Goal: Task Accomplishment & Management: Manage account settings

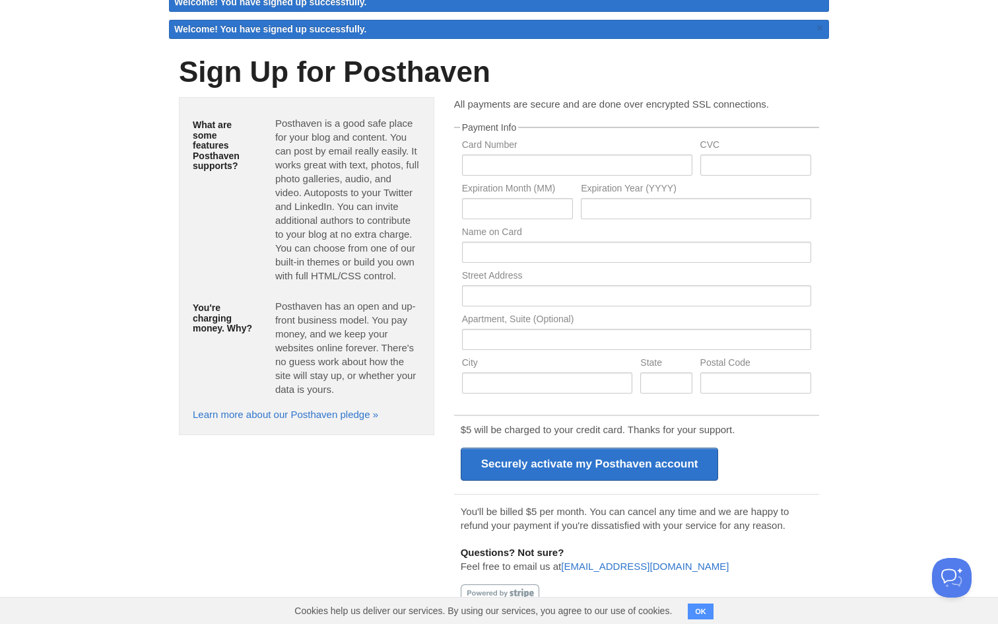
scroll to position [30, 0]
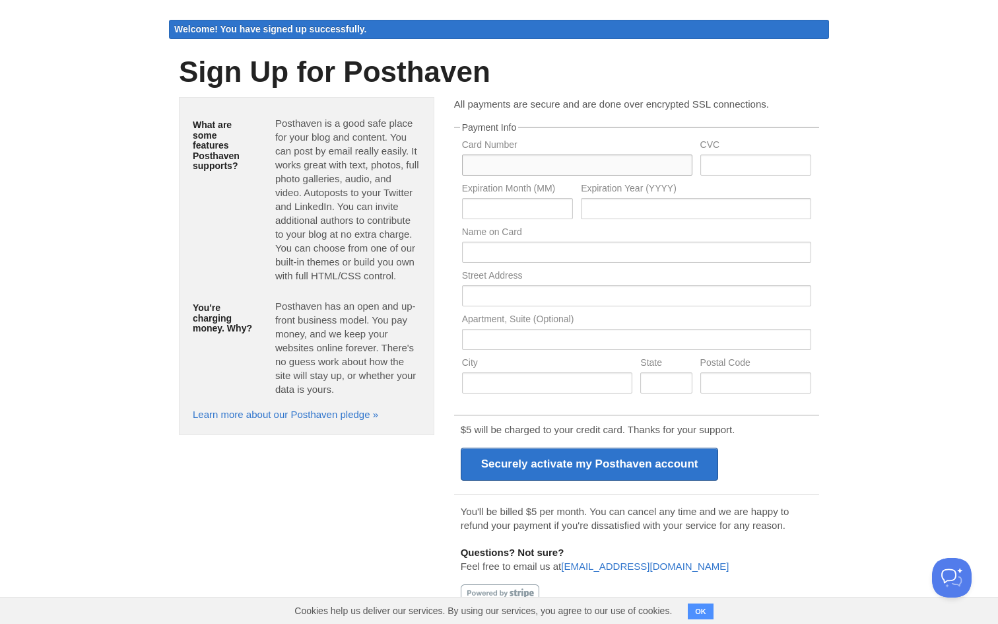
click at [516, 161] on input "text" at bounding box center [577, 165] width 230 height 21
type input "5550600054882873"
type input "403"
type input "08"
type input "2030"
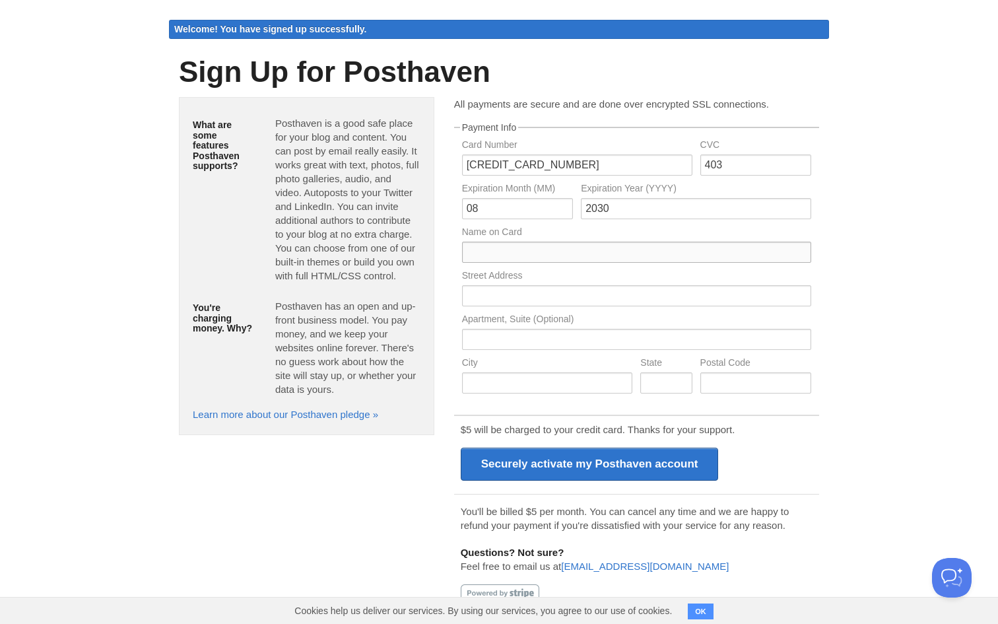
type input "Kassymkhan Sundetbay"
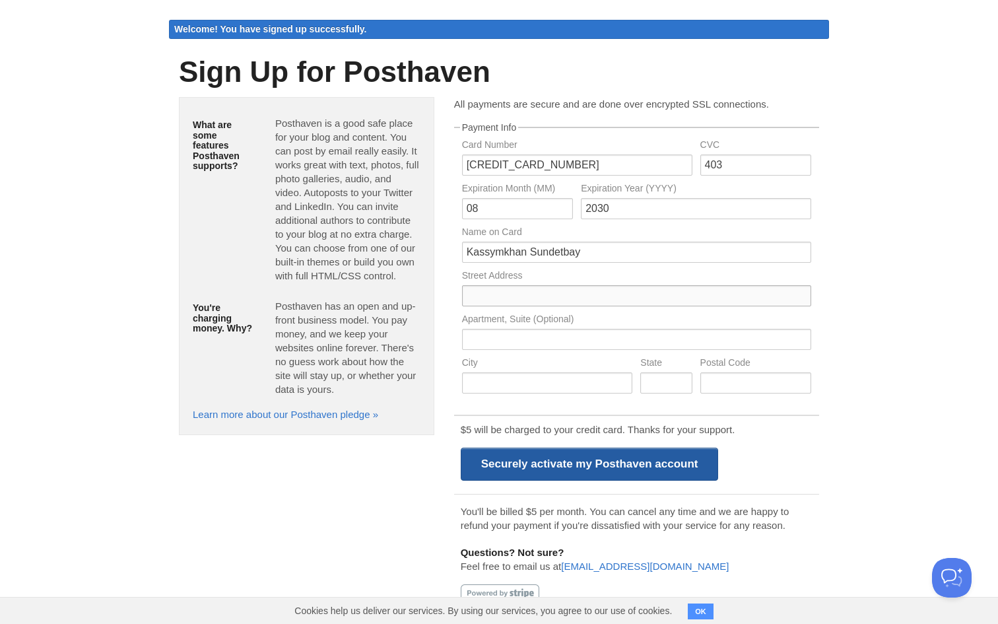
type input "L"
type input "130"
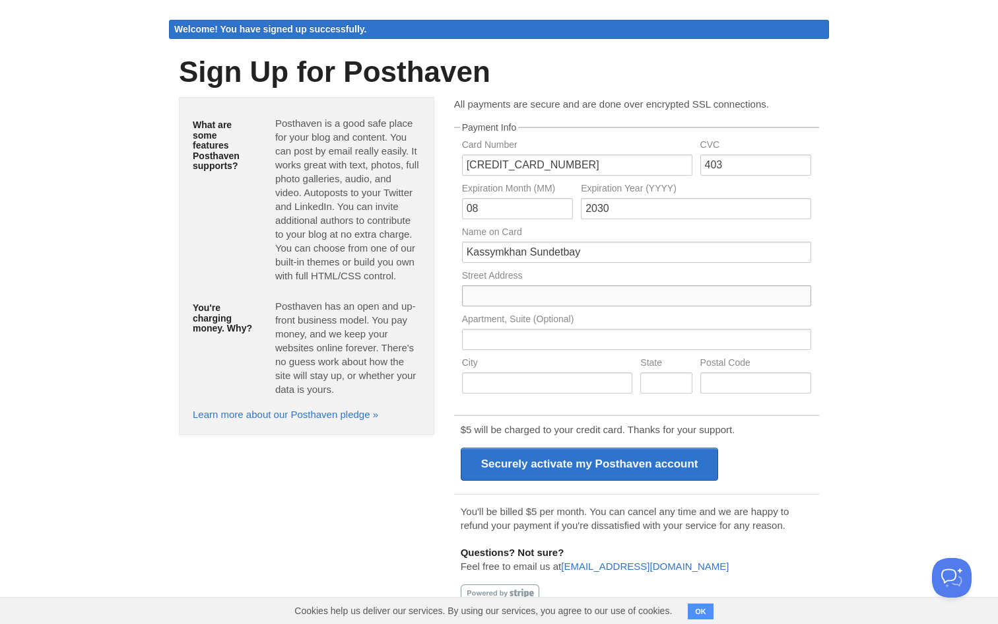
type input "130 Blackfriars Road"
type input "Apartment 25"
type input "London"
type input "SE1 8BZ"
click at [658, 384] on input "text" at bounding box center [666, 382] width 52 height 21
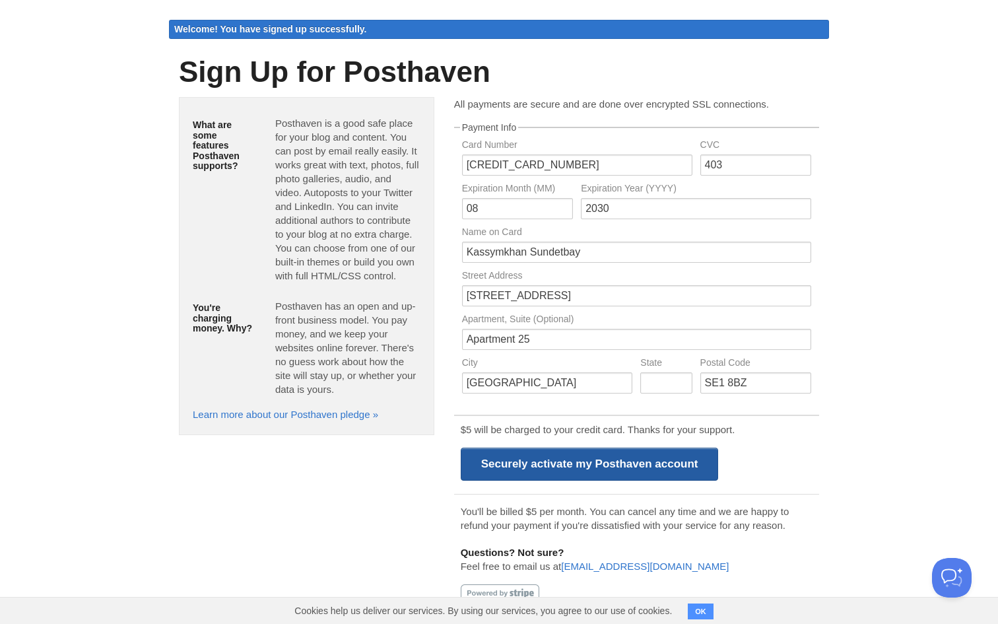
click at [646, 460] on input "Securely activate my Posthaven account" at bounding box center [590, 464] width 258 height 33
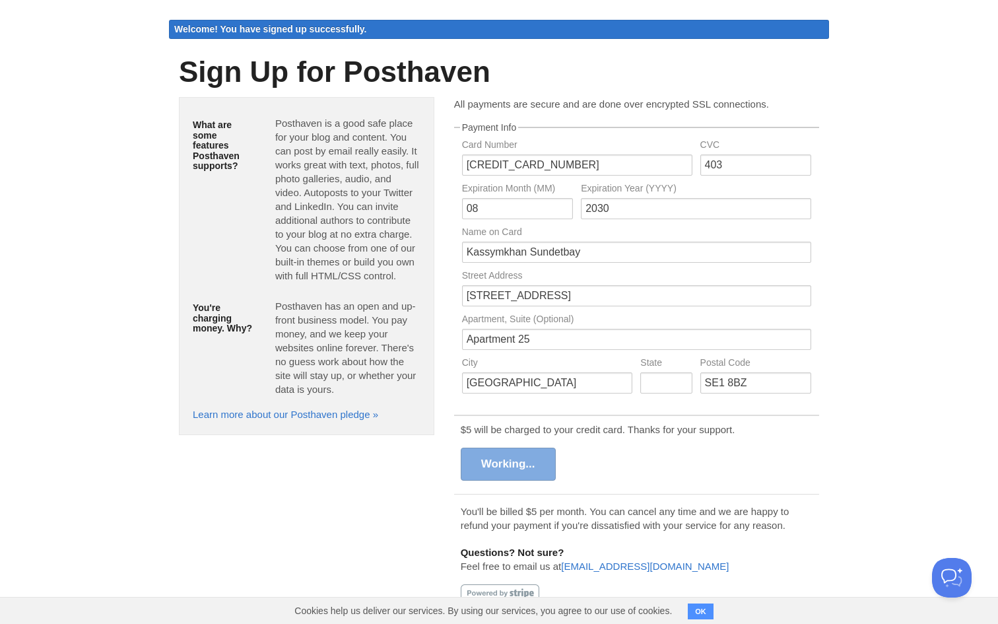
scroll to position [39, 0]
click at [703, 609] on button "OK" at bounding box center [701, 611] width 26 height 16
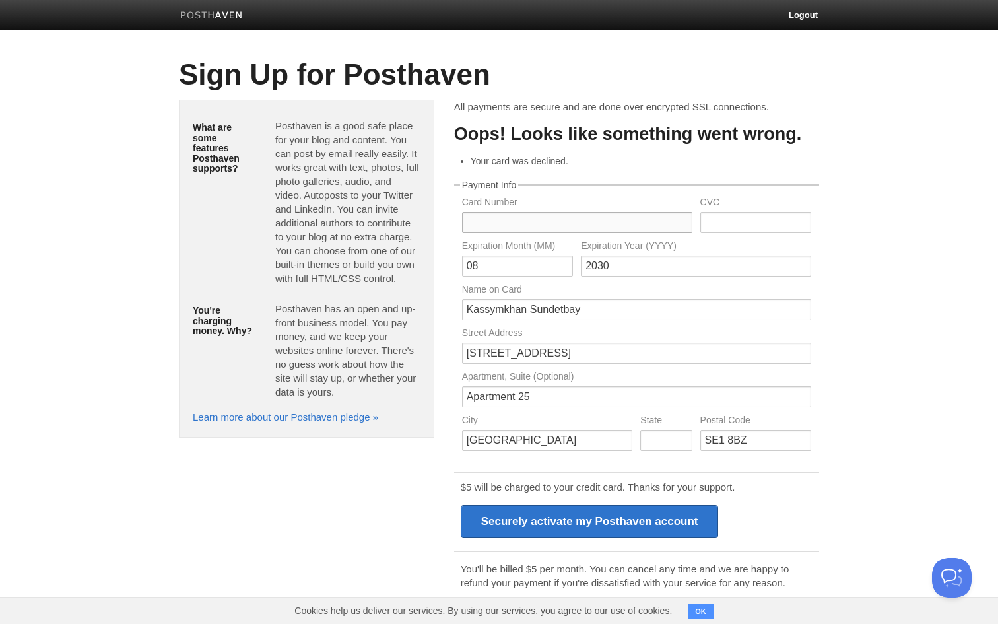
click at [551, 221] on input "text" at bounding box center [577, 222] width 230 height 21
type input "5550600069945905"
type input "239"
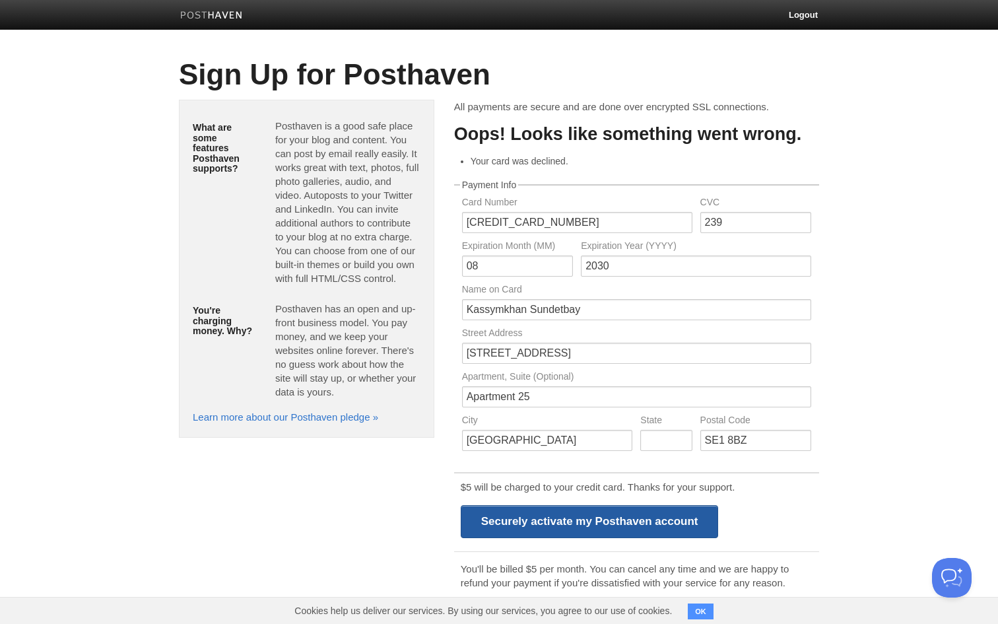
click at [572, 526] on input "Securely activate my Posthaven account" at bounding box center [590, 521] width 258 height 33
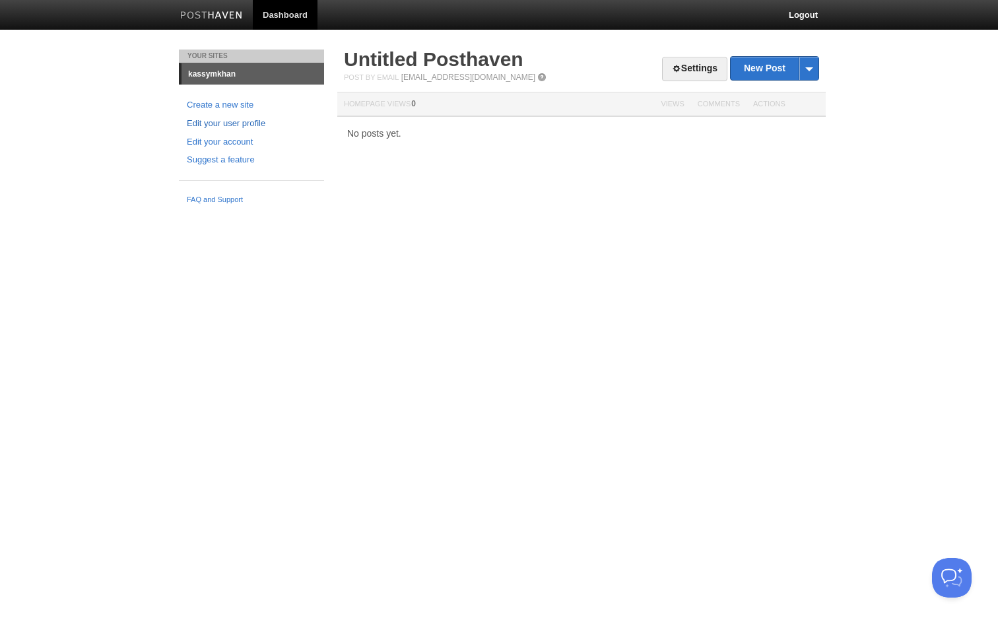
click at [232, 121] on link "Edit your user profile" at bounding box center [251, 124] width 129 height 14
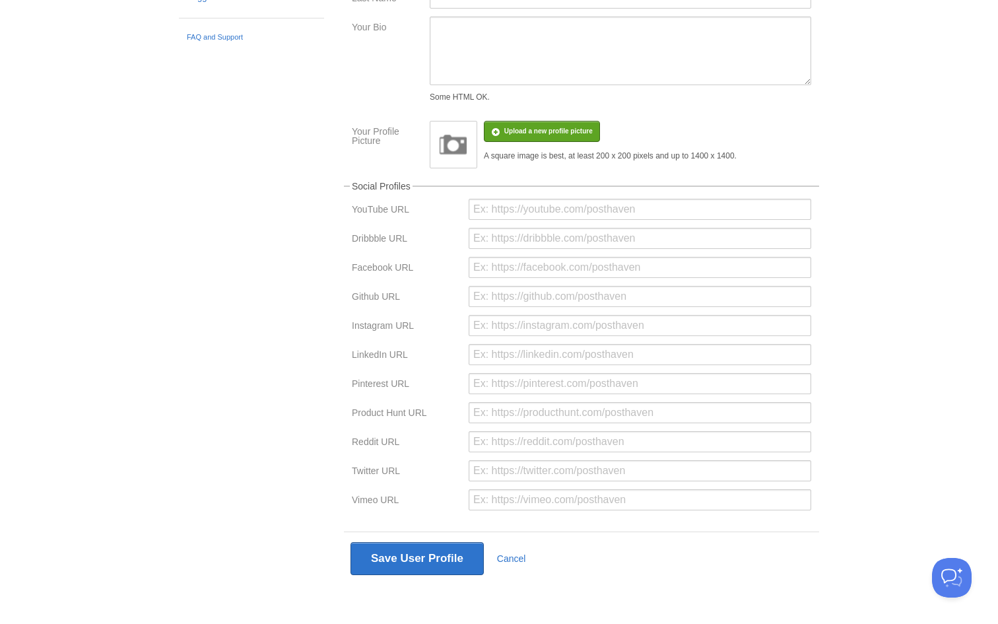
scroll to position [162, 0]
click at [520, 360] on input "url" at bounding box center [640, 355] width 343 height 21
paste input "https://www.linkedin.com/in/kassymkhan/"
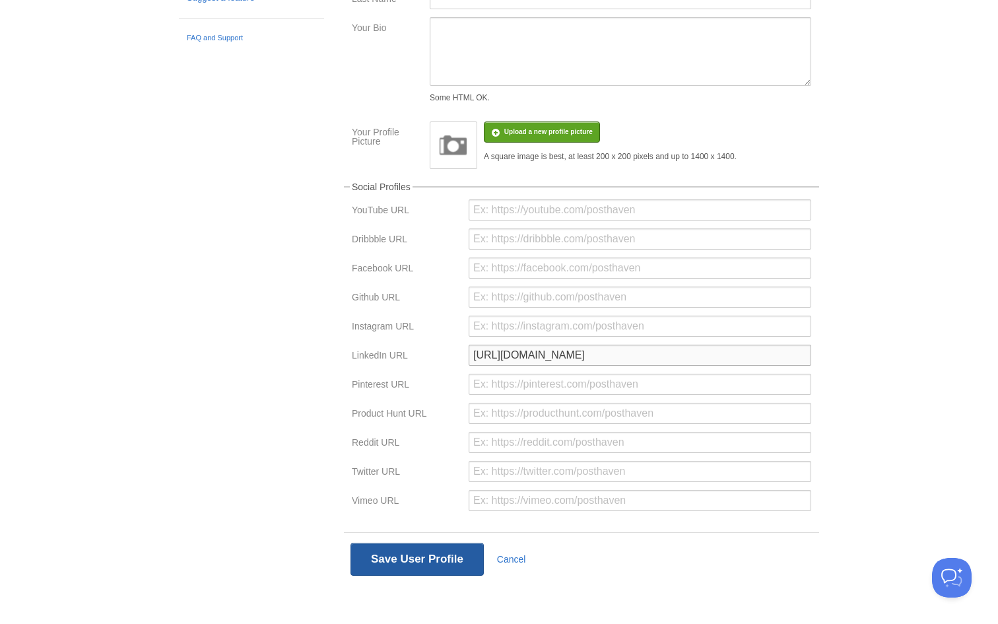
type input "https://www.linkedin.com/in/kassymkhan/"
click at [413, 566] on button "Save User Profile" at bounding box center [417, 559] width 133 height 33
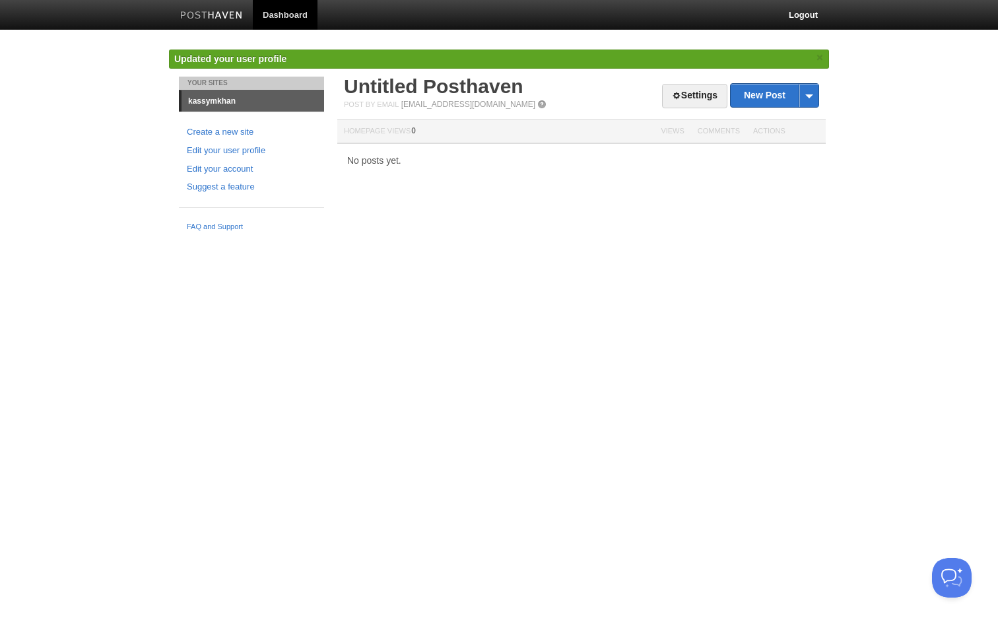
click at [210, 103] on link "kassymkhan" at bounding box center [253, 100] width 143 height 21
click at [194, 153] on link "Edit your user profile" at bounding box center [251, 151] width 129 height 14
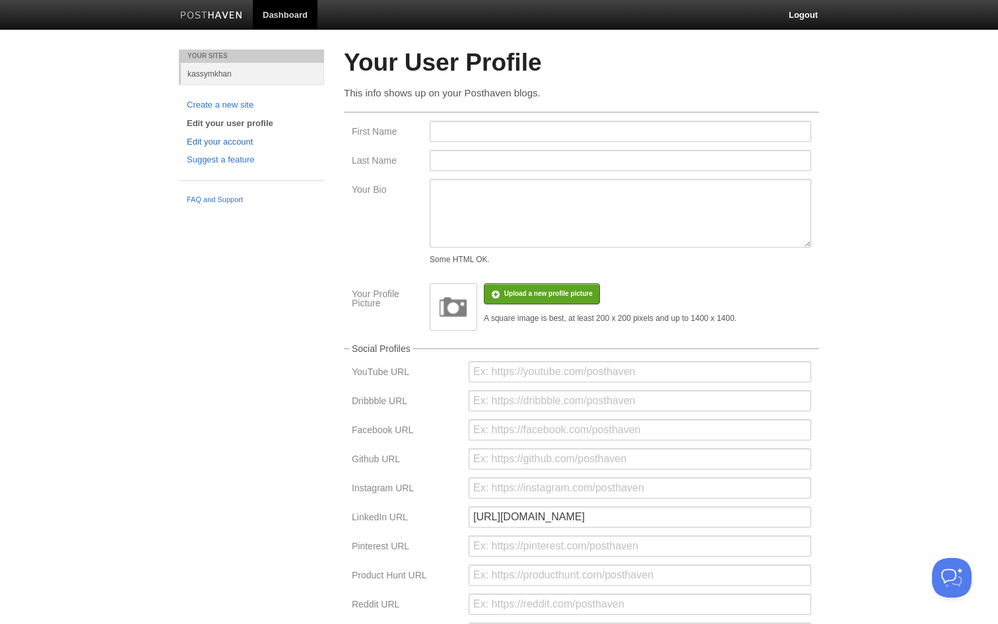
click at [234, 136] on link "Edit your account" at bounding box center [251, 142] width 129 height 14
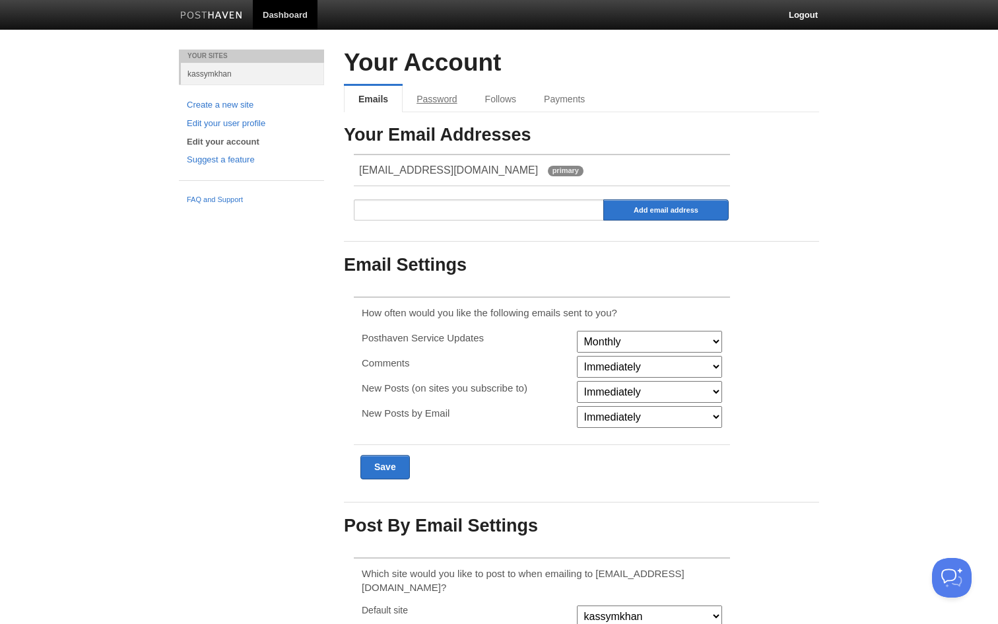
click at [418, 98] on link "Password" at bounding box center [437, 99] width 68 height 26
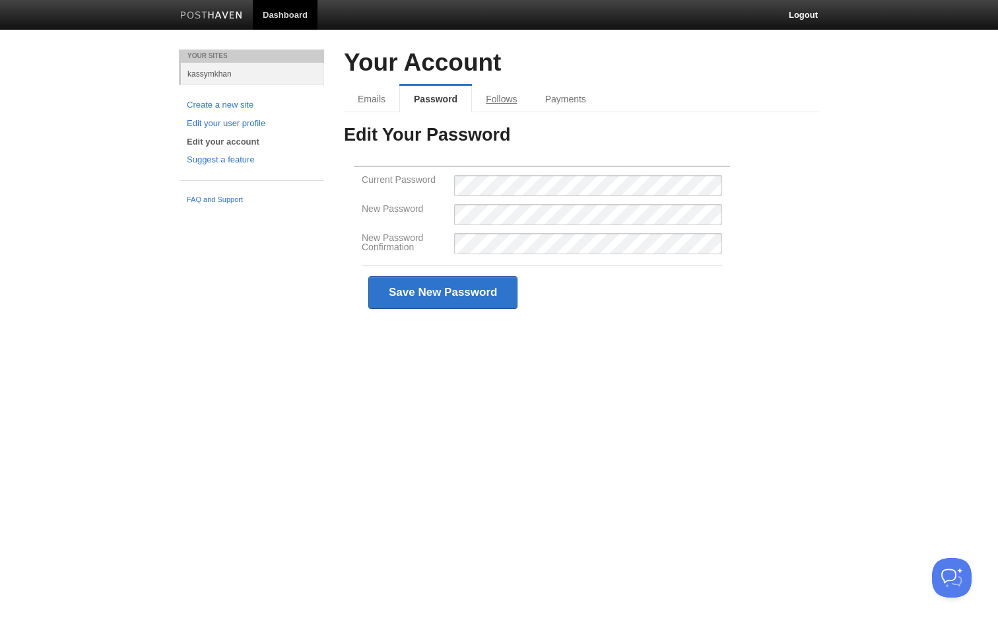
click at [497, 100] on link "Follows" at bounding box center [501, 99] width 59 height 26
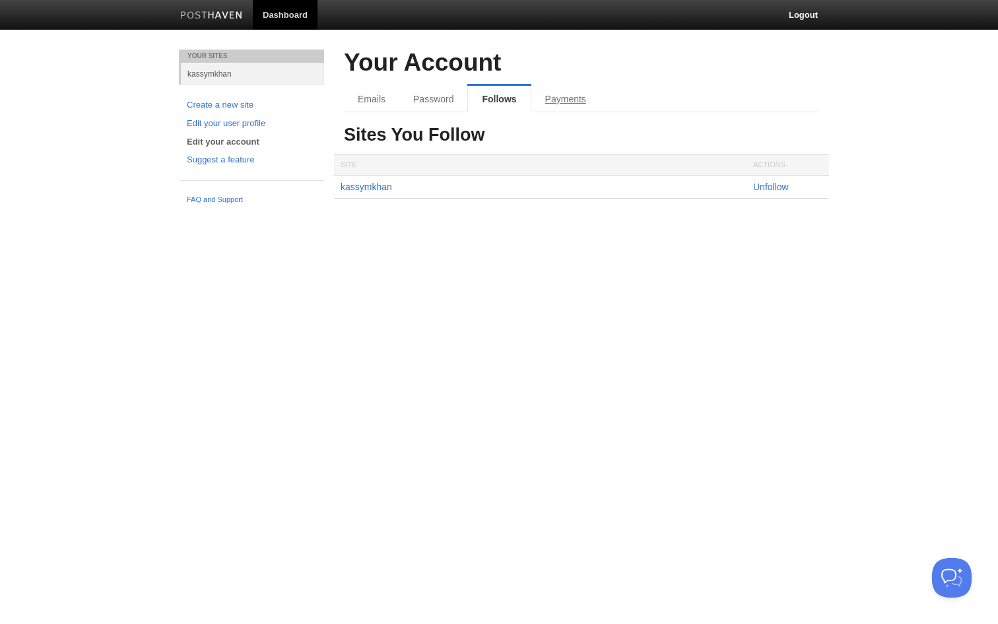
click at [551, 96] on link "Payments" at bounding box center [566, 99] width 69 height 26
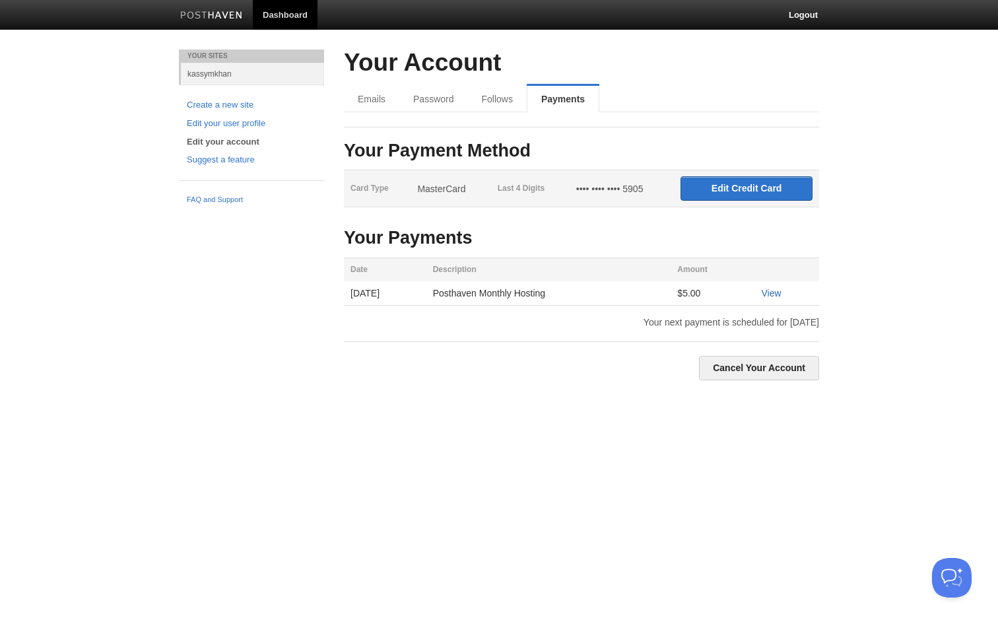
click at [781, 295] on link "View" at bounding box center [771, 293] width 20 height 11
click at [212, 129] on link "Edit your user profile" at bounding box center [251, 124] width 129 height 14
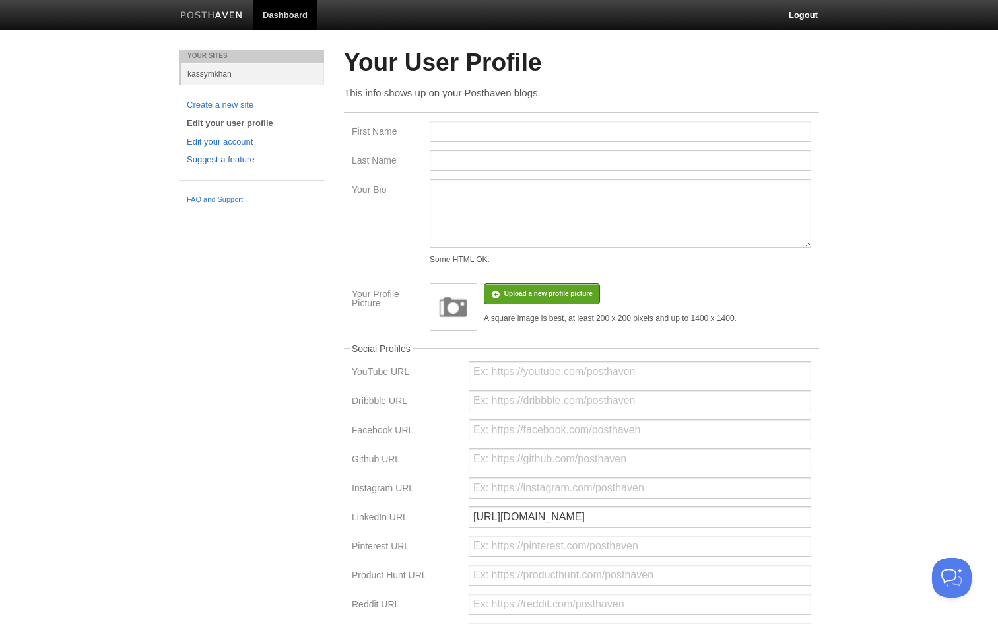
click at [213, 153] on link "Suggest a feature" at bounding box center [251, 160] width 129 height 14
click at [229, 11] on img at bounding box center [211, 16] width 63 height 10
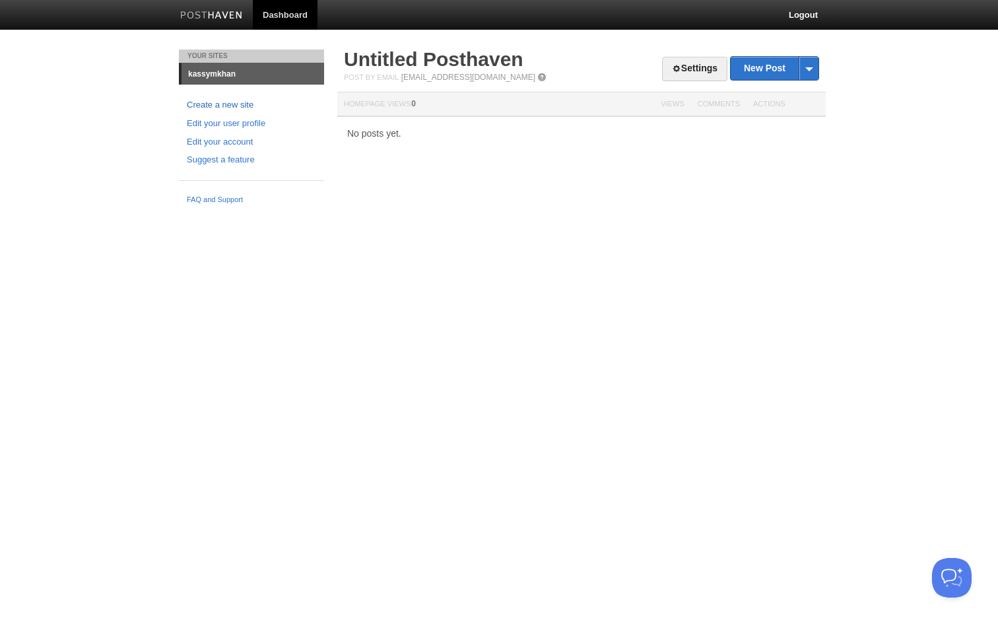
click at [236, 104] on link "Create a new site" at bounding box center [251, 105] width 129 height 14
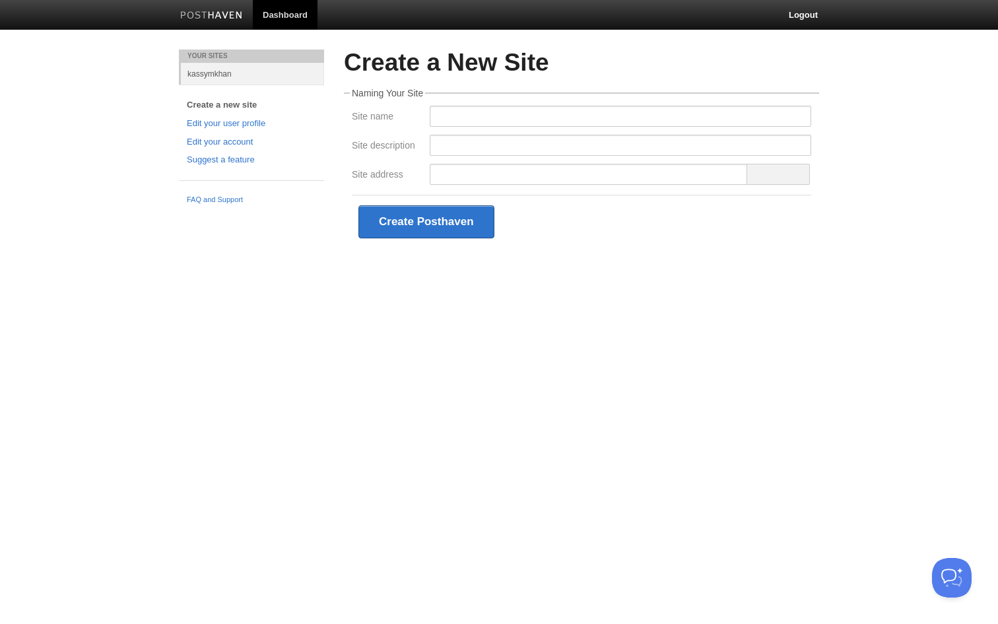
click at [463, 158] on div at bounding box center [621, 149] width 390 height 29
click at [775, 181] on span at bounding box center [778, 174] width 63 height 21
click at [738, 173] on input "Site address" at bounding box center [589, 174] width 318 height 21
click at [525, 121] on input "Site name" at bounding box center [621, 116] width 382 height 21
type input "Kass"
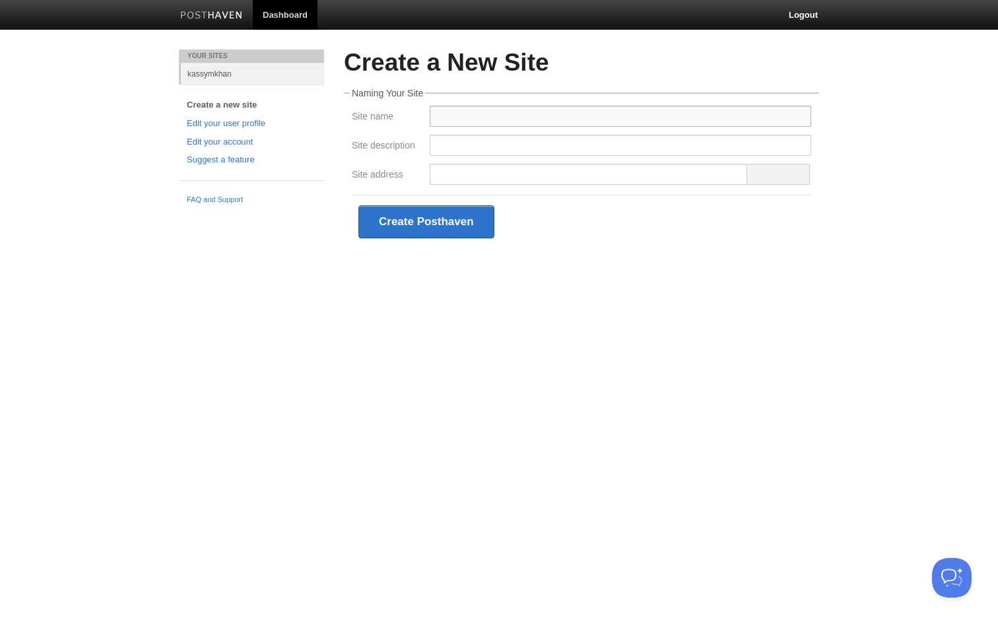
type input "Kassymkhan Sundetbay"
type input "130 Blackfriars Road Apartment 25"
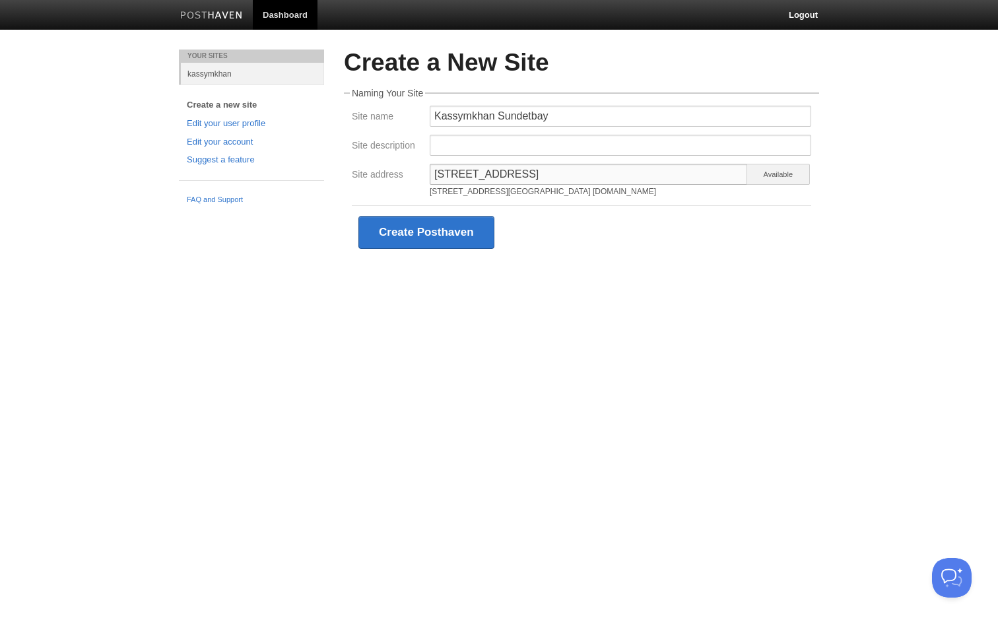
drag, startPoint x: 609, startPoint y: 169, endPoint x: 380, endPoint y: 155, distance: 229.5
click at [380, 155] on fieldset "Naming Your Site Site name Kassymkhan Sundetbay Site description Site address 1…" at bounding box center [581, 173] width 475 height 170
drag, startPoint x: 517, startPoint y: 190, endPoint x: 465, endPoint y: 189, distance: 52.2
click at [465, 189] on div "kassymkhna.posthaven.com" at bounding box center [589, 192] width 318 height 8
drag, startPoint x: 528, startPoint y: 189, endPoint x: 393, endPoint y: 189, distance: 134.7
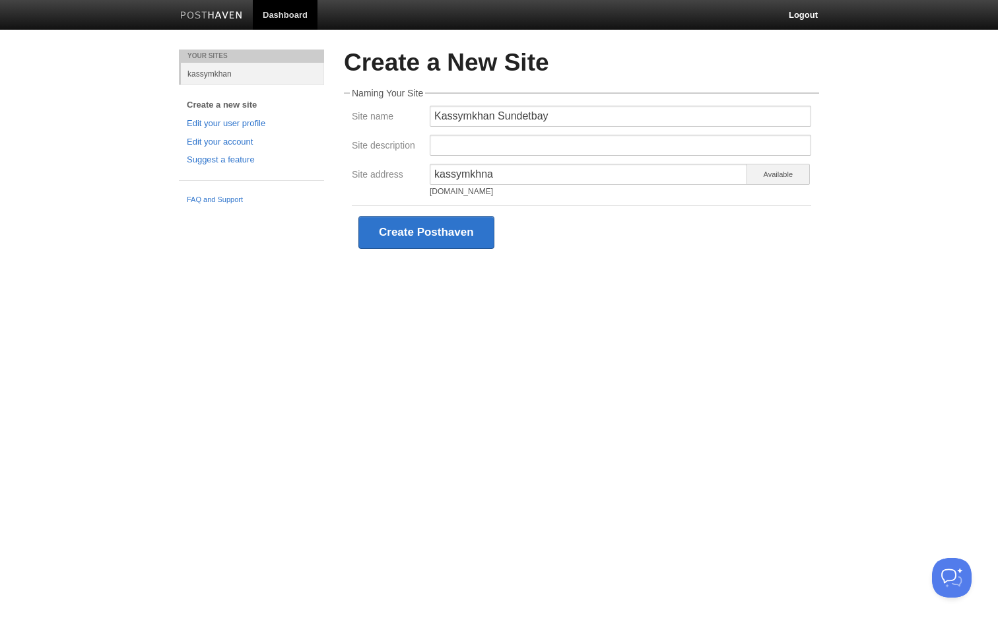
click at [393, 189] on div "Site address kassymkhna kassymkhna.posthaven.com Available" at bounding box center [581, 183] width 467 height 38
click at [487, 172] on input "kassymkhna" at bounding box center [589, 174] width 318 height 21
click at [498, 174] on input "kassymkhna" at bounding box center [589, 174] width 318 height 21
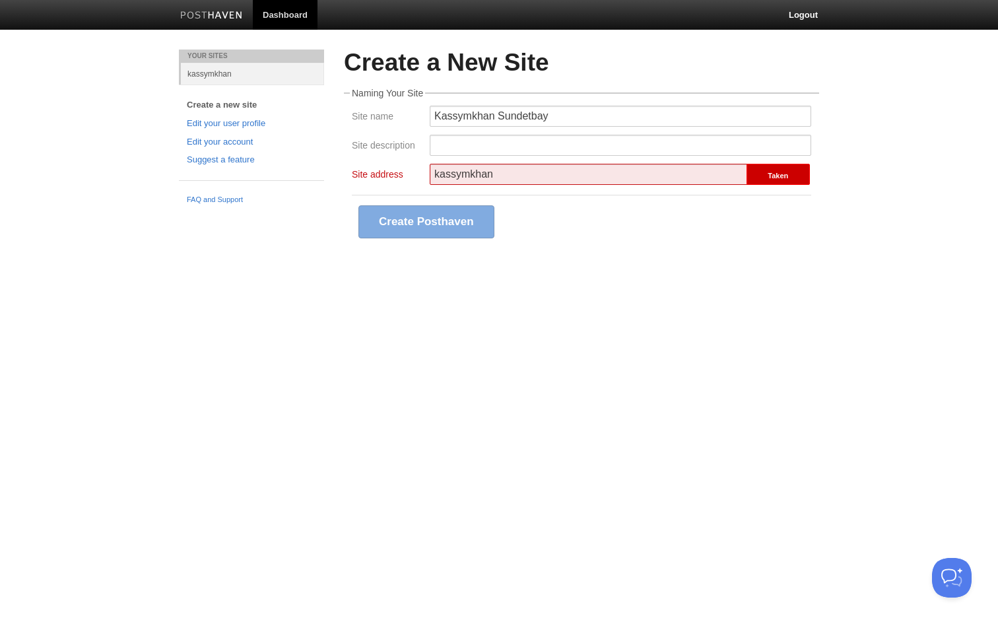
click at [679, 180] on input "kassymkhan" at bounding box center [589, 174] width 318 height 21
type input "k"
click at [203, 73] on link "kassymkhan" at bounding box center [252, 74] width 143 height 22
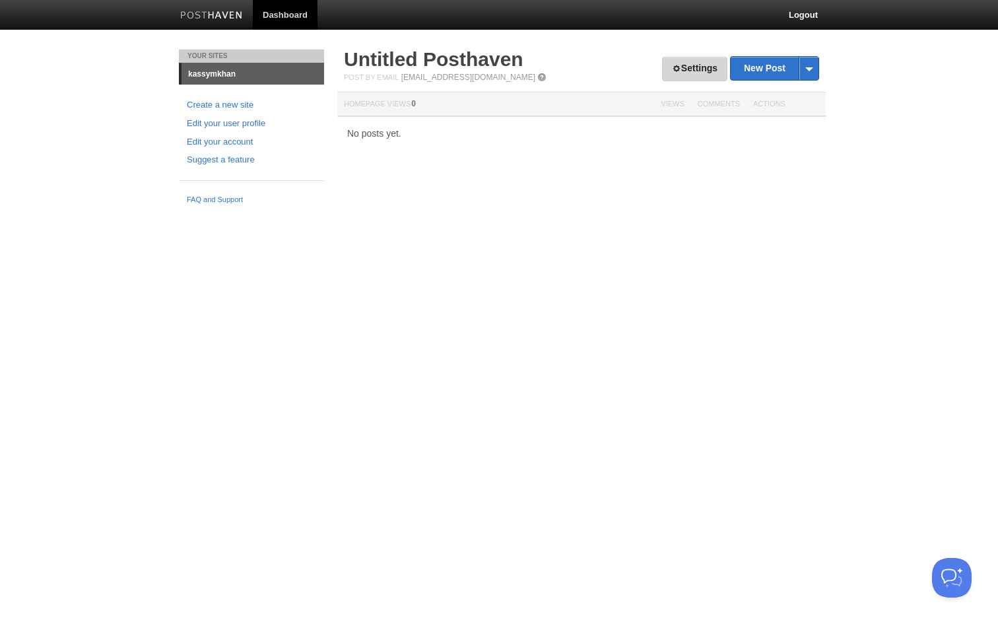
click at [684, 66] on link "Settings" at bounding box center [694, 69] width 65 height 24
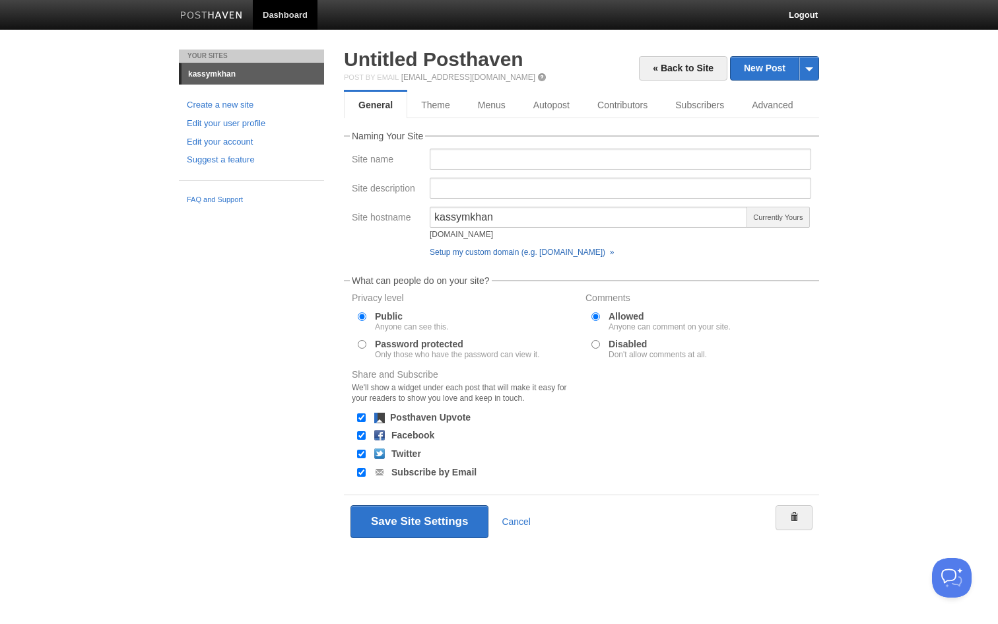
click at [520, 254] on link "Setup my custom domain (e.g. blog.yourdomain.com) »" at bounding box center [522, 252] width 184 height 9
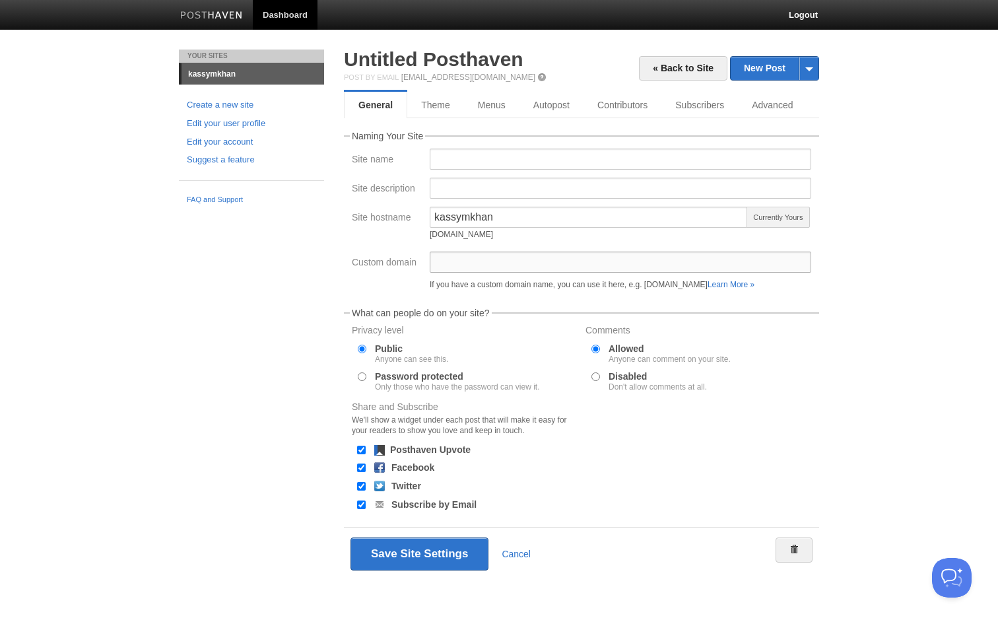
click at [513, 258] on input "Custom domain" at bounding box center [621, 262] width 382 height 21
type input "m"
click at [520, 219] on input "kassymkhan" at bounding box center [589, 217] width 318 height 21
click at [549, 263] on input "Custom domain" at bounding box center [621, 262] width 382 height 21
type input "k"
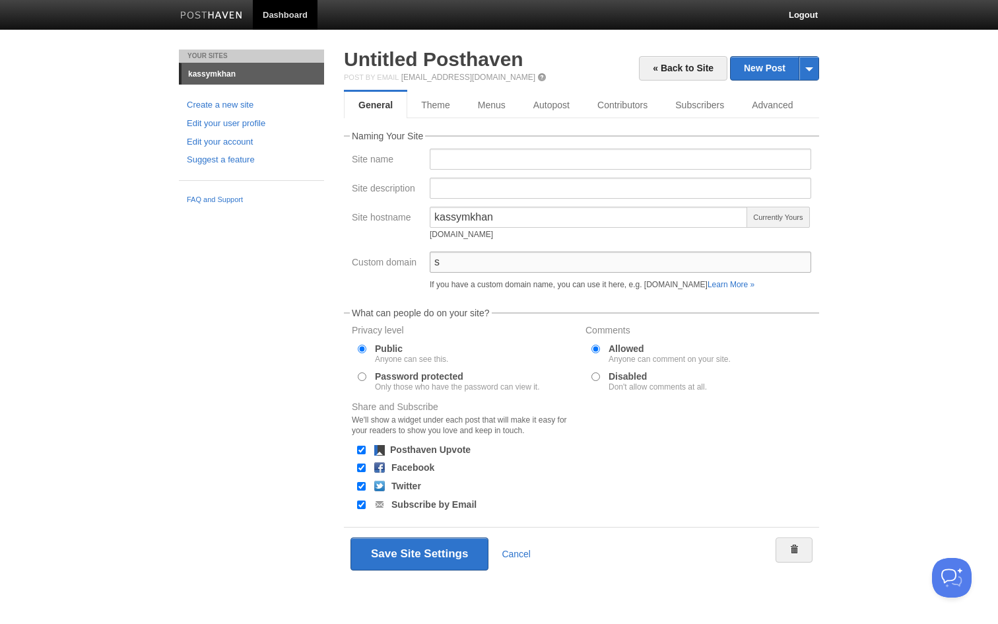
type input "s"
drag, startPoint x: 533, startPoint y: 214, endPoint x: 381, endPoint y: 211, distance: 152.5
click at [381, 211] on div "Site hostname kassymkhan kassymkhan.posthaven.com Currently Yours Setup my cust…" at bounding box center [581, 229] width 467 height 45
type input "s"
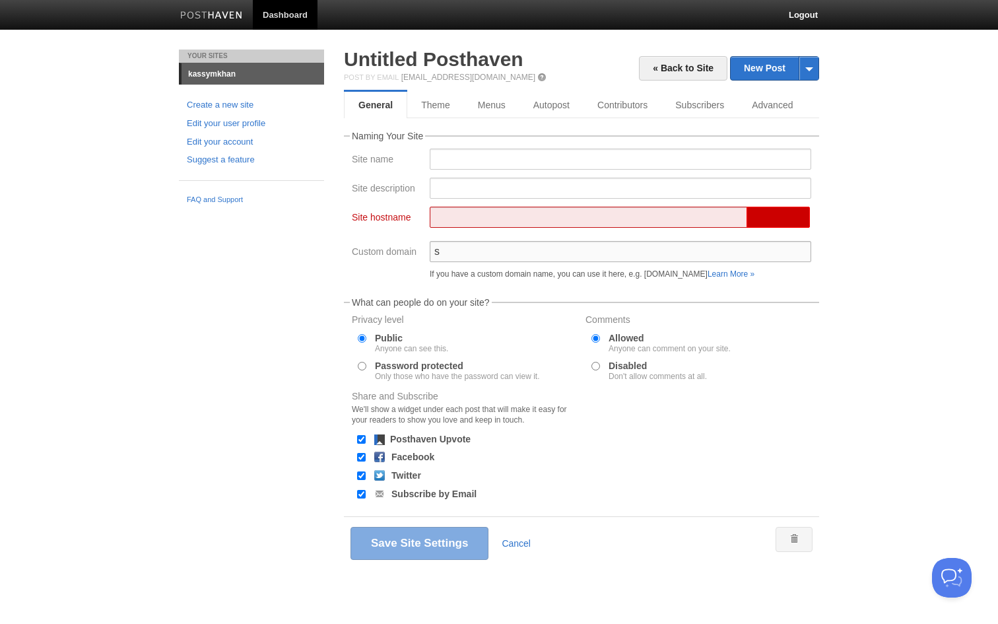
click at [458, 246] on input "s" at bounding box center [621, 251] width 382 height 21
type input "s"
type input "m"
click at [481, 197] on input "Site description" at bounding box center [621, 188] width 382 height 21
click at [478, 217] on input "Site hostname" at bounding box center [589, 217] width 318 height 21
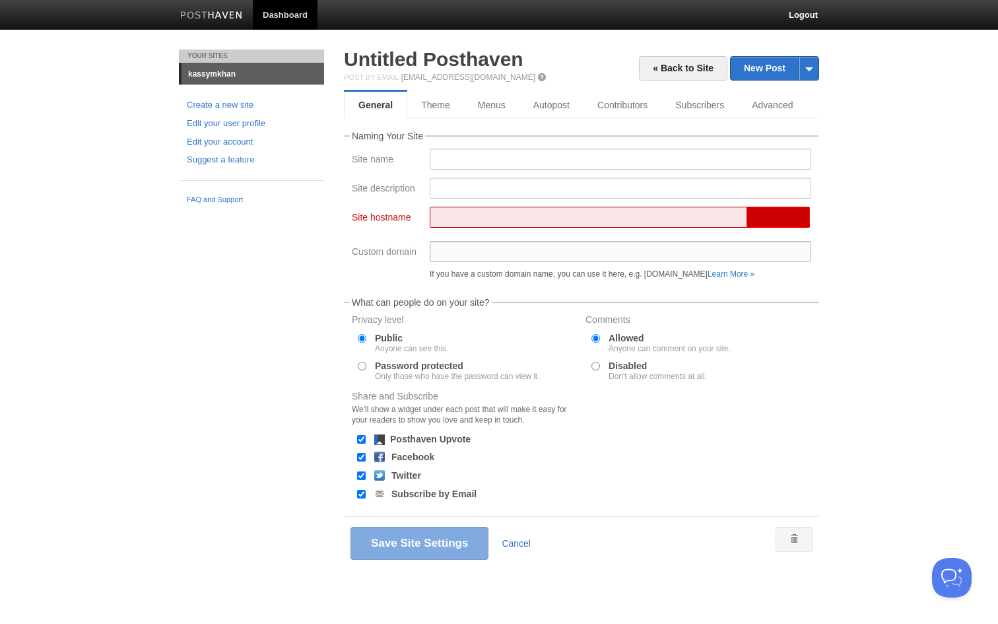
click at [478, 256] on input "Custom domain" at bounding box center [621, 251] width 382 height 21
type input "m"
click at [466, 217] on input "Site hostname" at bounding box center [589, 217] width 318 height 21
type input "s"
type input "kassymkhan"
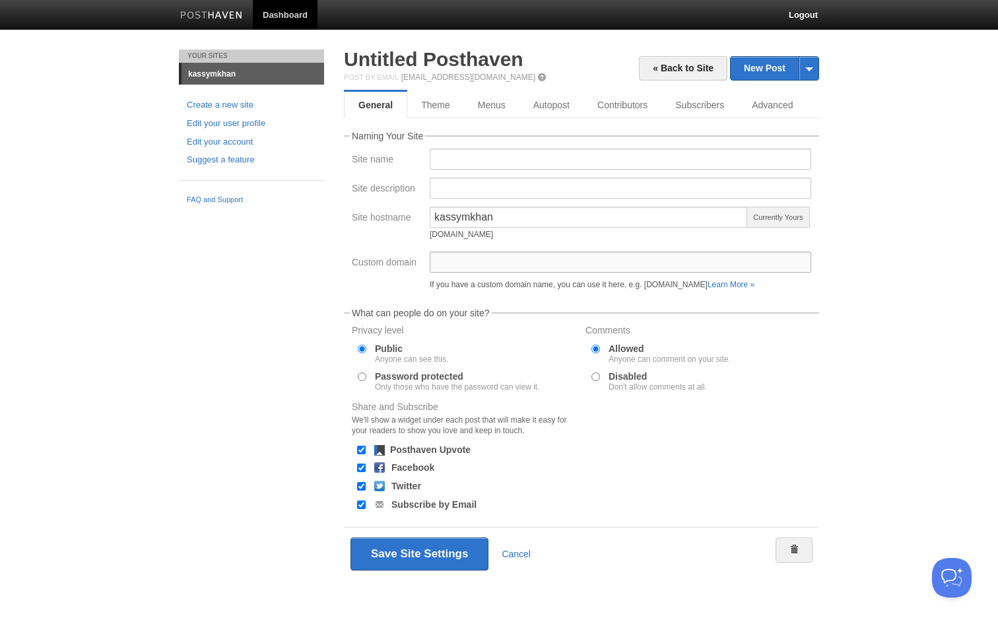
click at [511, 257] on input "Custom domain" at bounding box center [621, 262] width 382 height 21
type input "m"
drag, startPoint x: 491, startPoint y: 261, endPoint x: 478, endPoint y: 260, distance: 13.3
click at [478, 260] on input "ksund" at bounding box center [621, 262] width 382 height 21
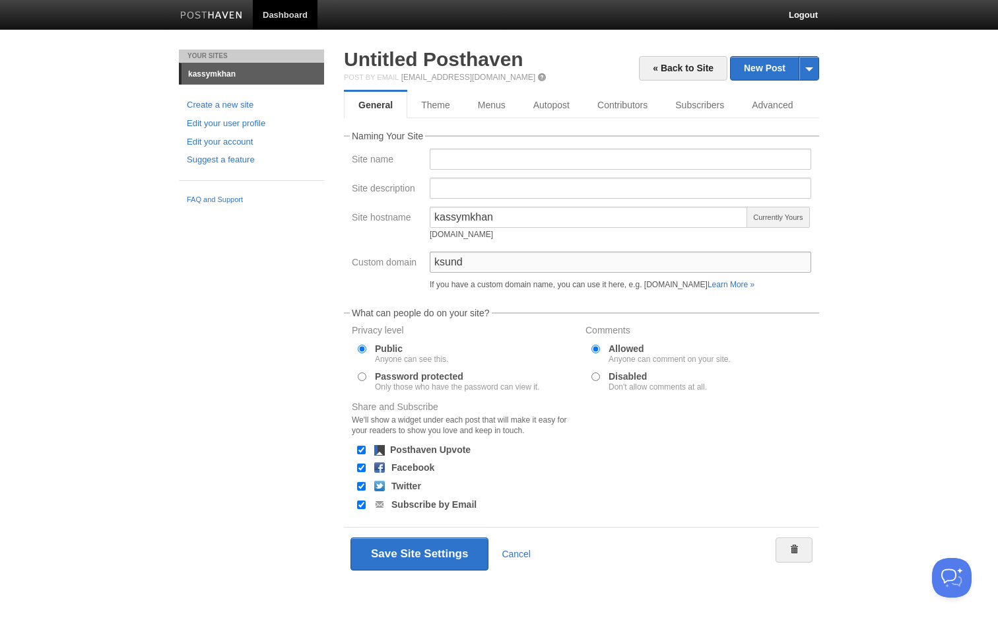
drag, startPoint x: 485, startPoint y: 263, endPoint x: 412, endPoint y: 263, distance: 72.6
click at [413, 263] on div "Custom domain ksund If you have a custom domain name, you can use it here, e.g.…" at bounding box center [581, 274] width 467 height 44
type input ","
type input "k"
type input "ksundetbay.com"
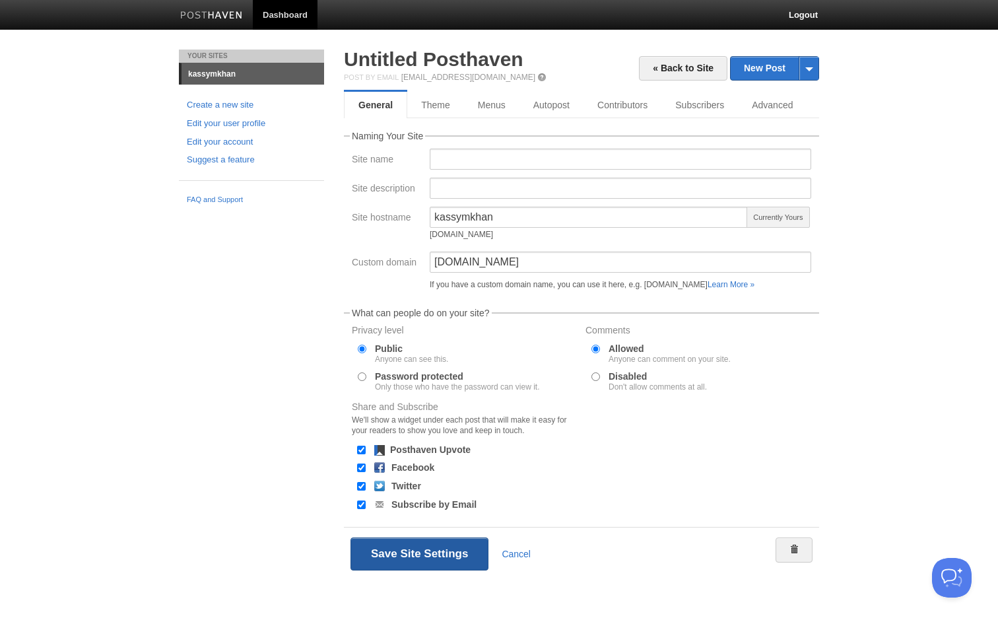
click at [392, 557] on button "Save Site Settings" at bounding box center [420, 553] width 138 height 33
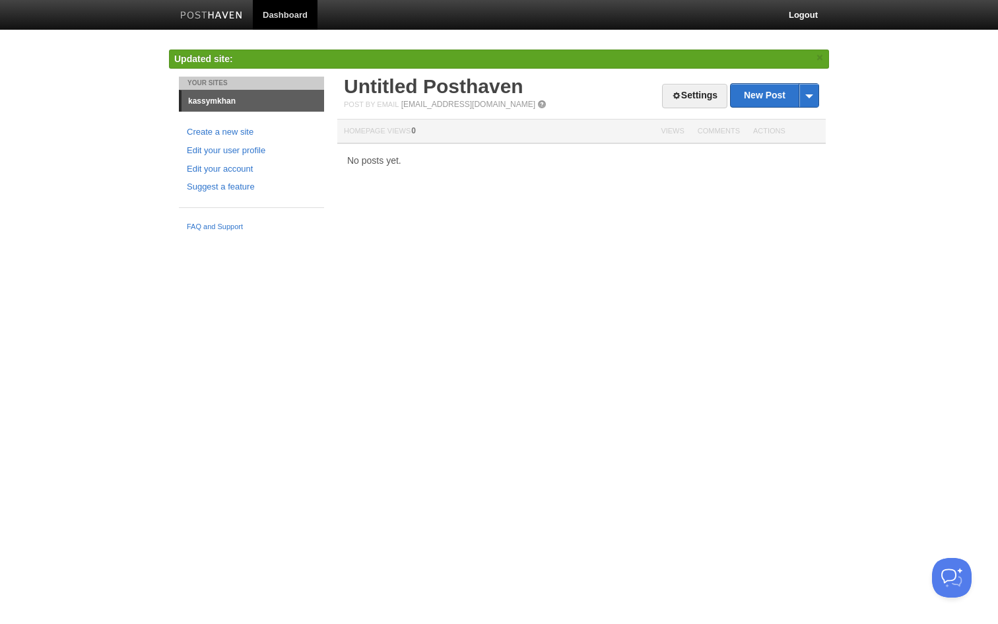
click at [215, 102] on link "kassymkhan" at bounding box center [253, 100] width 143 height 21
click at [683, 98] on link "Settings" at bounding box center [694, 96] width 65 height 24
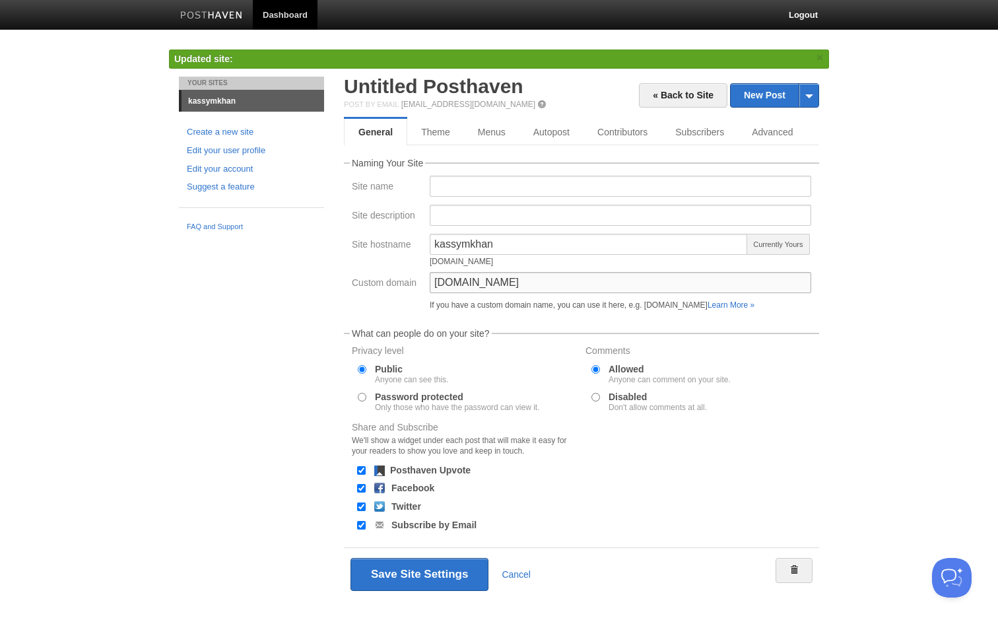
click at [518, 284] on input "ksundetbay.com" at bounding box center [621, 282] width 382 height 21
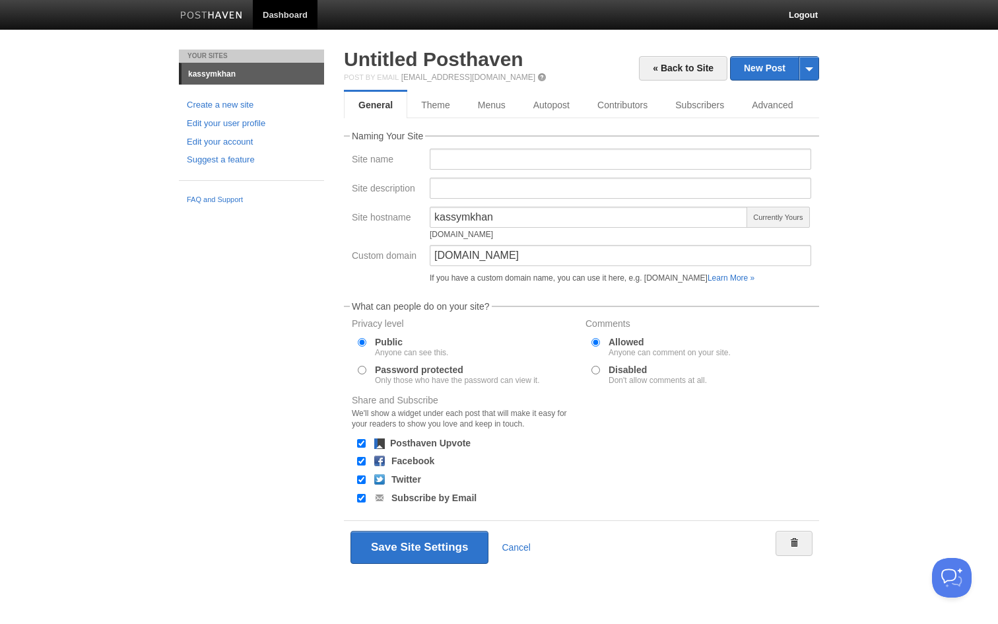
click at [683, 277] on div "If you have a custom domain name, you can use it here, e.g. blog.yourdomain.com…" at bounding box center [621, 278] width 382 height 8
drag, startPoint x: 658, startPoint y: 276, endPoint x: 673, endPoint y: 278, distance: 14.7
click at [673, 278] on div "If you have a custom domain name, you can use it here, e.g. blog.yourdomain.com…" at bounding box center [621, 278] width 382 height 8
click at [553, 248] on input "ksundetbay.com" at bounding box center [621, 255] width 382 height 21
click at [592, 263] on input "[DOMAIN_NAME]" at bounding box center [621, 255] width 382 height 21
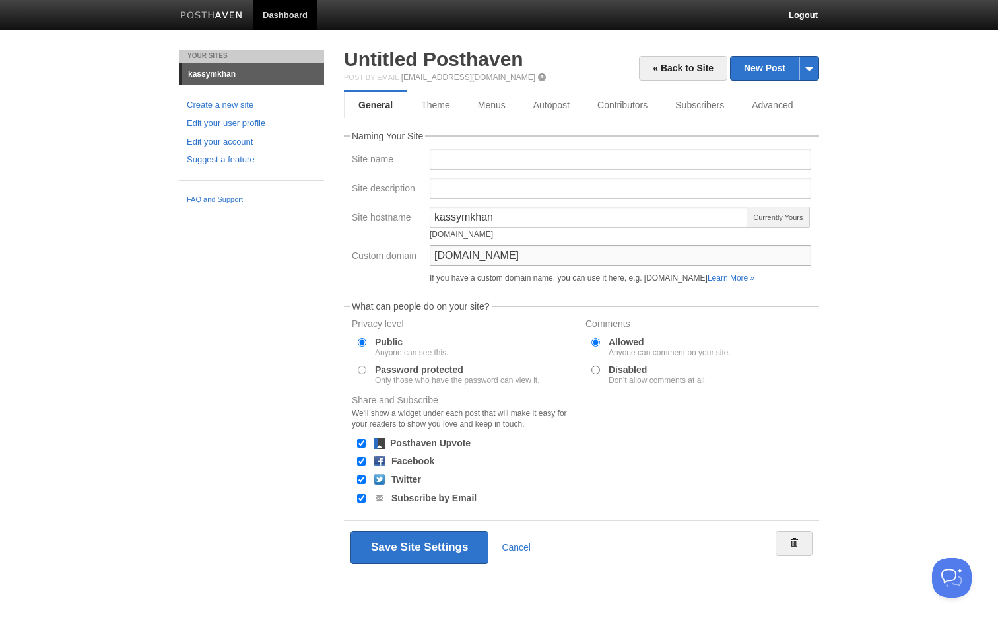
type input "[DOMAIN_NAME]"
click at [419, 547] on button "Save Site Settings" at bounding box center [420, 547] width 138 height 33
click at [405, 545] on button "Save Site Settings" at bounding box center [420, 547] width 138 height 33
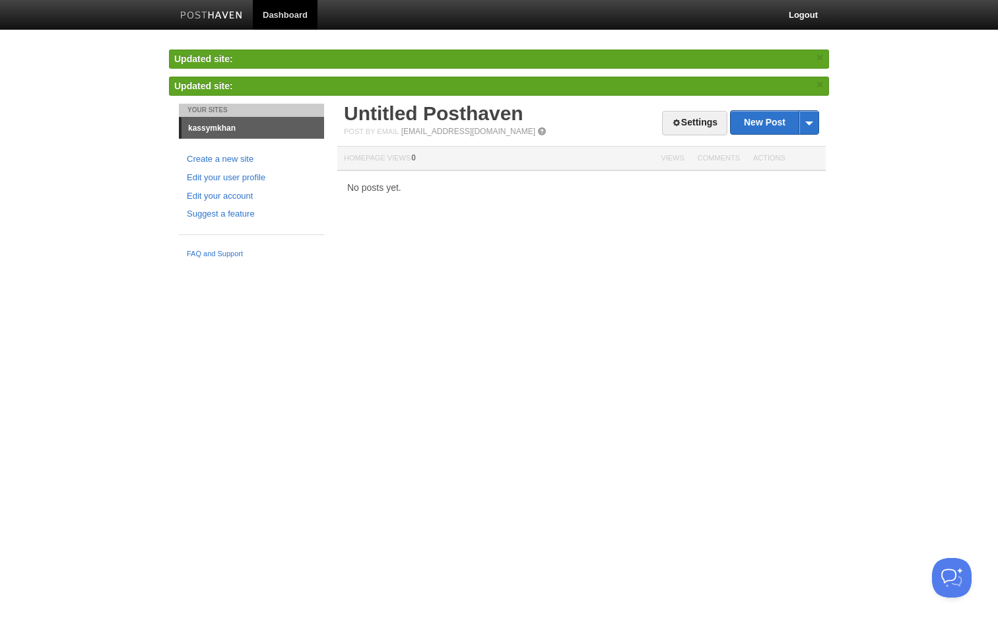
click at [211, 133] on link "kassymkhan" at bounding box center [253, 128] width 143 height 21
click at [699, 119] on link "Settings" at bounding box center [694, 123] width 65 height 24
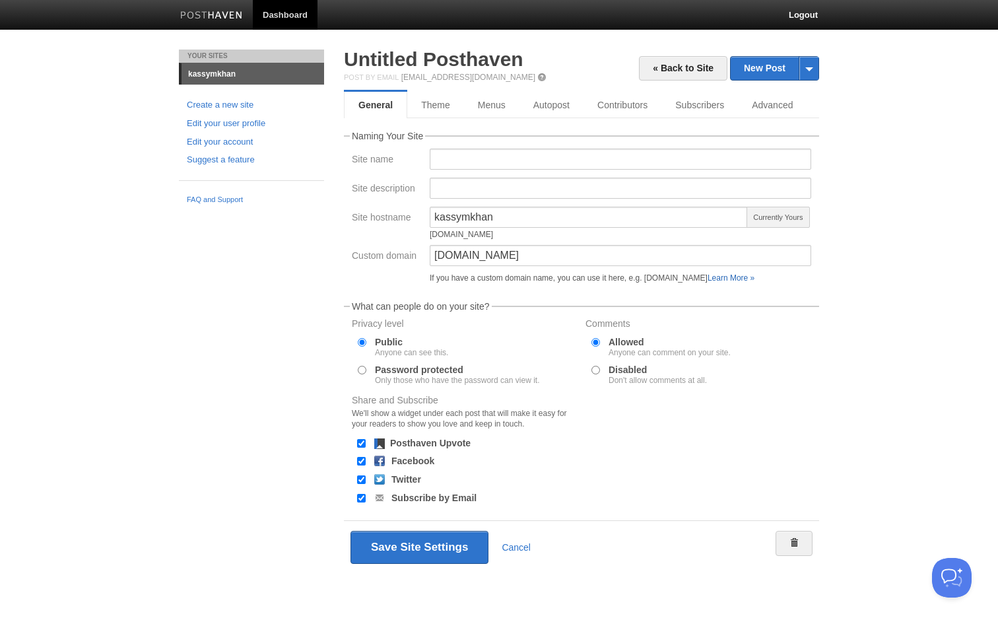
click at [753, 279] on link "Learn More »" at bounding box center [731, 277] width 47 height 9
drag, startPoint x: 506, startPoint y: 219, endPoint x: 367, endPoint y: 216, distance: 138.7
click at [371, 216] on div "Site hostname kassymkhan kassymkhan.posthaven.com Currently Yours" at bounding box center [581, 226] width 467 height 38
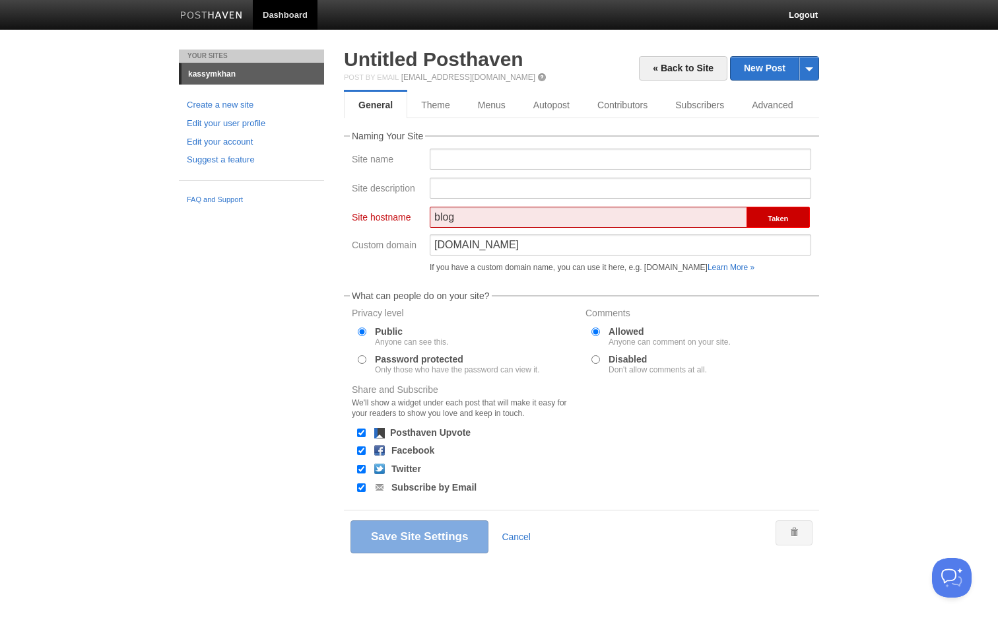
type input "blog"
click at [586, 248] on input "[DOMAIN_NAME]" at bounding box center [621, 244] width 382 height 21
drag, startPoint x: 460, startPoint y: 247, endPoint x: 415, endPoint y: 241, distance: 44.6
click at [415, 242] on div "Custom domain [DOMAIN_NAME] If you have a custom domain name, you can use it he…" at bounding box center [581, 256] width 467 height 44
click at [642, 246] on input "ksundetbay.com" at bounding box center [621, 244] width 382 height 21
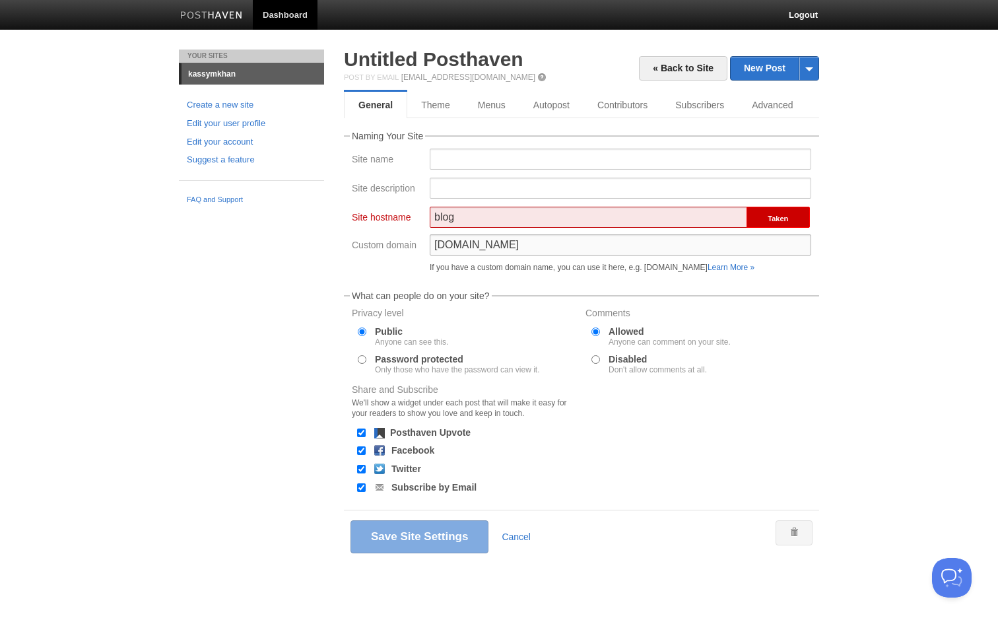
type input "ksundetbay.com"
click at [535, 234] on div "blog" at bounding box center [589, 221] width 318 height 28
click at [524, 218] on input "blog" at bounding box center [589, 217] width 318 height 21
click at [516, 186] on input "Site description" at bounding box center [621, 188] width 382 height 21
click at [528, 236] on input "ksundetbay.com" at bounding box center [621, 244] width 382 height 21
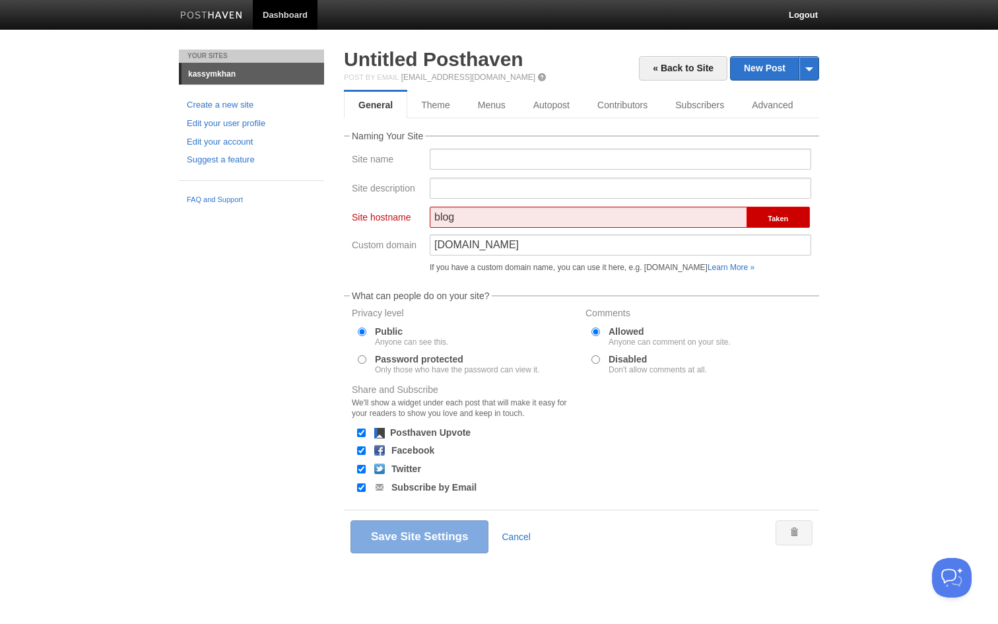
click at [522, 219] on input "blog" at bounding box center [589, 217] width 318 height 21
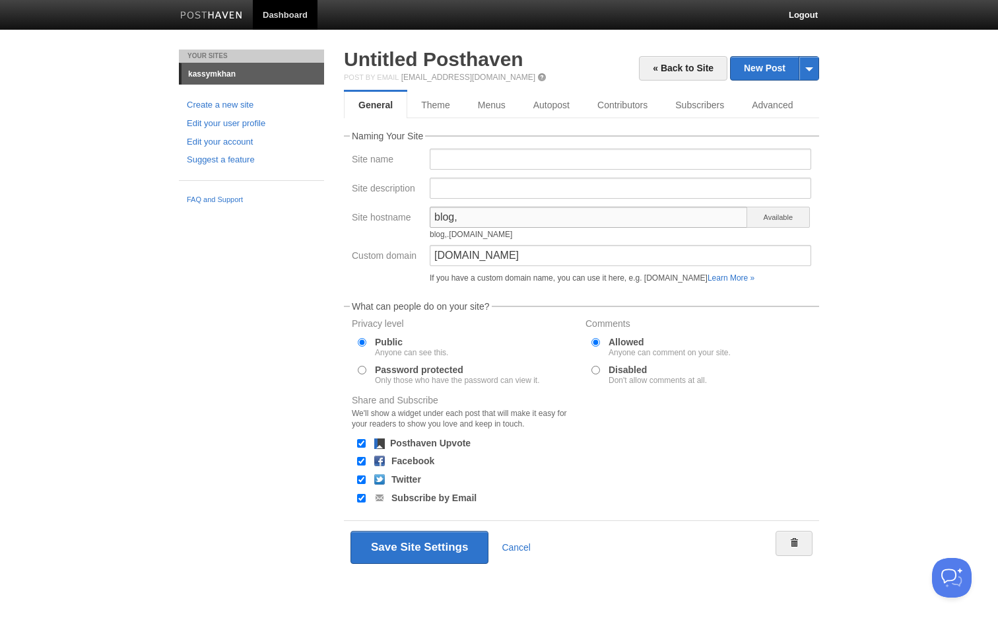
type input "blog"
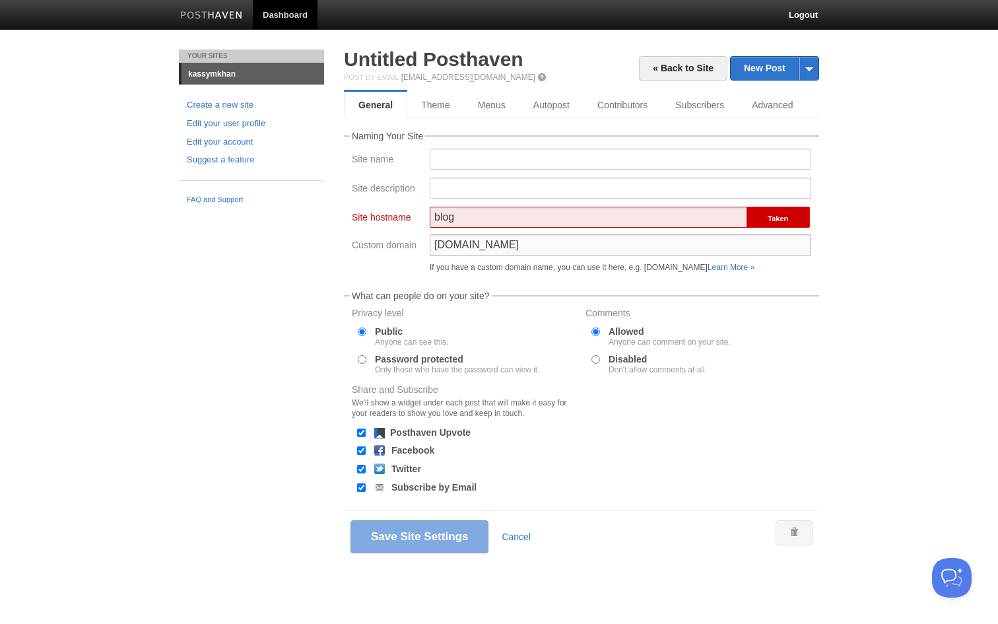
click at [523, 240] on input "ksundetbay.com" at bounding box center [621, 244] width 382 height 21
click at [423, 104] on link "Theme" at bounding box center [435, 105] width 57 height 26
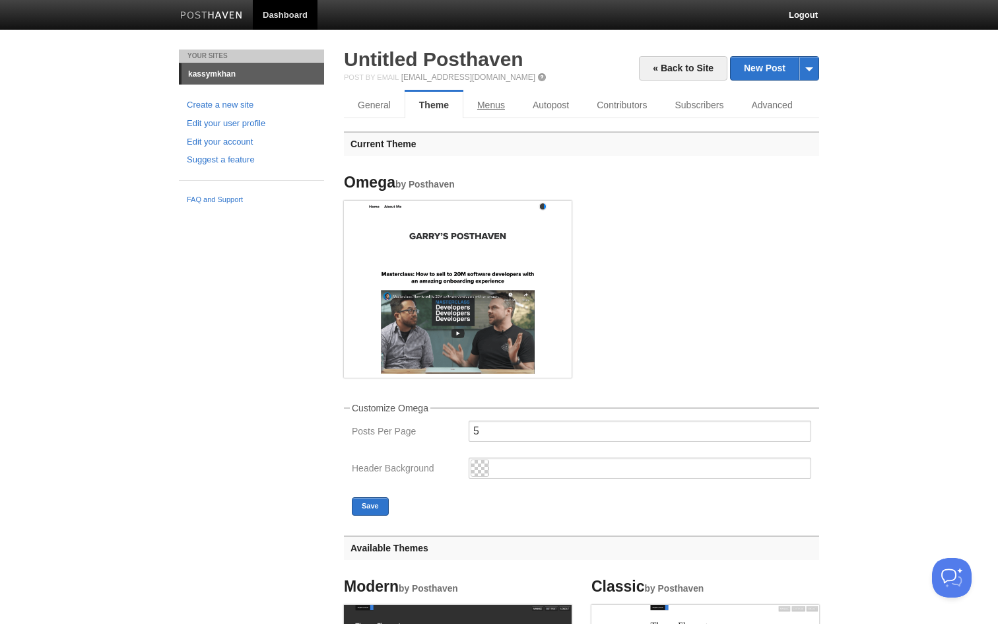
click at [500, 92] on link "Menus" at bounding box center [491, 105] width 55 height 26
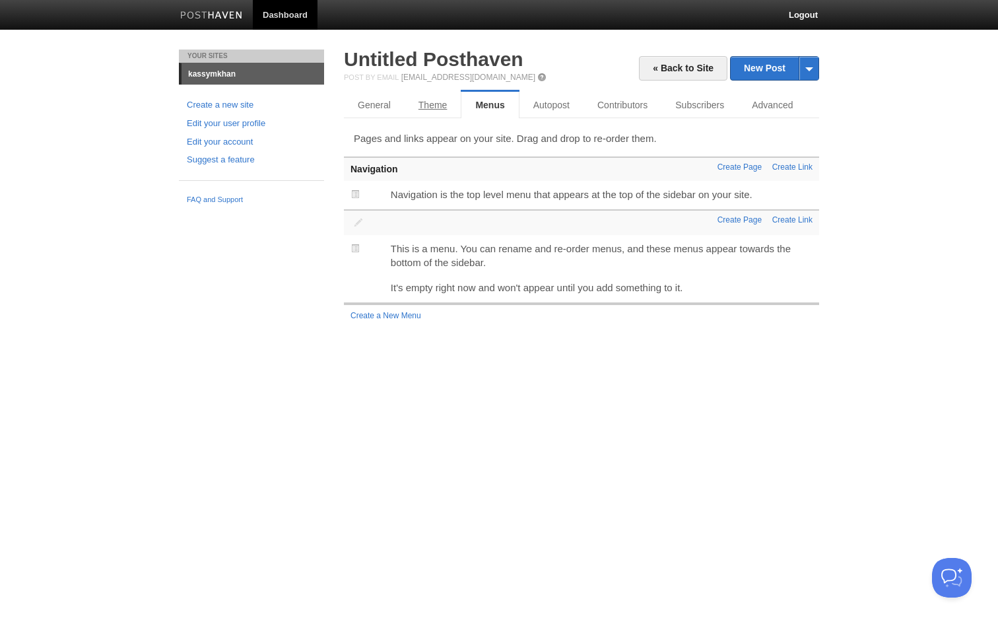
click at [433, 103] on link "Theme" at bounding box center [433, 105] width 57 height 26
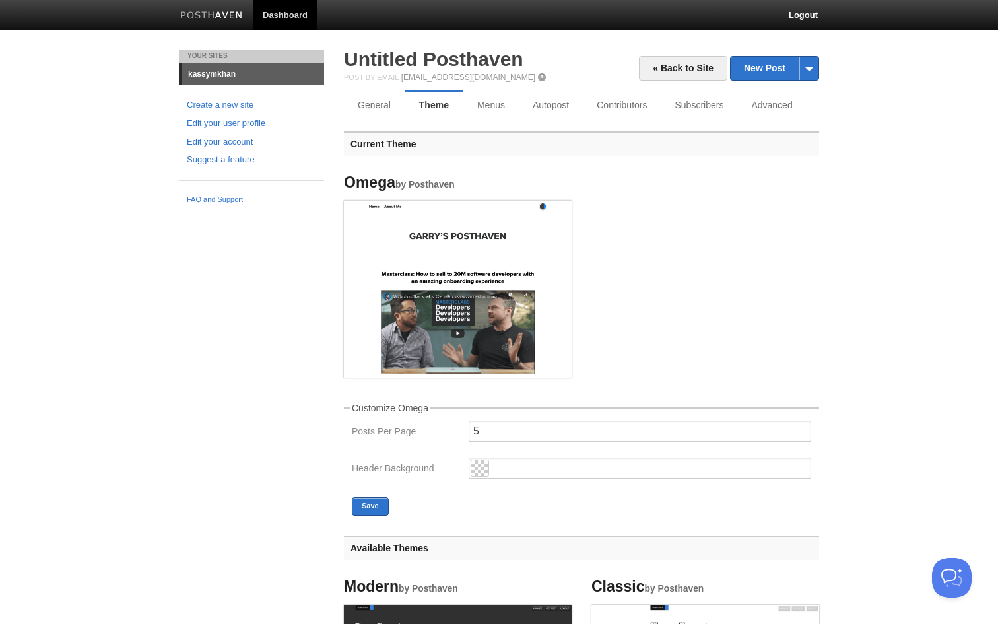
click at [503, 238] on img at bounding box center [458, 287] width 228 height 173
click at [498, 117] on link "Menus" at bounding box center [491, 105] width 55 height 26
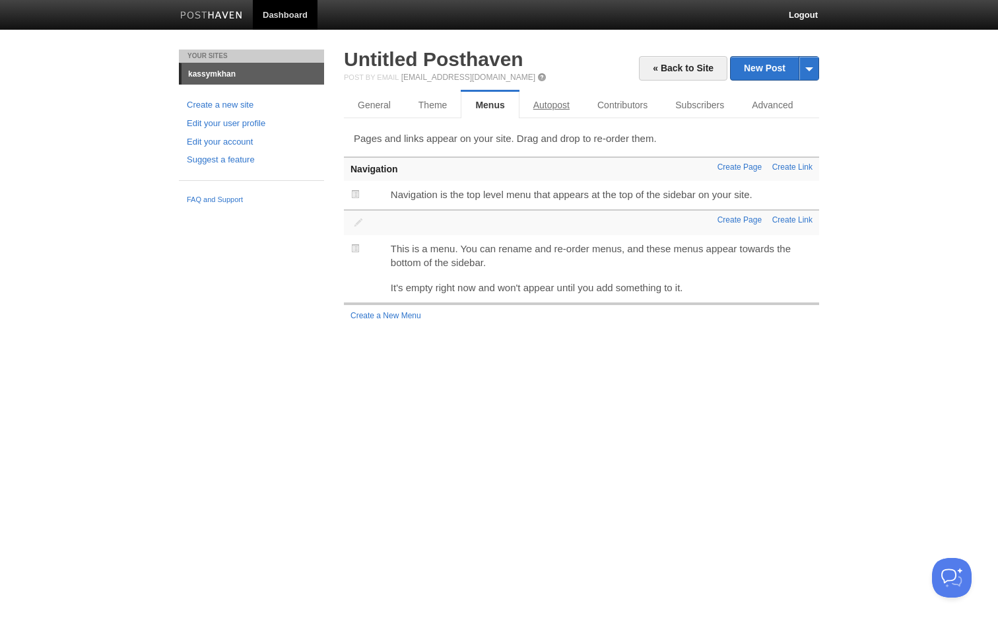
click at [554, 107] on link "Autopost" at bounding box center [552, 105] width 64 height 26
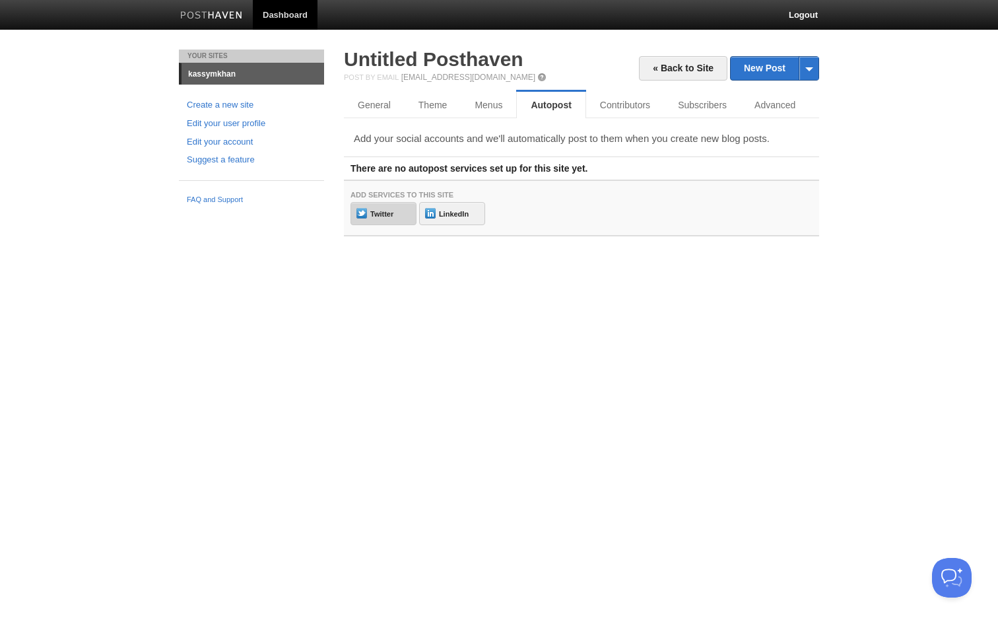
click at [394, 207] on link "Twitter" at bounding box center [384, 213] width 66 height 23
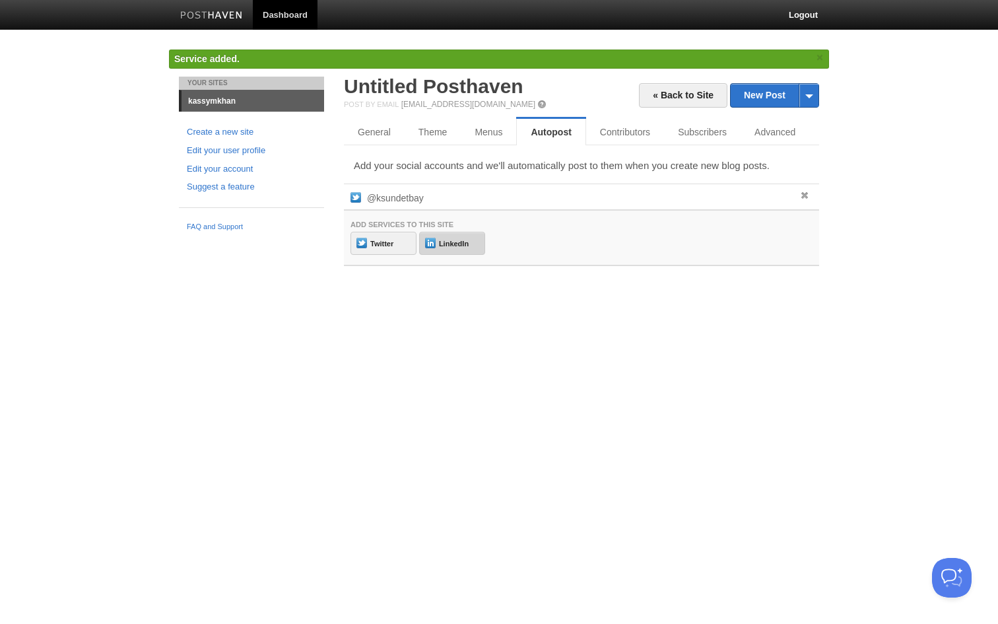
click at [460, 240] on link "LinkedIn" at bounding box center [452, 243] width 66 height 23
click at [621, 134] on link "Contributors" at bounding box center [625, 132] width 78 height 26
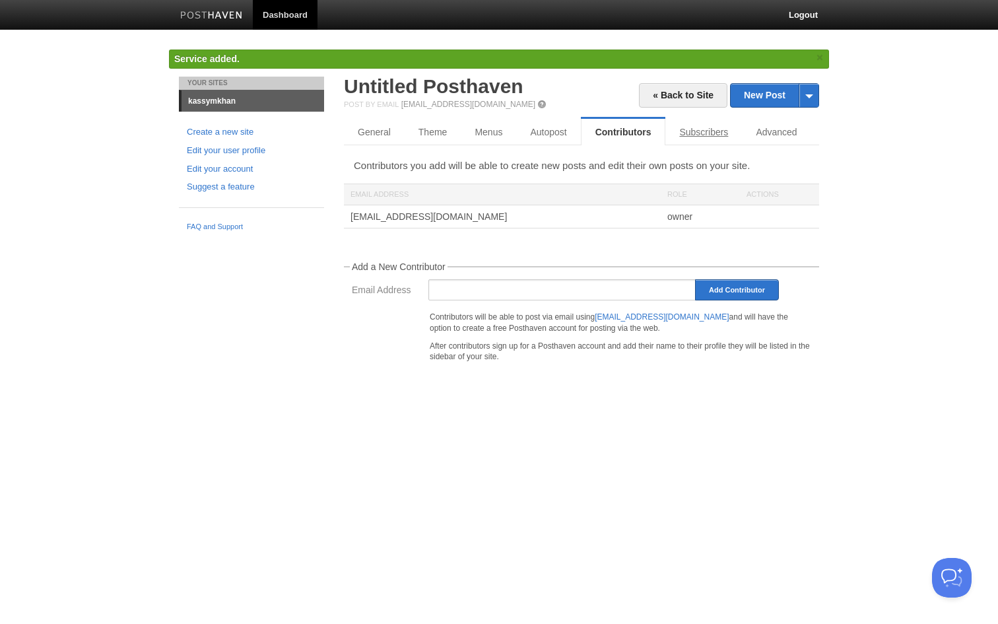
click at [708, 141] on link "Subscribers" at bounding box center [704, 132] width 77 height 26
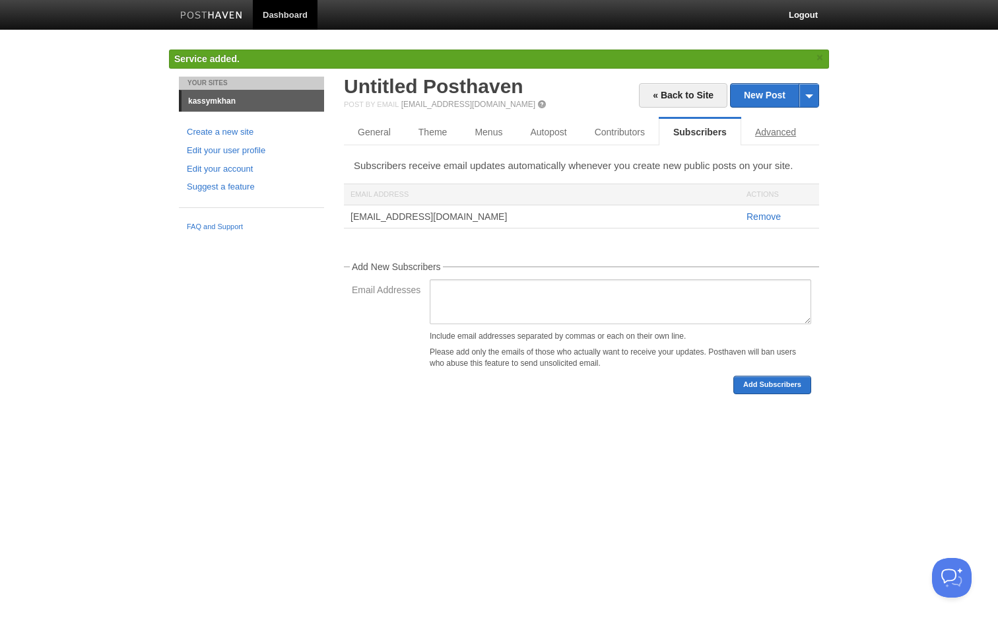
click at [760, 138] on link "Advanced" at bounding box center [775, 132] width 69 height 26
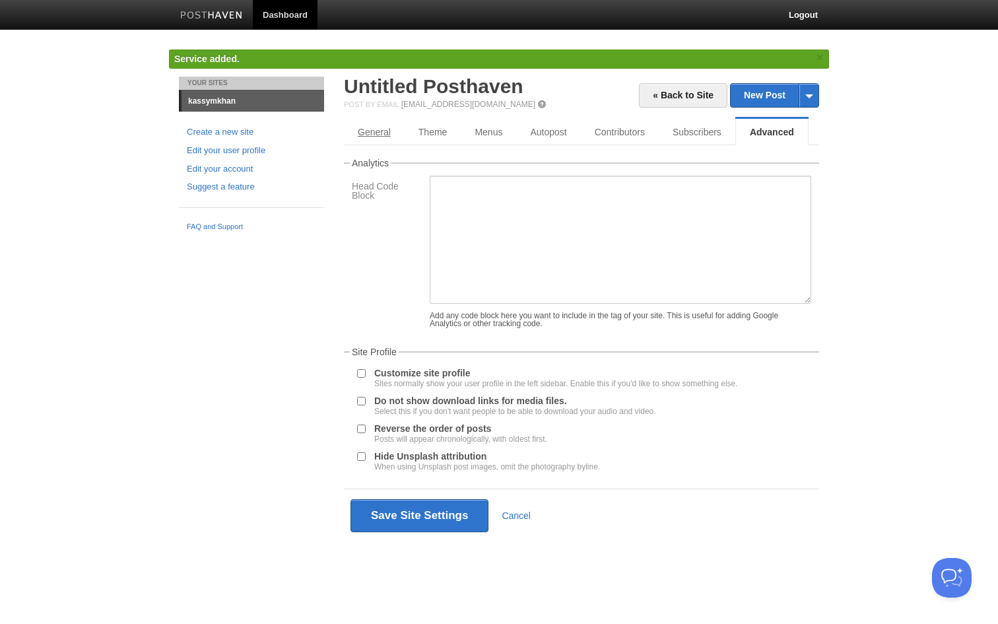
click at [370, 131] on link "General" at bounding box center [374, 132] width 61 height 26
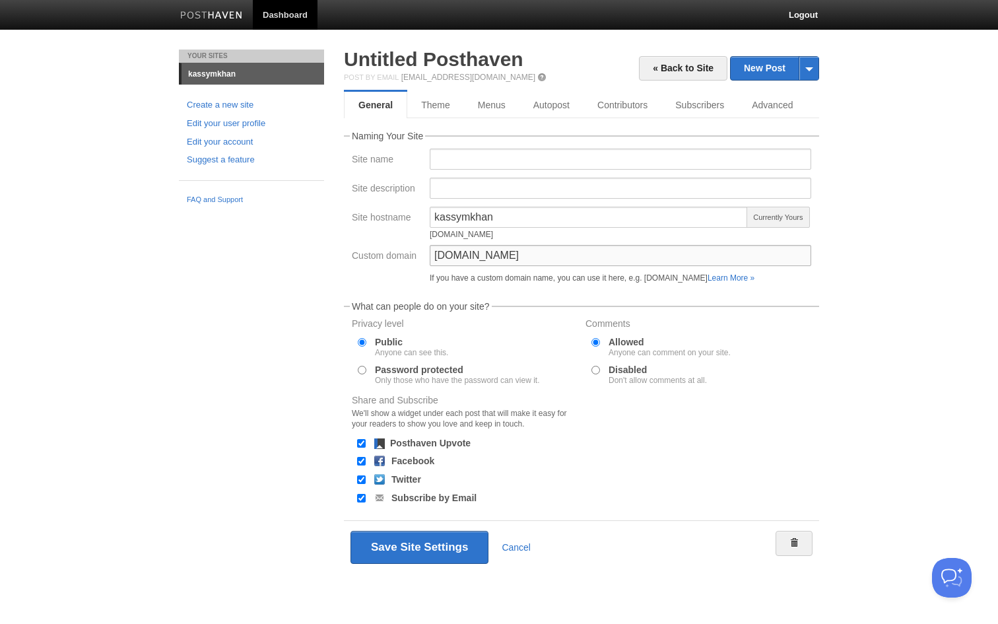
click at [560, 259] on input "[DOMAIN_NAME]" at bounding box center [621, 255] width 382 height 21
click at [778, 215] on span "Currently Yours" at bounding box center [778, 217] width 63 height 21
click at [557, 252] on input "[DOMAIN_NAME]" at bounding box center [621, 255] width 382 height 21
click at [471, 162] on input "Site name" at bounding box center [621, 159] width 382 height 21
click at [473, 193] on input "Site description" at bounding box center [621, 188] width 382 height 21
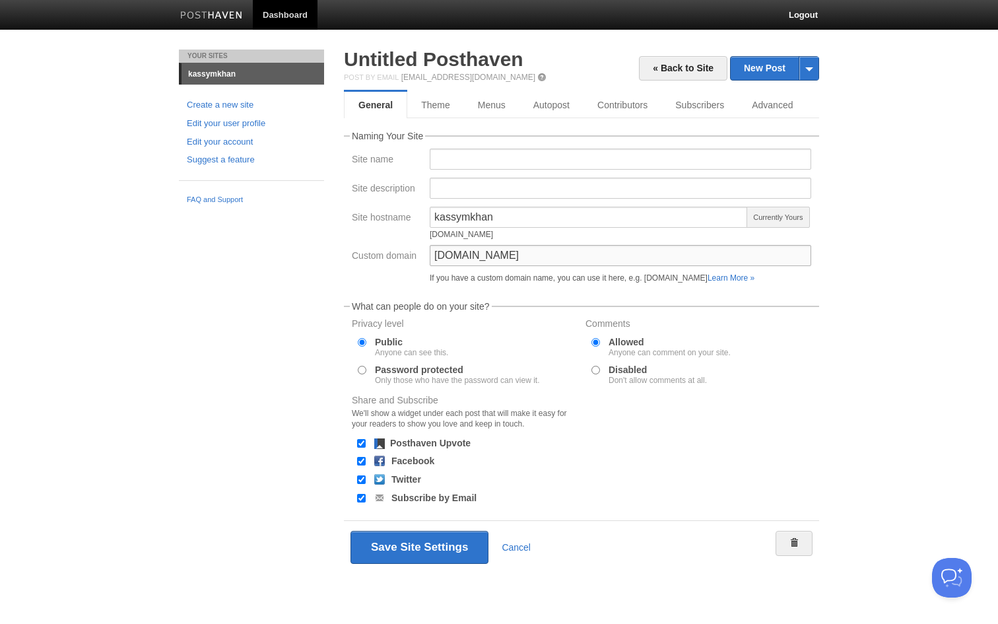
click at [603, 256] on input "[DOMAIN_NAME]" at bounding box center [621, 255] width 382 height 21
click at [576, 126] on div "« Back to Site New Post by Web by Email Untitled Posthaven Post by Email post@k…" at bounding box center [581, 312] width 475 height 524
click at [559, 258] on input "[DOMAIN_NAME]" at bounding box center [621, 255] width 382 height 21
click at [528, 217] on input "kassymkhan" at bounding box center [589, 217] width 318 height 21
click at [539, 252] on input "blog.ksundetbay.com" at bounding box center [621, 255] width 382 height 21
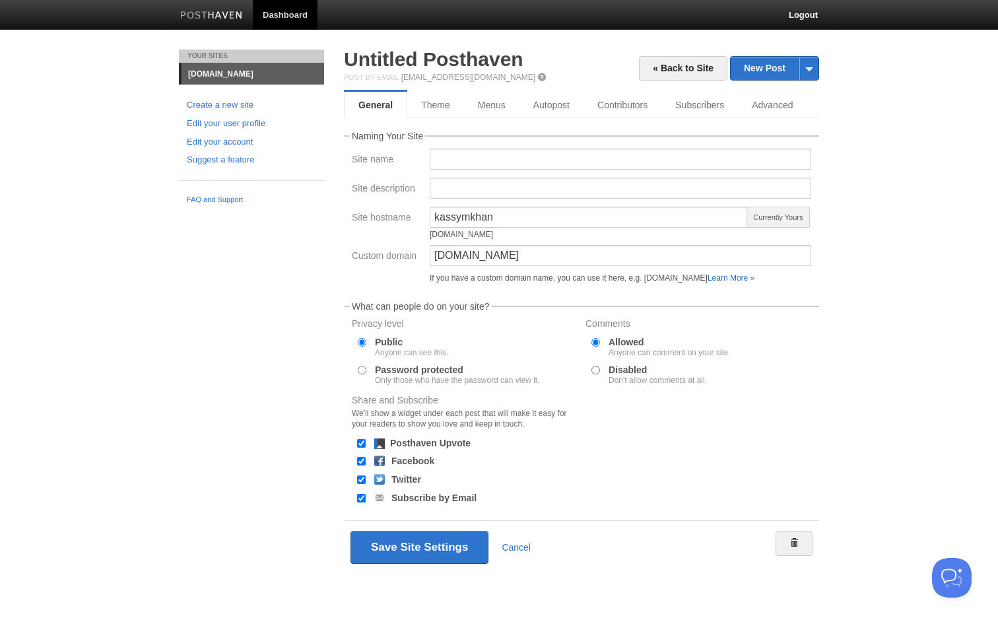
drag, startPoint x: 407, startPoint y: 549, endPoint x: 440, endPoint y: 492, distance: 65.4
click at [440, 492] on form "Naming Your Site Site name Site description Site hostname kassymkhan kassymkhan…" at bounding box center [581, 352] width 475 height 442
drag, startPoint x: 458, startPoint y: 257, endPoint x: 413, endPoint y: 257, distance: 45.6
click at [434, 257] on input "blog.ksundetbay.com" at bounding box center [621, 255] width 382 height 21
type input "[DOMAIN_NAME]"
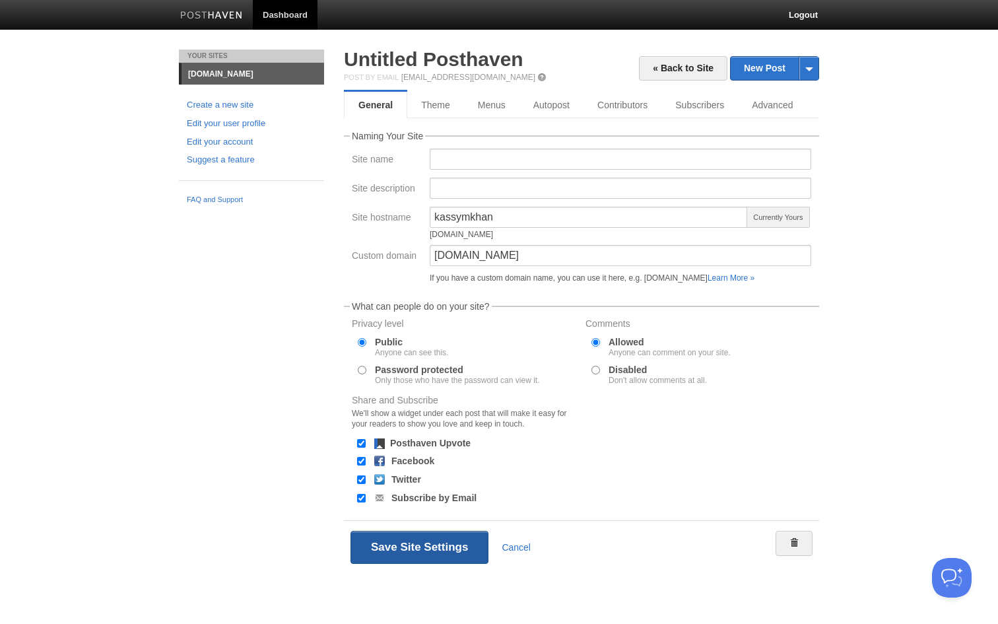
click at [413, 553] on button "Save Site Settings" at bounding box center [420, 547] width 138 height 33
click at [425, 551] on button "Save Site Settings" at bounding box center [420, 547] width 138 height 33
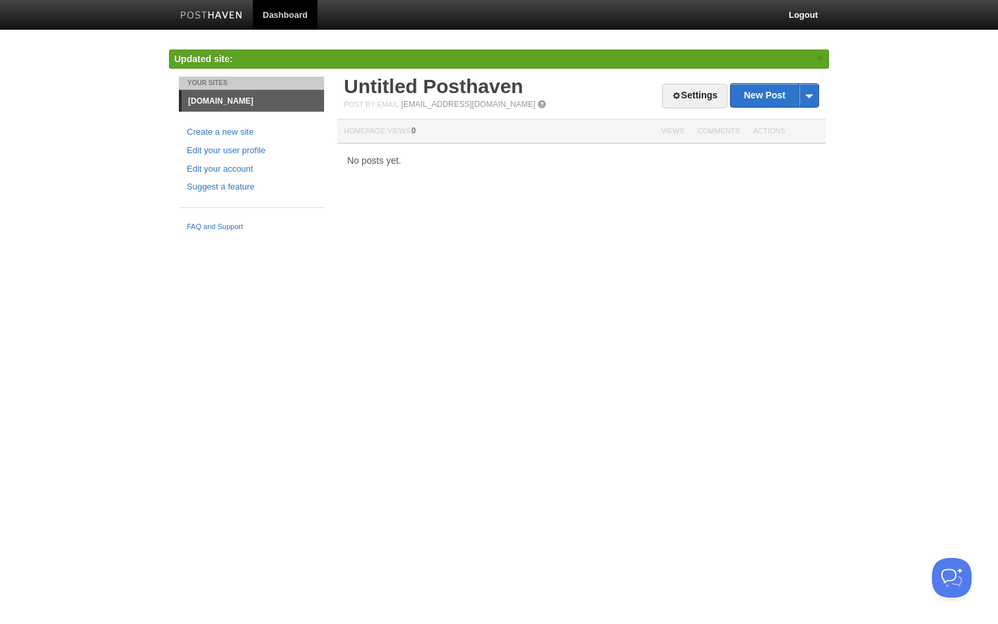
click at [213, 104] on link "blog.ksundetbay.com" at bounding box center [253, 100] width 143 height 21
click at [223, 99] on div "Your Sites blog.ksundetbay.com Create a new site Edit your user profile Edit yo…" at bounding box center [251, 157] width 165 height 161
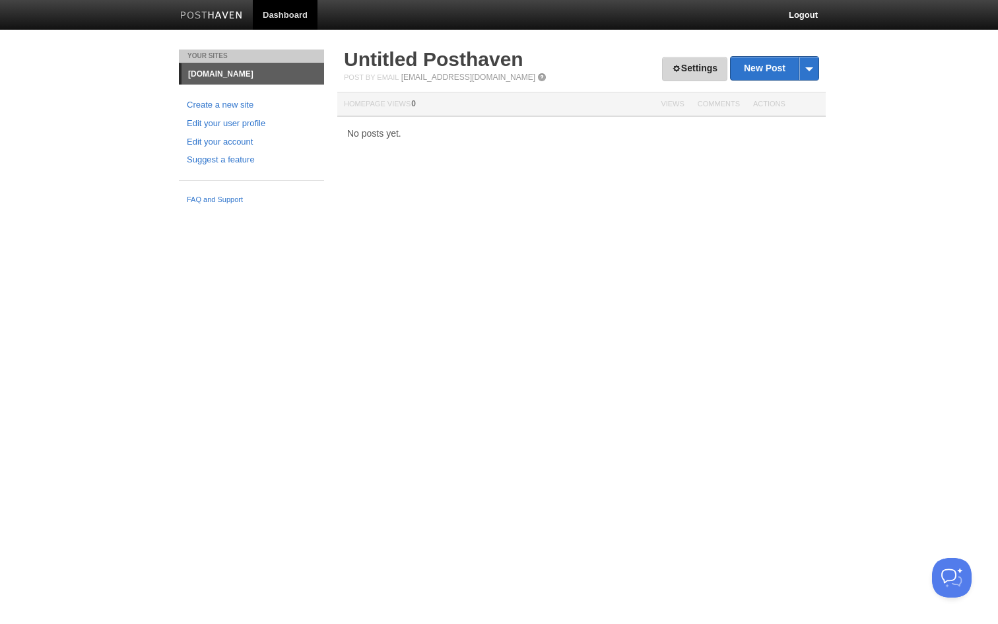
click at [685, 63] on link "Settings" at bounding box center [694, 69] width 65 height 24
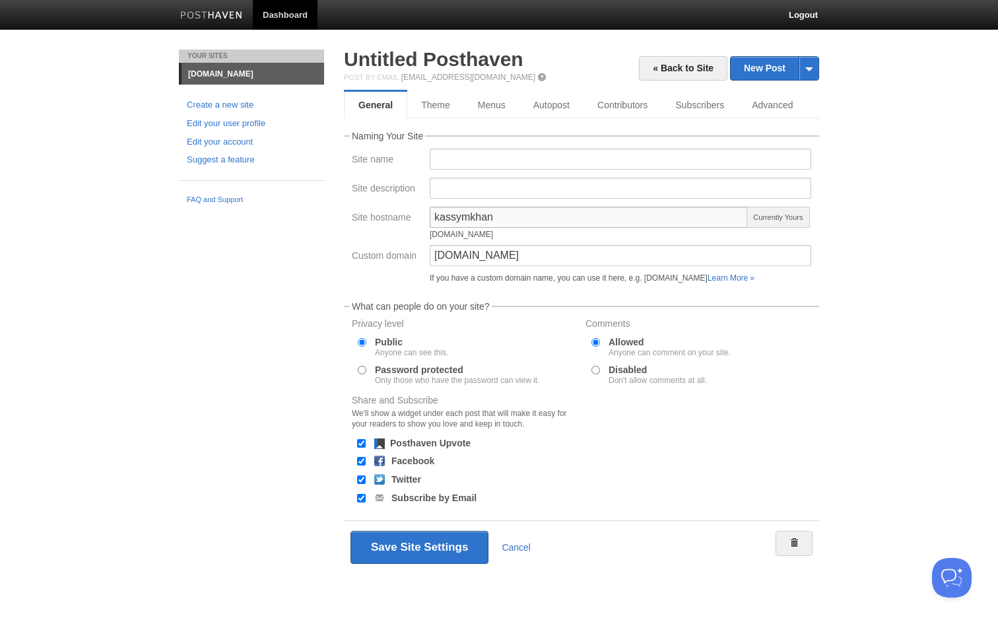
drag, startPoint x: 507, startPoint y: 219, endPoint x: 382, endPoint y: 207, distance: 126.1
click at [384, 207] on div "Site hostname kassymkhan [DOMAIN_NAME] Currently Yours" at bounding box center [581, 226] width 467 height 38
click at [364, 195] on label "Site description" at bounding box center [387, 190] width 70 height 13
click at [430, 195] on input "Site description" at bounding box center [621, 188] width 382 height 21
click at [506, 214] on input "kassymkhan" at bounding box center [589, 217] width 318 height 21
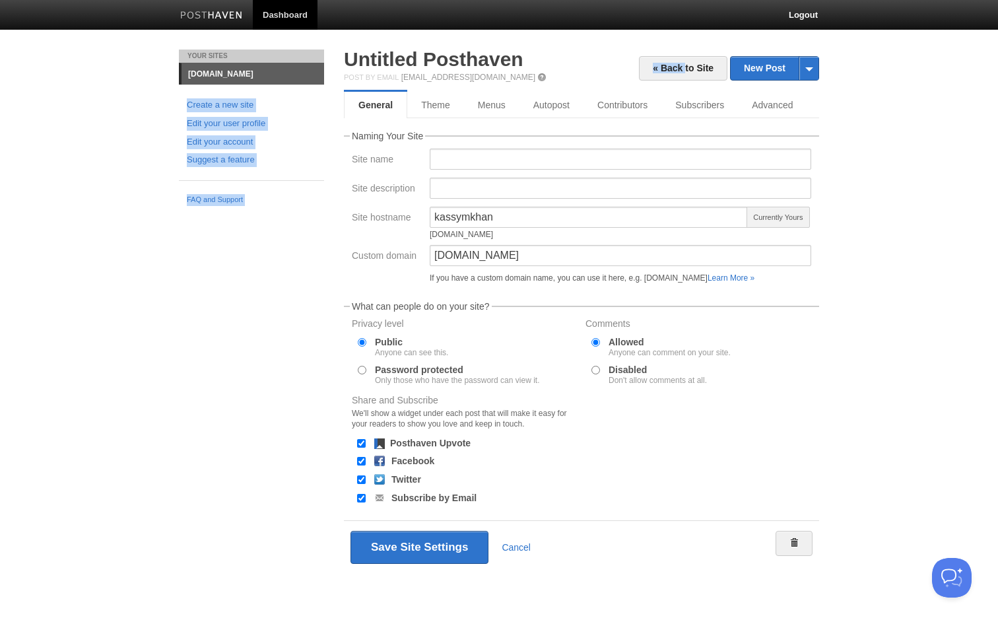
drag, startPoint x: 125, startPoint y: 61, endPoint x: 236, endPoint y: 72, distance: 111.4
click at [238, 72] on body "Dashboard Logout Updated site: × Updated site: × Your Sites blog.ksundetbay.com…" at bounding box center [499, 306] width 998 height 613
drag, startPoint x: 496, startPoint y: 212, endPoint x: 380, endPoint y: 205, distance: 116.4
click at [383, 205] on fieldset "Naming Your Site Site name Site description Site hostname kassymkhan kassymkhan…" at bounding box center [581, 209] width 475 height 157
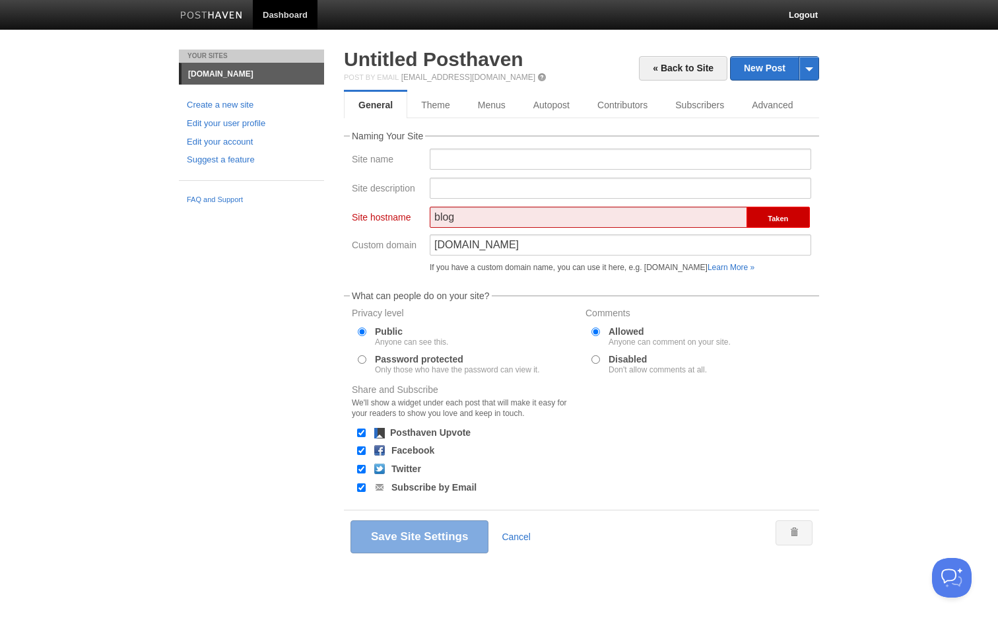
type input "blog"
click at [500, 235] on input "ksundetbay.com" at bounding box center [621, 244] width 382 height 21
click at [510, 244] on input "ksundetbay.com" at bounding box center [621, 244] width 382 height 21
click at [502, 226] on input "blog" at bounding box center [589, 217] width 318 height 21
click at [235, 100] on link "Create a new site" at bounding box center [251, 105] width 129 height 14
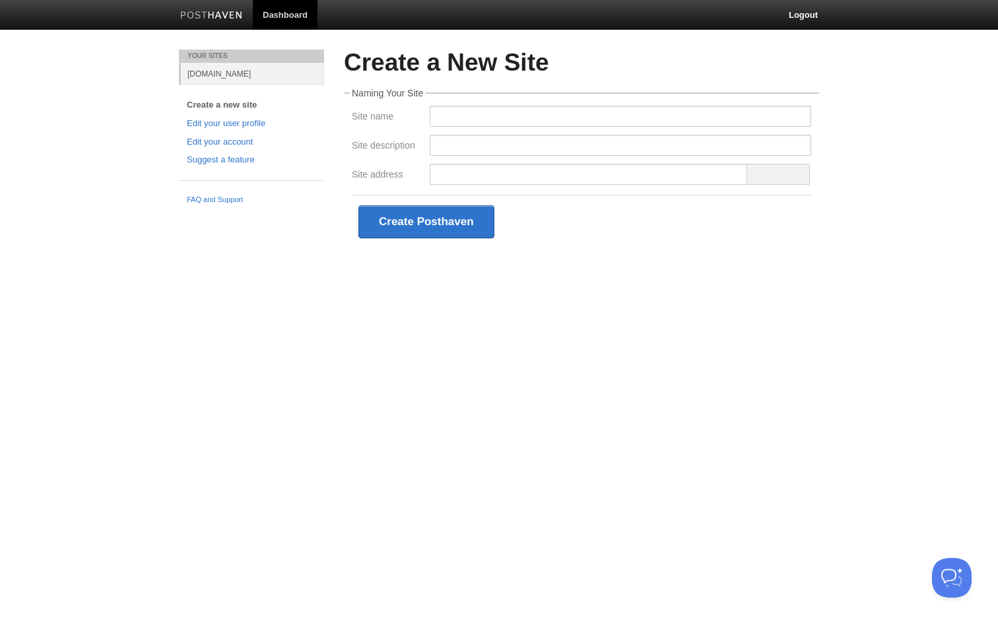
click at [215, 75] on link "[DOMAIN_NAME]" at bounding box center [252, 74] width 143 height 22
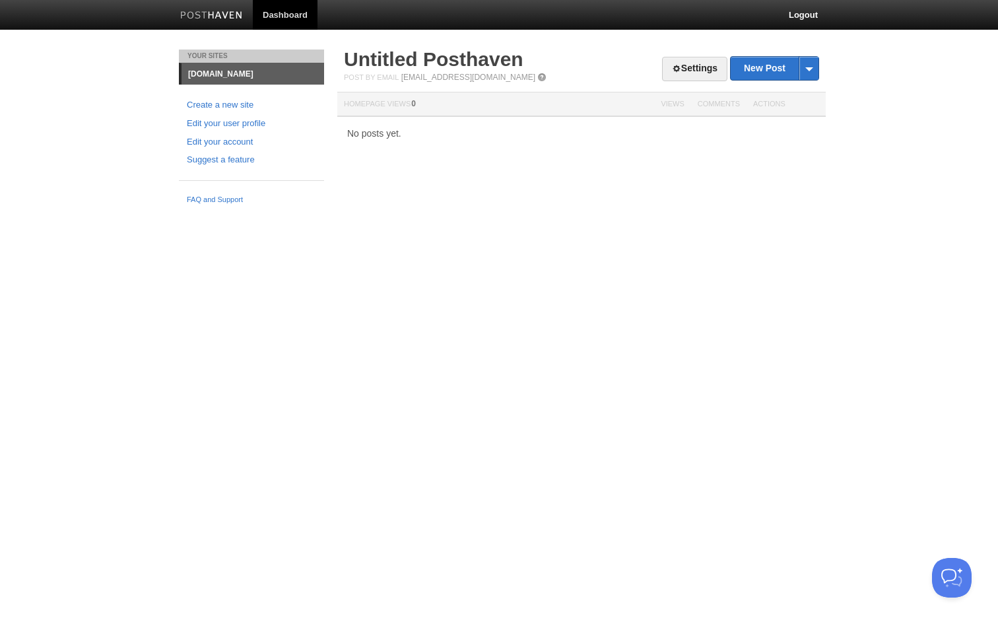
click at [416, 106] on span "0" at bounding box center [413, 103] width 5 height 9
drag, startPoint x: 128, startPoint y: 109, endPoint x: 261, endPoint y: 82, distance: 135.4
click at [263, 81] on body "Dashboard Logout Updated site: × Updated site: × Your Sites ksundetbay.com Crea…" at bounding box center [499, 105] width 998 height 211
click at [568, 131] on div "No posts yet." at bounding box center [581, 133] width 489 height 9
click at [705, 73] on link "Settings" at bounding box center [694, 69] width 65 height 24
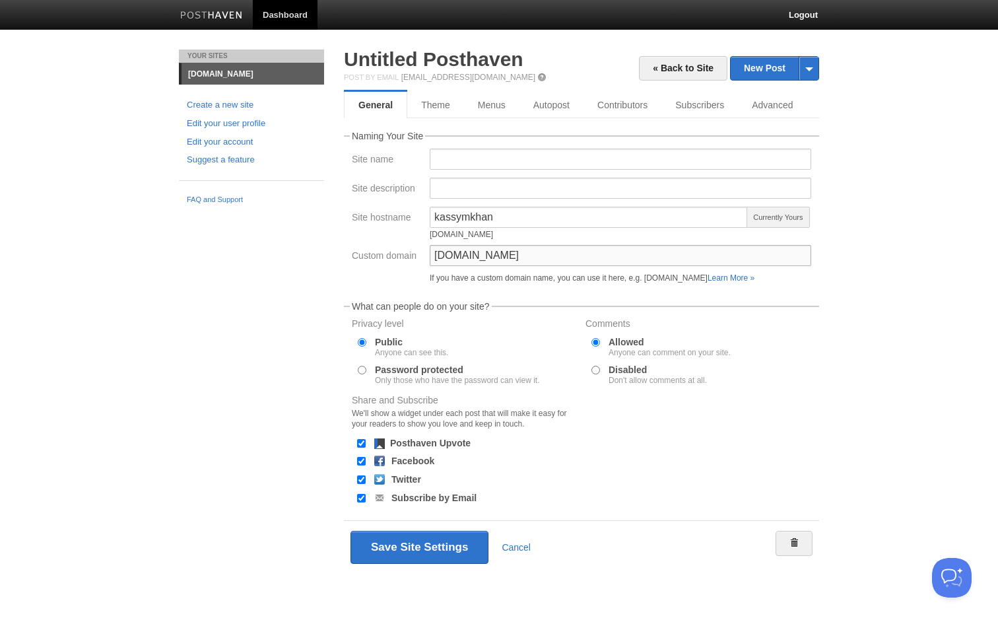
click at [528, 263] on input "ksundetbay.com" at bounding box center [621, 255] width 382 height 21
drag, startPoint x: 537, startPoint y: 258, endPoint x: 528, endPoint y: 257, distance: 8.7
click at [529, 258] on input "ksundetbay.com" at bounding box center [621, 255] width 382 height 21
click at [433, 256] on input "ksundetbay.com" at bounding box center [621, 255] width 382 height 21
type input "[DOMAIN_NAME]"
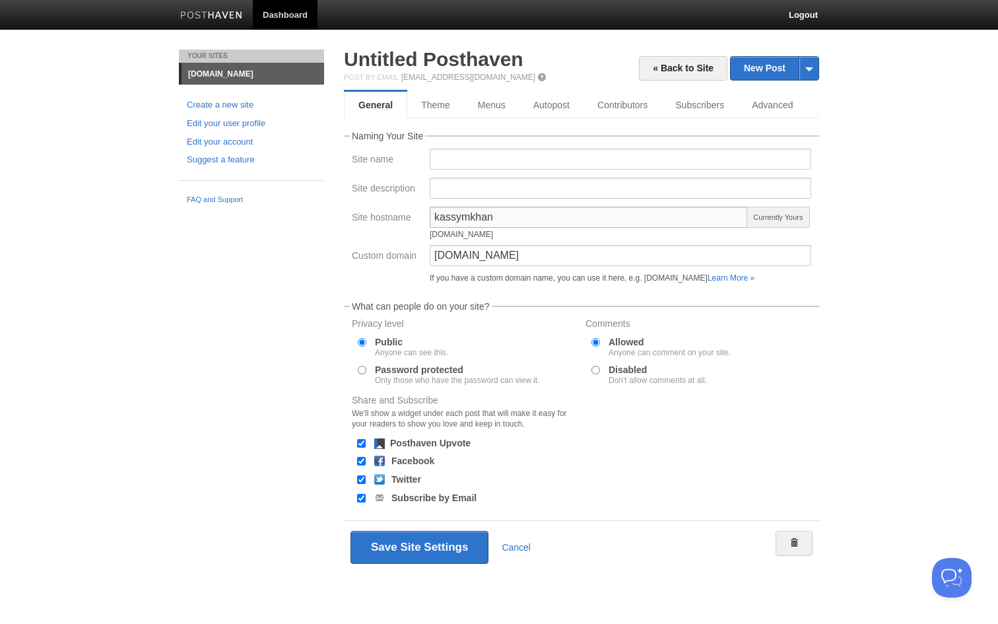
click at [507, 211] on input "kassymkhan" at bounding box center [589, 217] width 318 height 21
drag, startPoint x: 507, startPoint y: 211, endPoint x: 382, endPoint y: 211, distance: 125.5
click at [382, 211] on div "Site hostname kassymkhan kassymkhan.posthaven.com Currently Yours" at bounding box center [581, 226] width 467 height 38
type input "b"
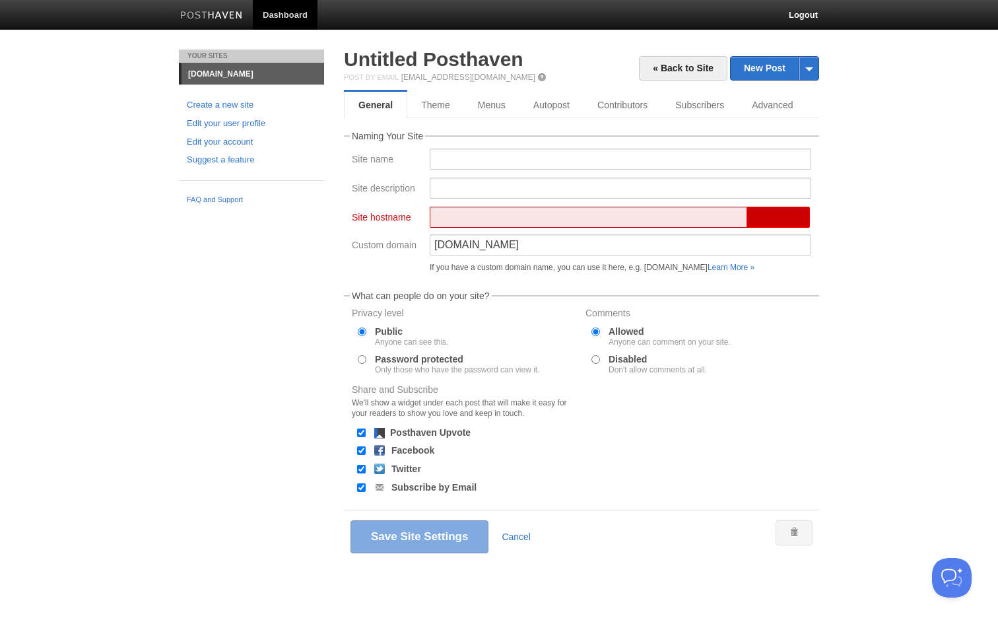
click at [213, 15] on img at bounding box center [211, 16] width 63 height 10
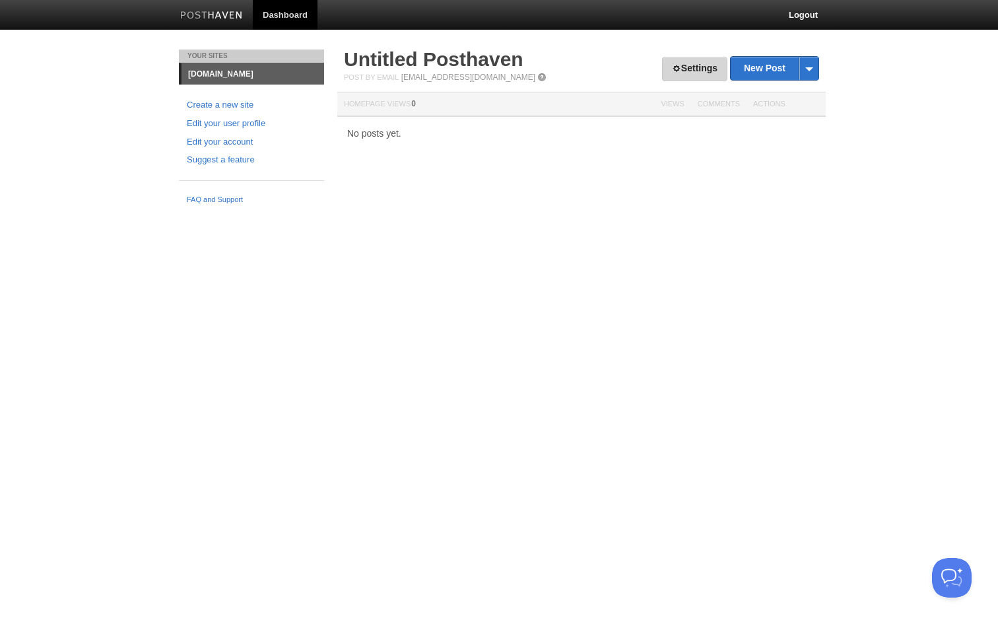
click at [691, 68] on link "Settings" at bounding box center [694, 69] width 65 height 24
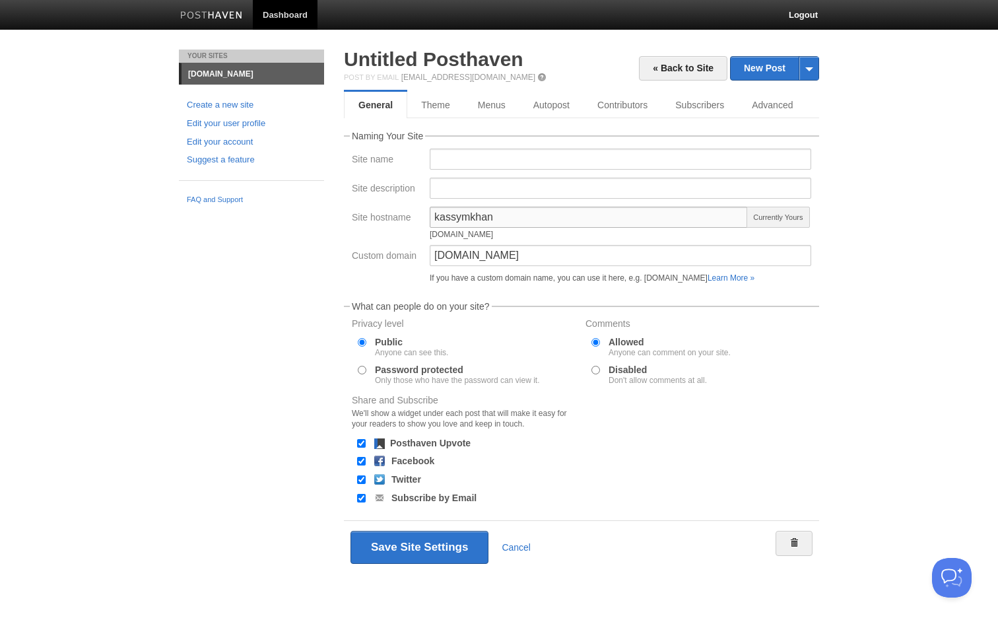
drag, startPoint x: 524, startPoint y: 223, endPoint x: 392, endPoint y: 234, distance: 131.9
click at [394, 234] on div "Site hostname kassymkhan [DOMAIN_NAME] Currently Yours" at bounding box center [581, 226] width 467 height 38
type input "k"
type input "blog"
click at [536, 261] on input "[DOMAIN_NAME]" at bounding box center [621, 255] width 382 height 21
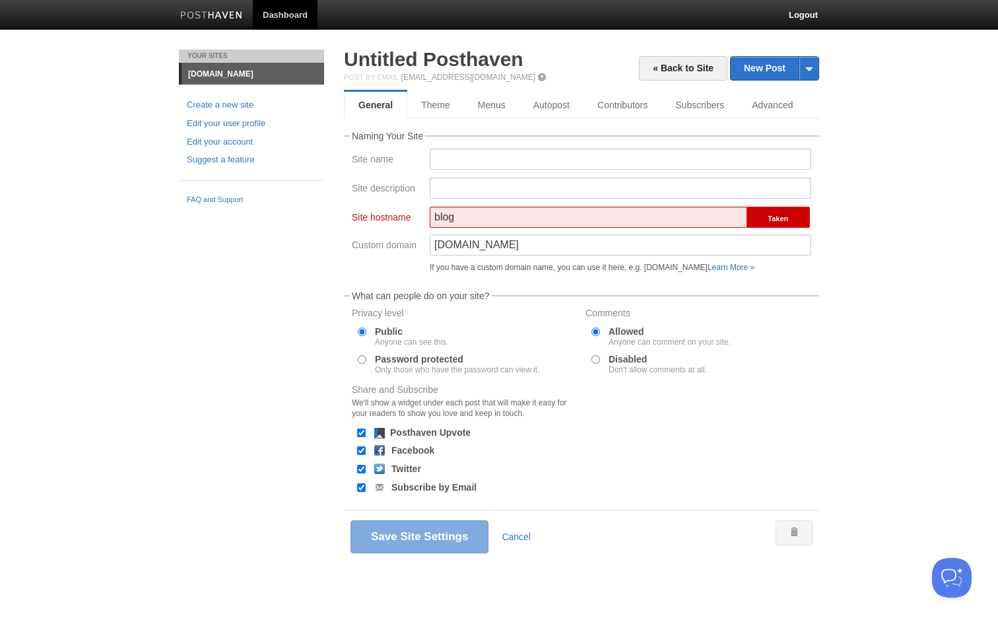
click at [364, 359] on div at bounding box center [362, 359] width 14 height 12
click at [363, 359] on input "Password protected Only those who have the password can view it." at bounding box center [362, 359] width 9 height 9
radio input "true"
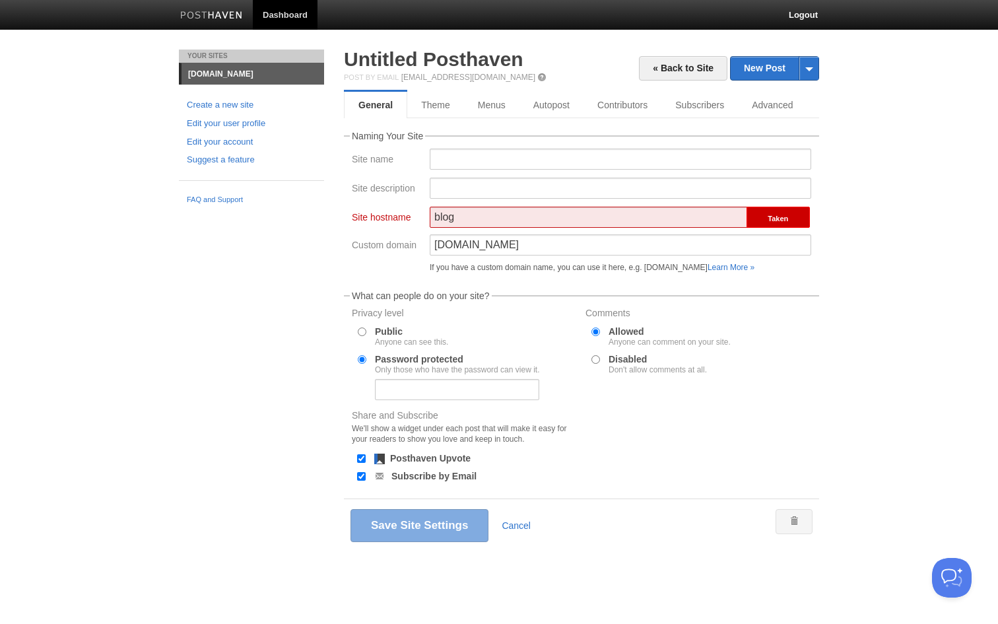
click at [359, 324] on div "Public Anyone can see this." at bounding box center [465, 337] width 234 height 28
click at [454, 188] on input "Site description" at bounding box center [621, 188] width 382 height 21
click at [452, 160] on input "Site name" at bounding box center [621, 159] width 382 height 21
click at [697, 101] on link "Subscribers" at bounding box center [700, 105] width 77 height 26
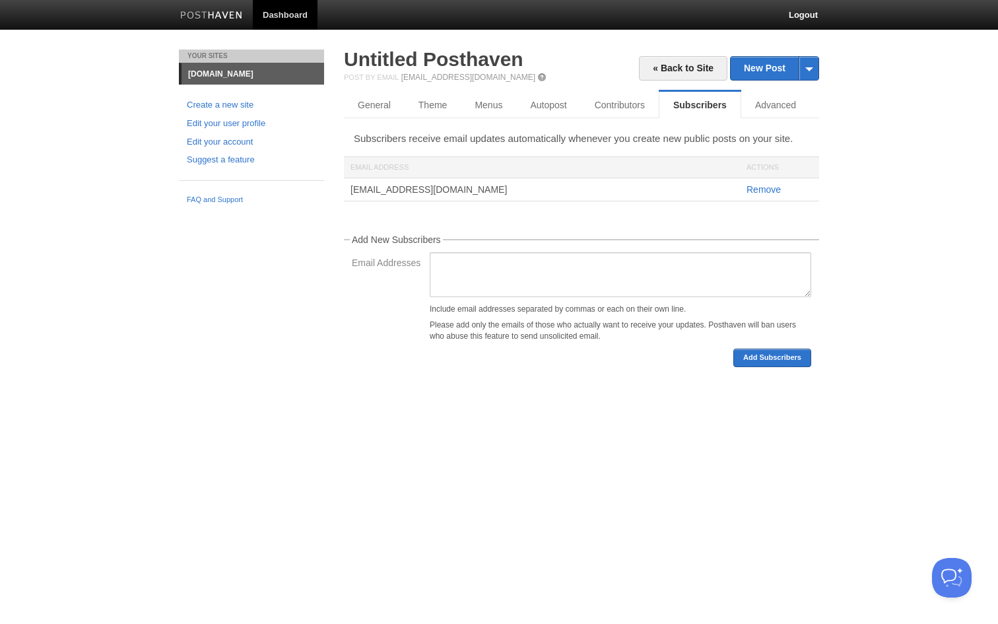
click at [368, 131] on div "« Back to Site New Post by Web by Email Untitled Posthaven Post by Email post@k…" at bounding box center [581, 209] width 475 height 318
click at [369, 107] on link "General" at bounding box center [374, 105] width 61 height 26
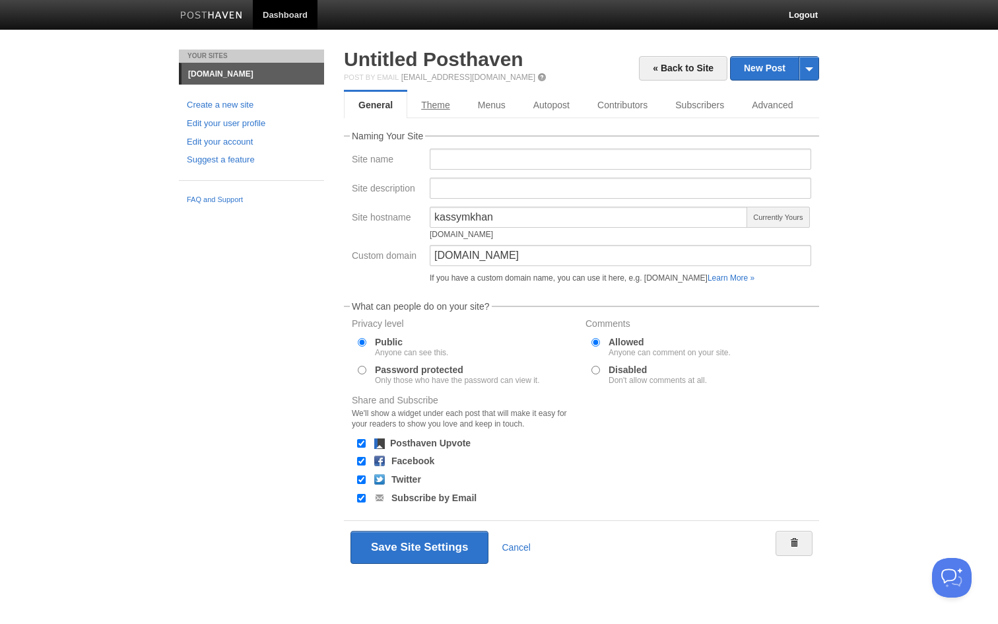
click at [438, 107] on link "Theme" at bounding box center [435, 105] width 57 height 26
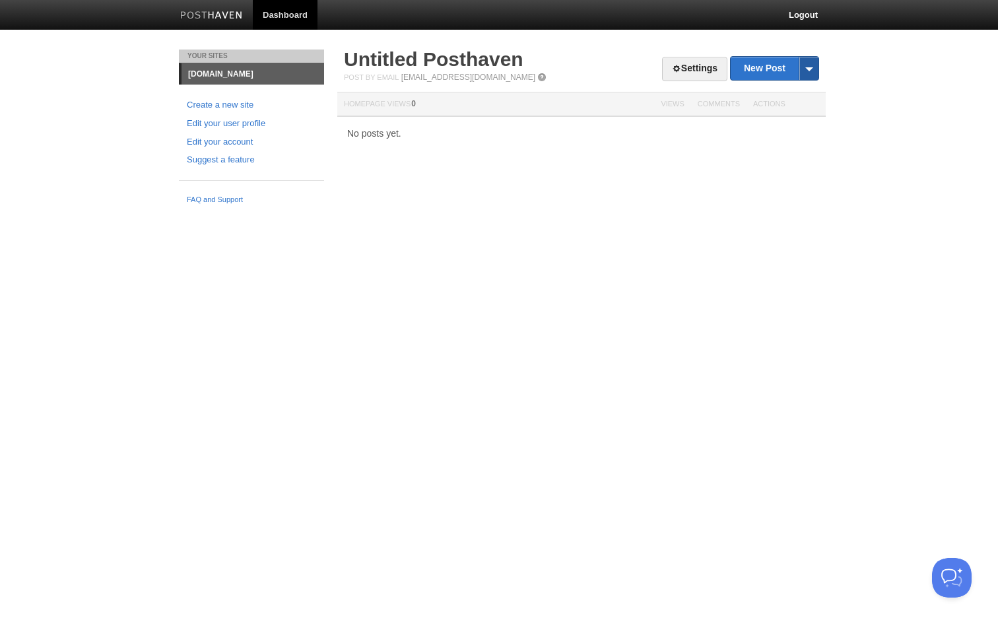
click at [811, 65] on span at bounding box center [809, 68] width 20 height 23
click at [226, 108] on link "Create a new site" at bounding box center [251, 105] width 129 height 14
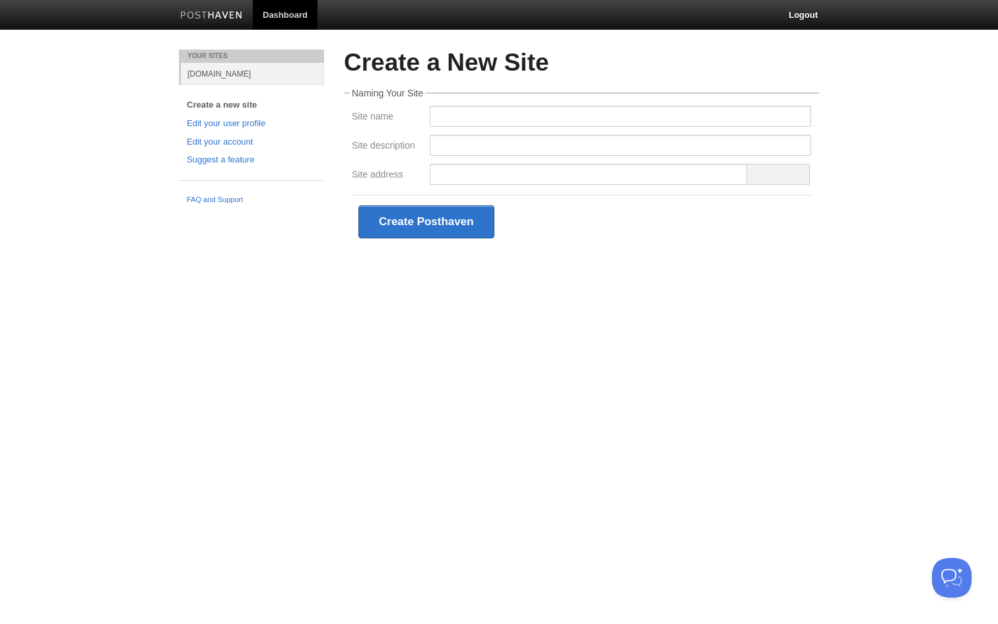
click at [228, 71] on link "[DOMAIN_NAME]" at bounding box center [252, 74] width 143 height 22
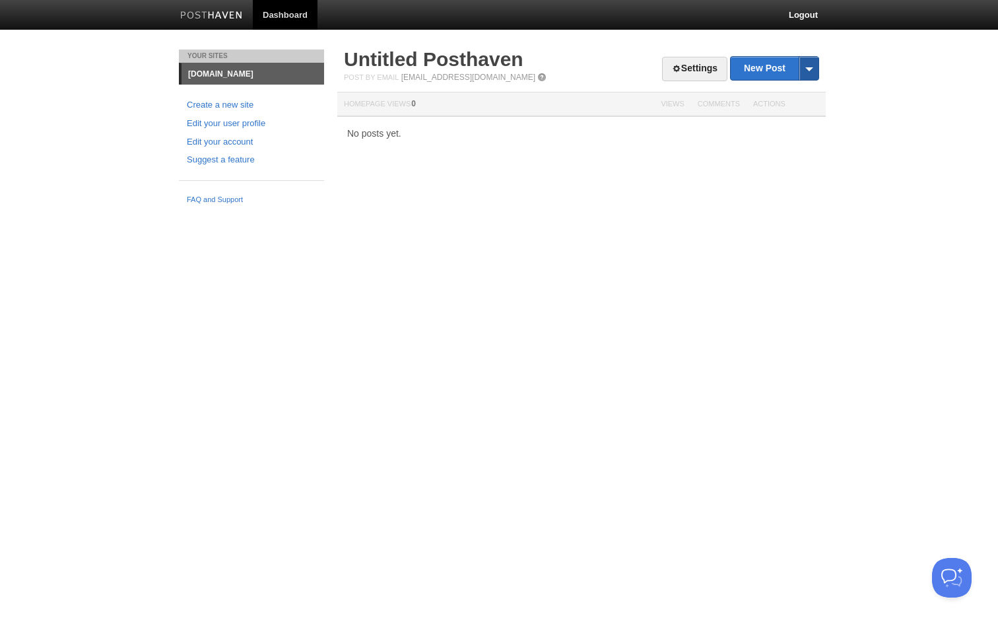
click at [815, 65] on span at bounding box center [809, 68] width 20 height 23
click at [693, 63] on link "Settings" at bounding box center [694, 69] width 65 height 24
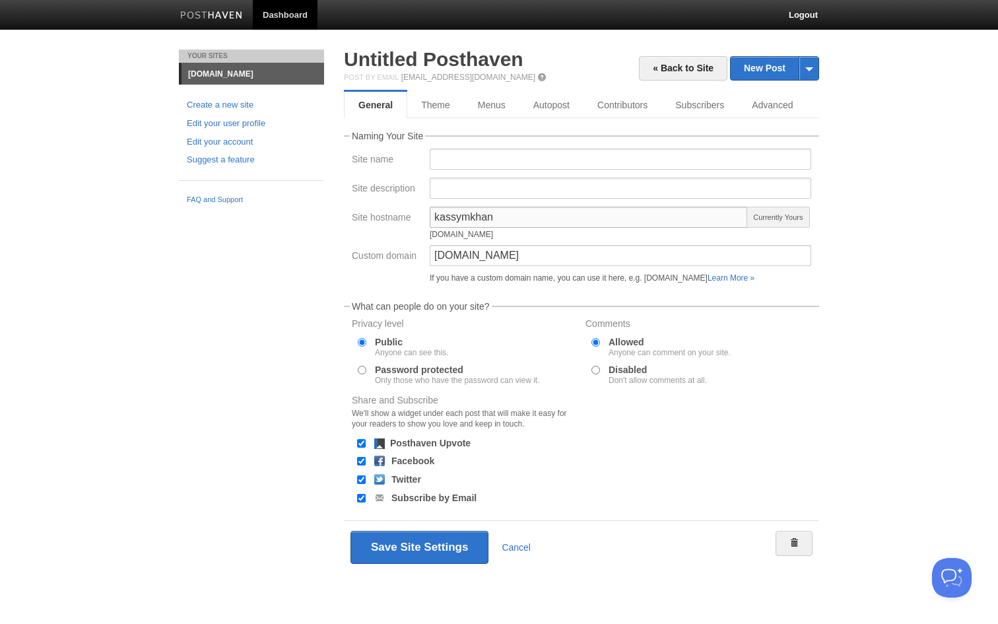
drag, startPoint x: 539, startPoint y: 223, endPoint x: 419, endPoint y: 221, distance: 120.2
click at [419, 221] on div "Site hostname kassymkhan kassymkhan.posthaven.com Currently Yours" at bounding box center [581, 226] width 467 height 38
type input "k"
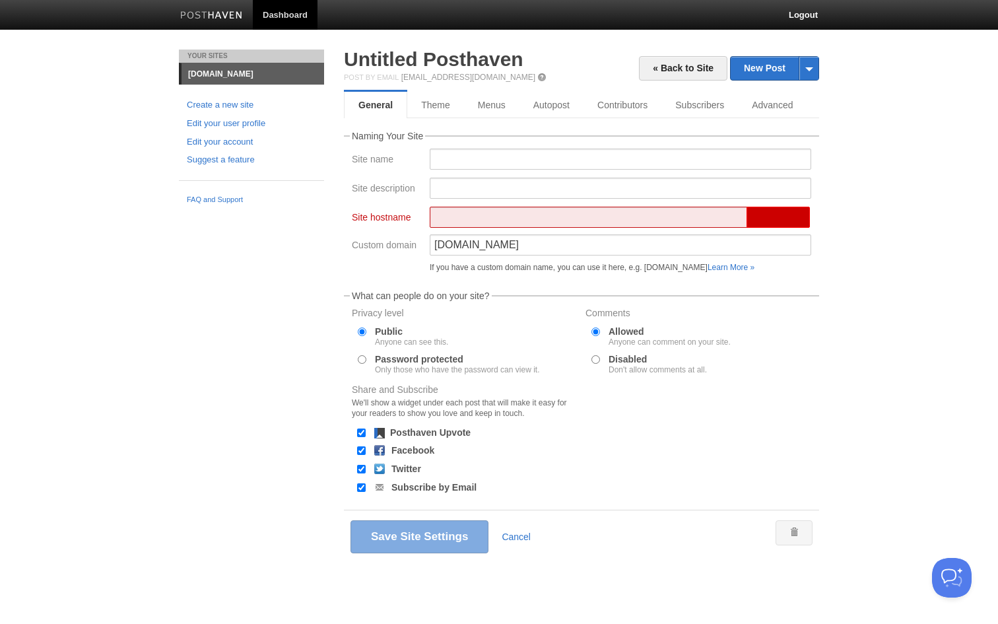
type input "m"
click at [463, 161] on input "Site name" at bounding box center [621, 159] width 382 height 21
type input "Hello"
click at [463, 196] on input "Site description" at bounding box center [621, 188] width 382 height 21
type input "Personal blog"
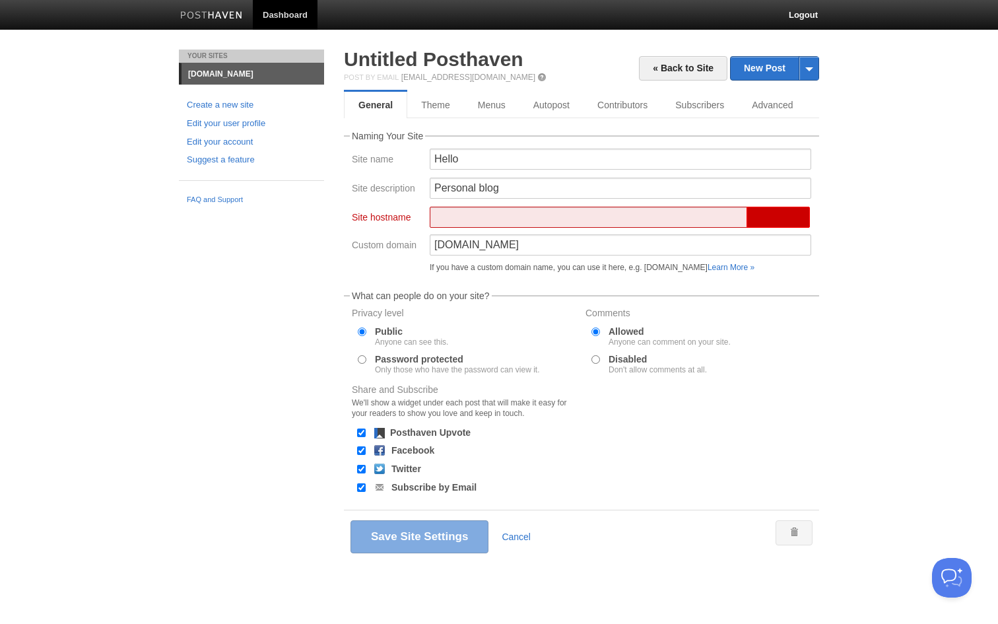
click at [471, 170] on div "Hello" at bounding box center [621, 163] width 390 height 29
click at [473, 161] on input "Hello" at bounding box center [621, 159] width 382 height 21
type input "Hello!"
click at [467, 223] on input "Site hostname" at bounding box center [589, 217] width 318 height 21
type input "k"
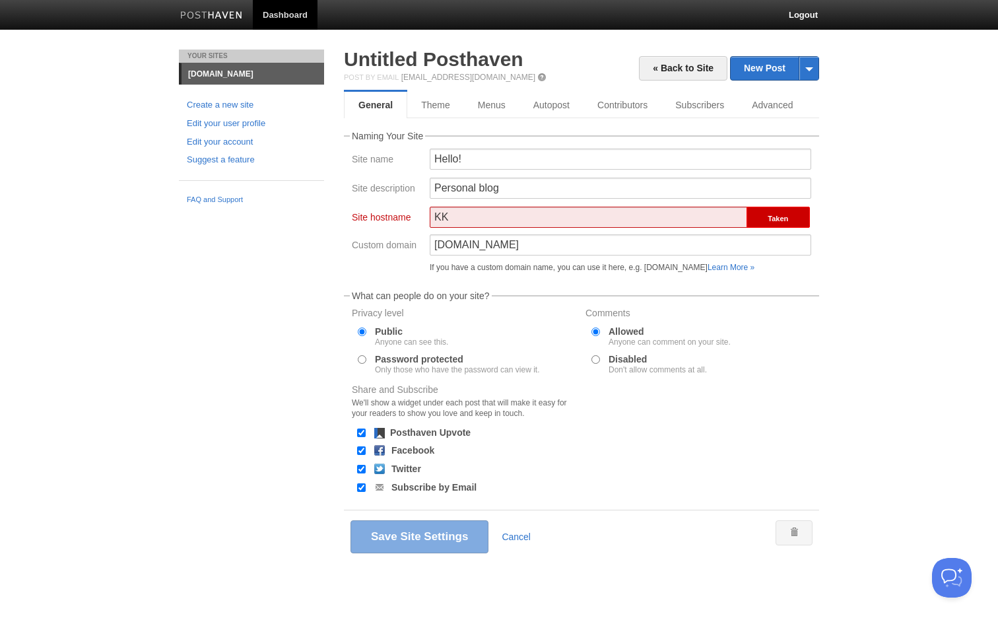
type input "K"
type input "k"
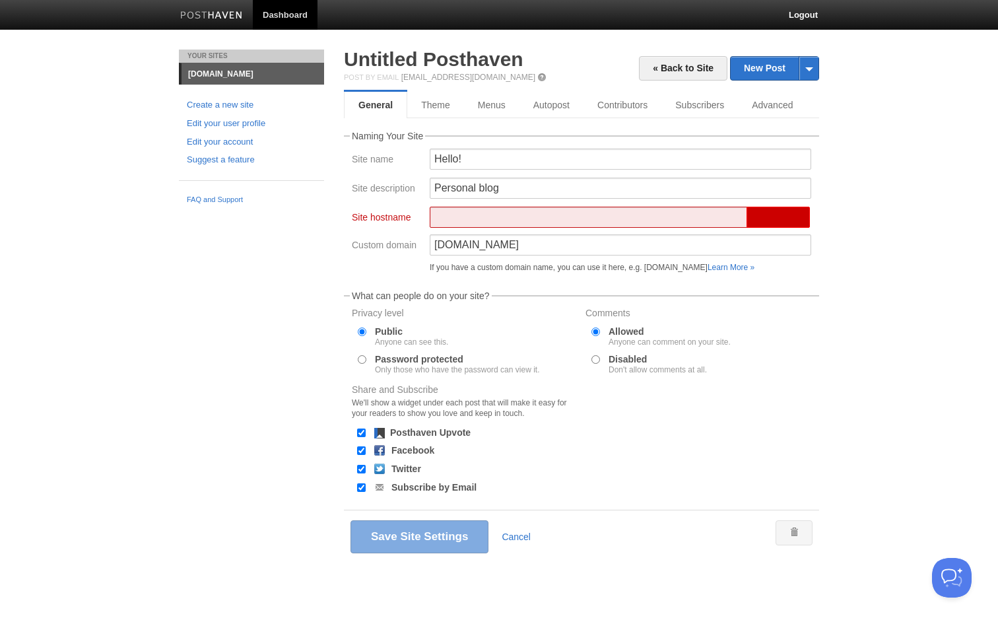
type input "M"
type input "m"
click at [524, 250] on input "ksundetbay.com" at bounding box center [621, 244] width 382 height 21
click at [533, 221] on input "blog" at bounding box center [589, 217] width 318 height 21
click at [562, 248] on input "ksundetbay.com" at bounding box center [621, 244] width 382 height 21
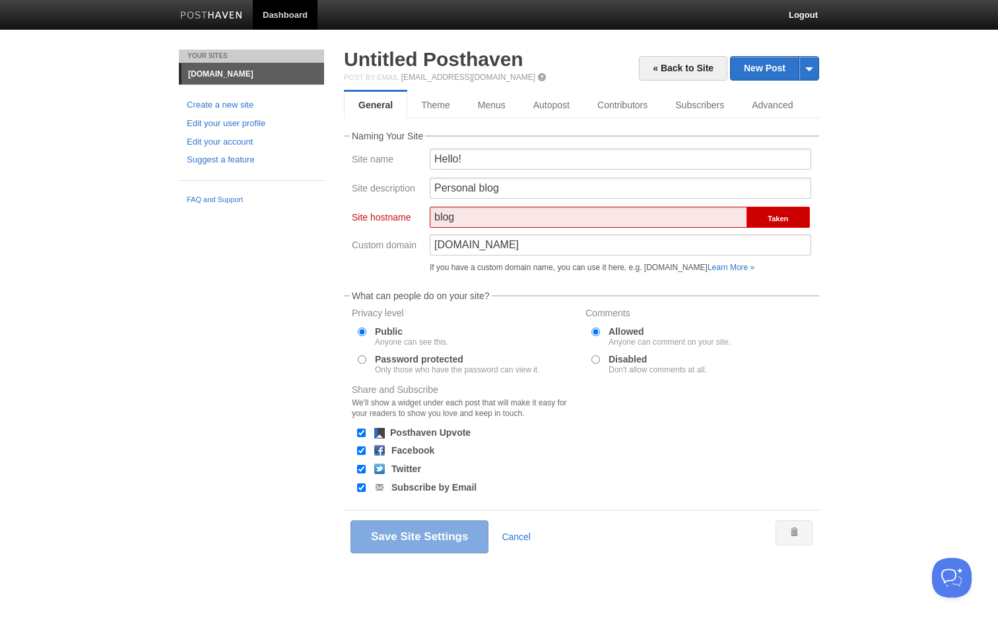
drag, startPoint x: 524, startPoint y: 209, endPoint x: 483, endPoint y: 219, distance: 41.6
click at [483, 219] on input "blog" at bounding box center [589, 217] width 318 height 21
type input "p"
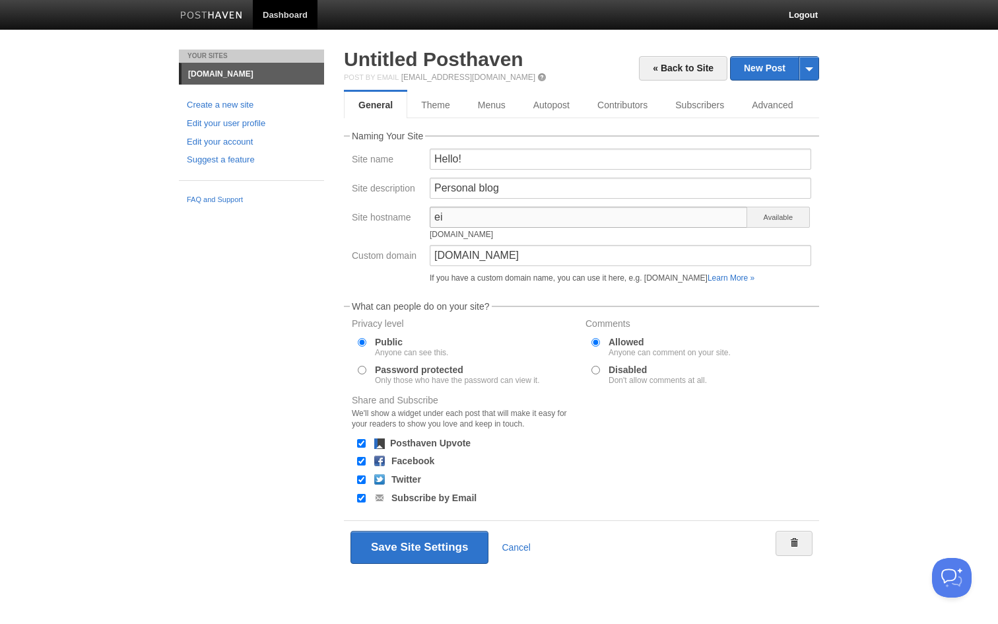
type input "e"
type input "c"
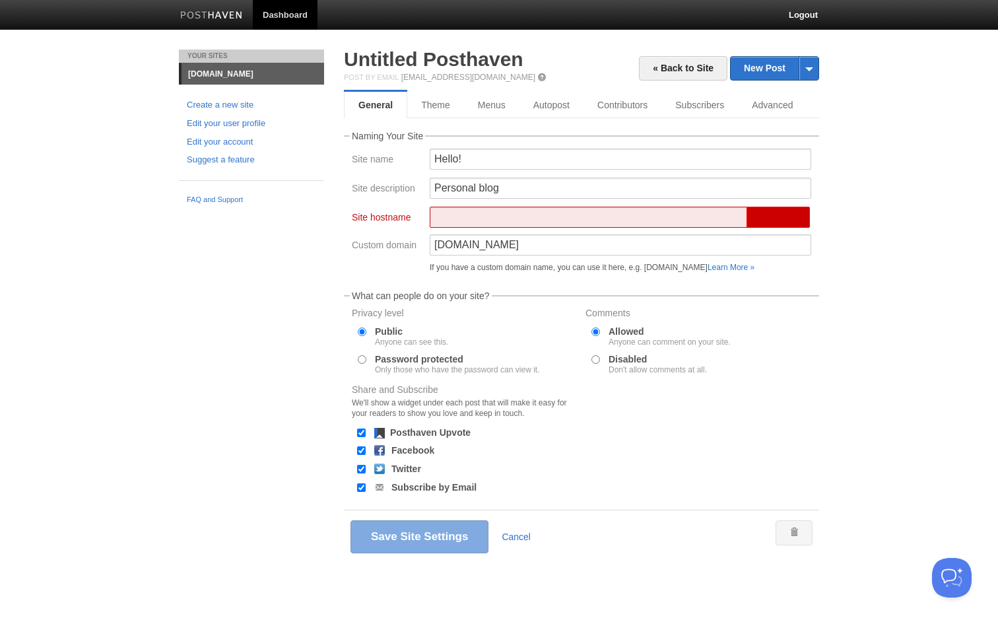
type input "i"
type input "l"
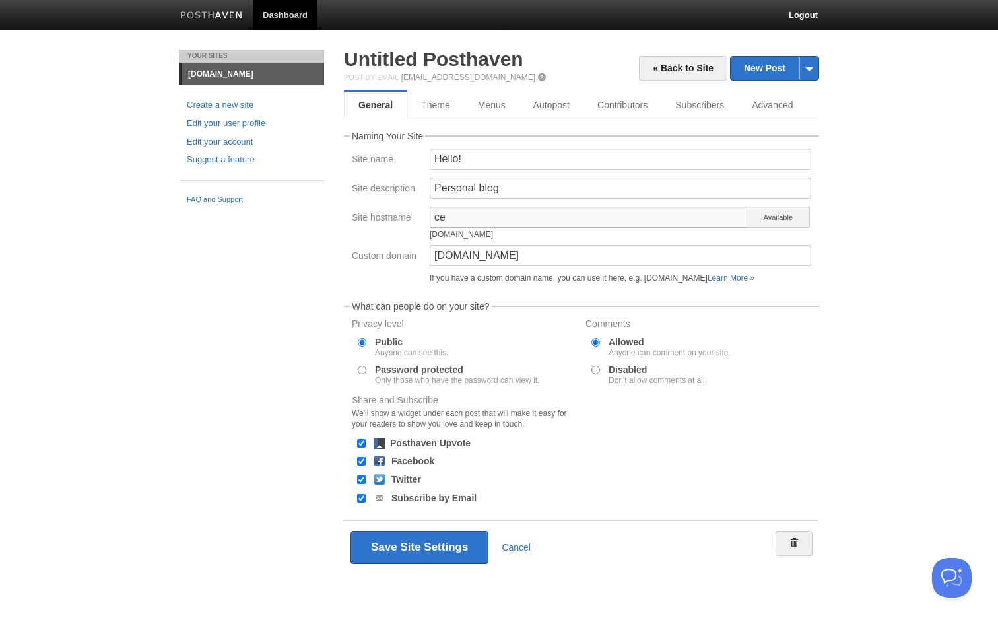
type input "c"
type input "f"
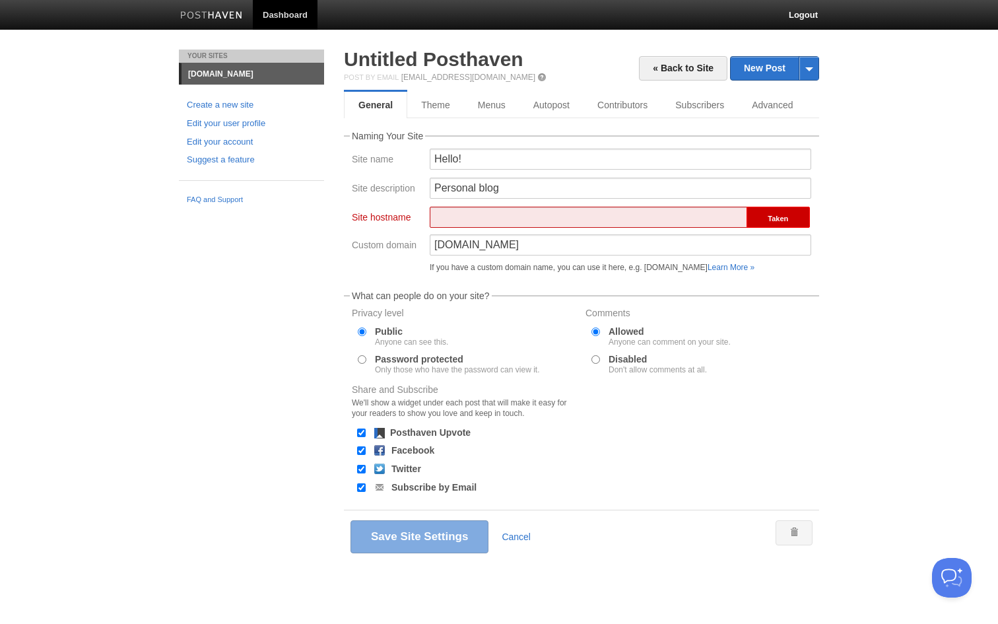
type input "f"
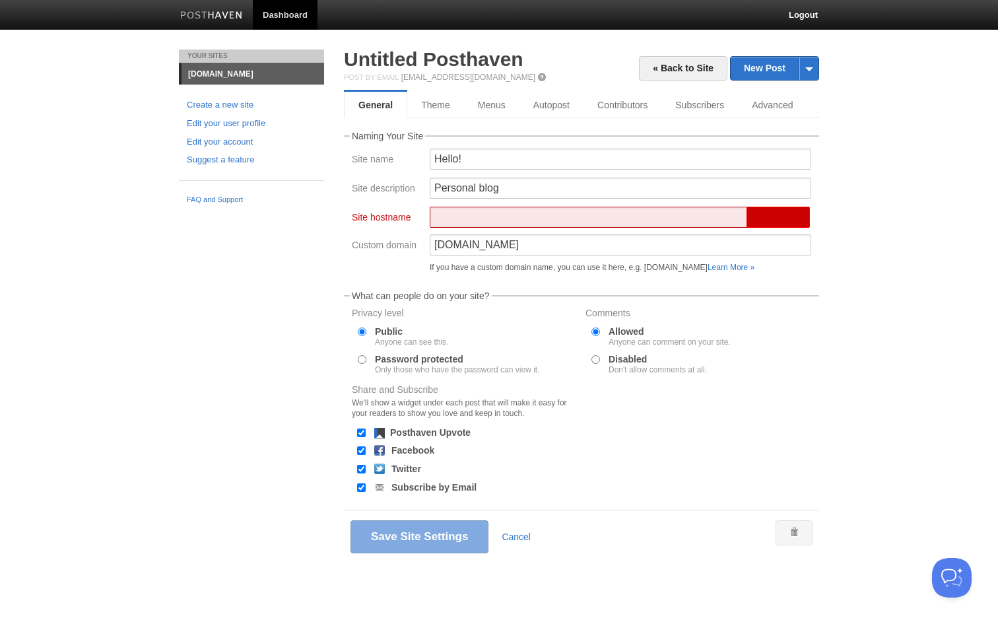
type input "e"
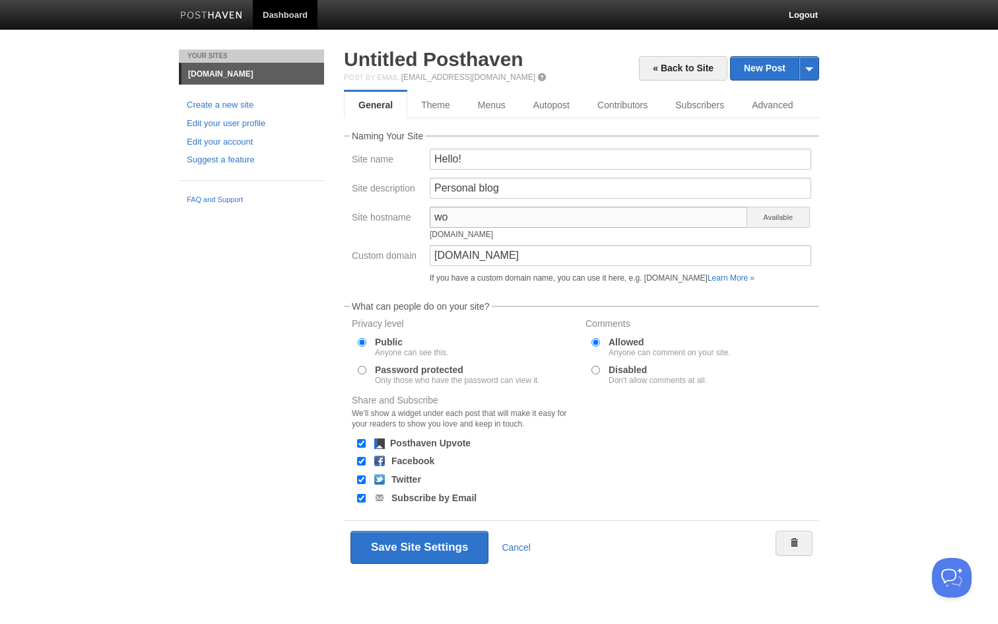
type input "w"
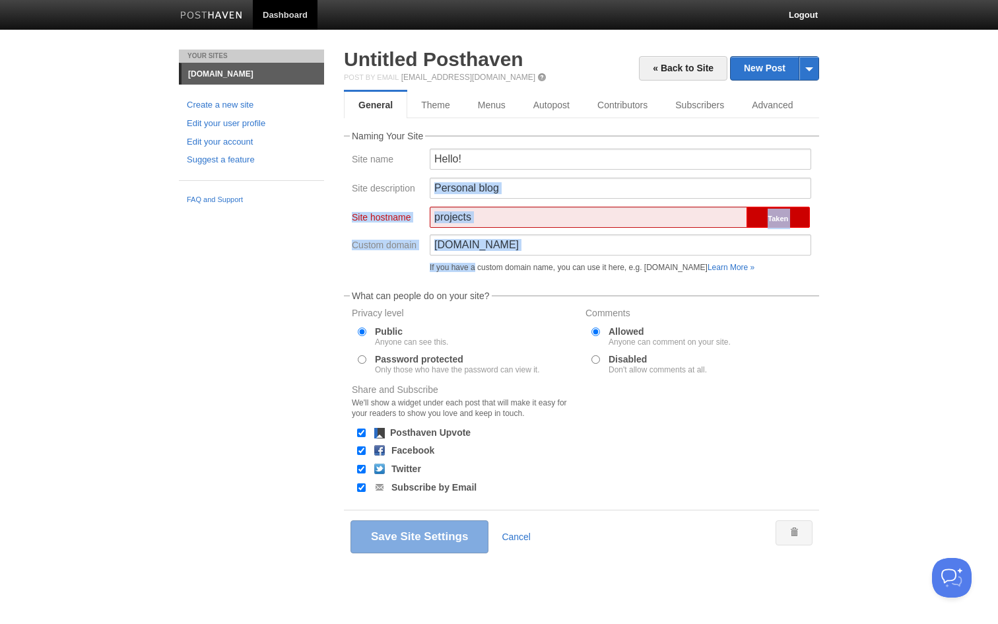
drag, startPoint x: 339, startPoint y: 199, endPoint x: 554, endPoint y: 256, distance: 221.8
click at [554, 256] on div "« Back to Site New Post by Web by Email Untitled Posthaven Post by Email post@k…" at bounding box center [581, 326] width 495 height 553
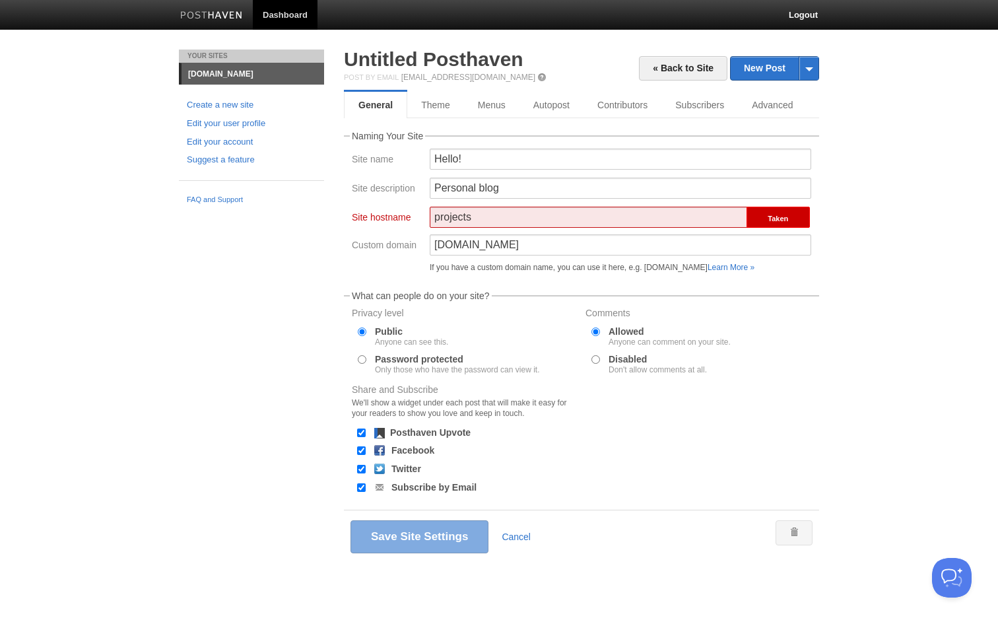
click at [337, 168] on div "« Back to Site New Post by Web by Email Untitled Posthaven Post by Email post@k…" at bounding box center [581, 326] width 495 height 553
click at [520, 230] on div "projects" at bounding box center [589, 221] width 318 height 28
drag, startPoint x: 485, startPoint y: 217, endPoint x: 324, endPoint y: 203, distance: 161.1
click at [324, 203] on div "Your Sites ksundetbay.com Create a new site Edit your user profile Edit your ac…" at bounding box center [499, 326] width 660 height 553
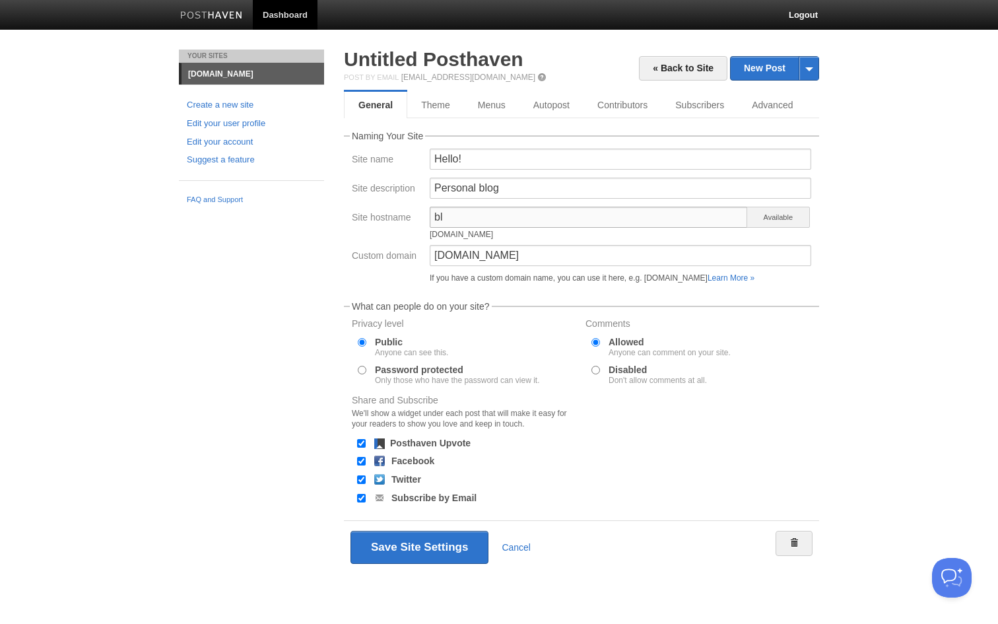
type input "b"
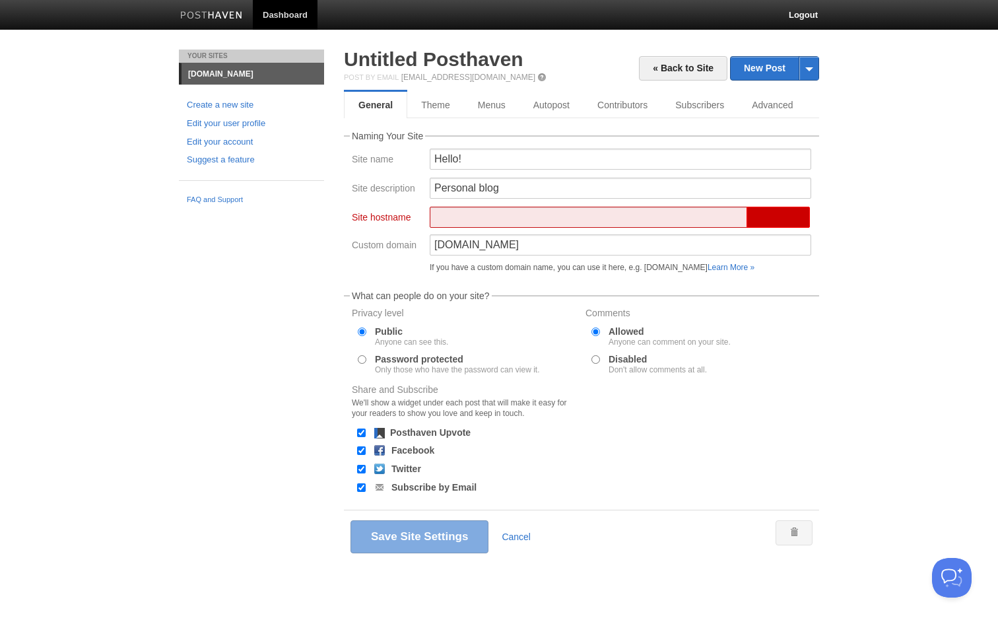
type input "j"
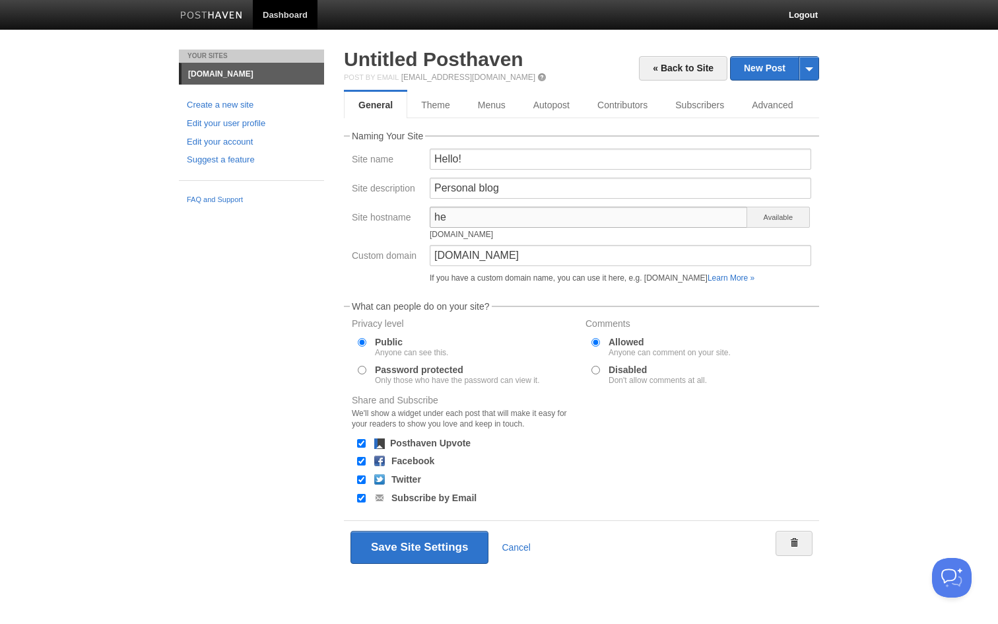
type input "h"
type input "kassymkhan"
click at [518, 254] on input "ksundetbay.com" at bounding box center [621, 255] width 382 height 21
click at [430, 256] on input "ksundetbay.com" at bounding box center [621, 255] width 382 height 21
type input "blog,ksundetbay.com"
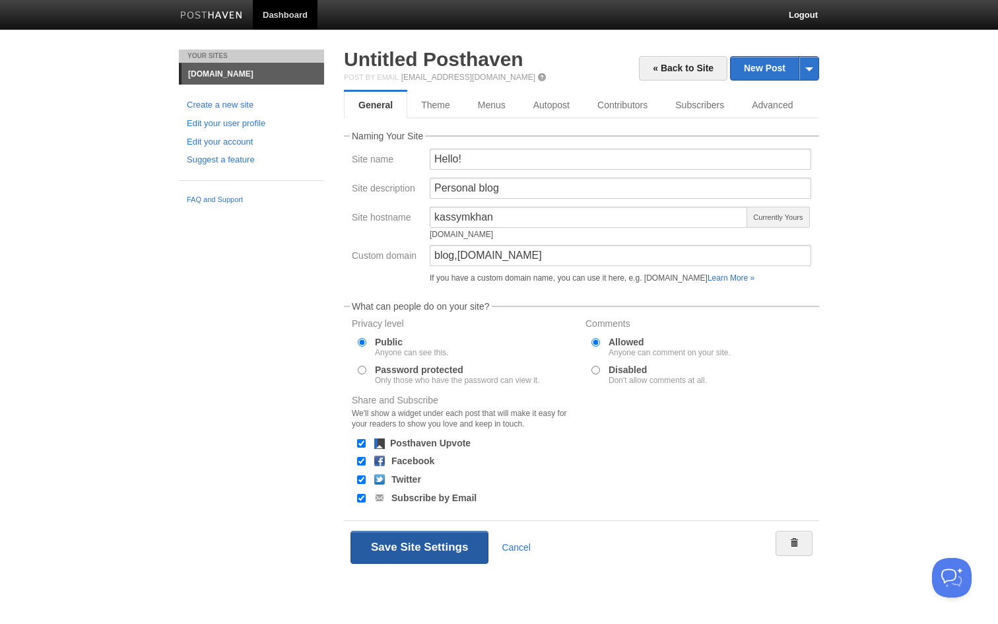
click at [389, 537] on button "Save Site Settings" at bounding box center [420, 547] width 138 height 33
click at [402, 553] on button "Save Site Settings" at bounding box center [420, 547] width 138 height 33
click at [512, 213] on input "kassymkhan" at bounding box center [589, 217] width 318 height 21
click at [522, 252] on input "blog,ksundetbay.com" at bounding box center [621, 255] width 382 height 21
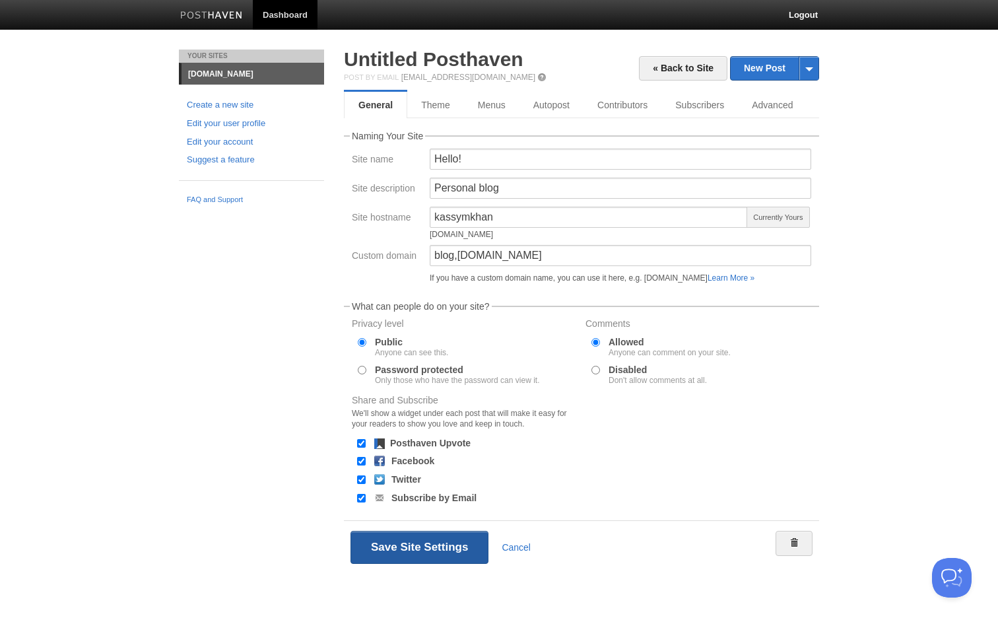
click at [417, 555] on button "Save Site Settings" at bounding box center [420, 547] width 138 height 33
click at [417, 553] on button "Save Site Settings" at bounding box center [420, 547] width 138 height 33
click at [407, 544] on button "Save Site Settings" at bounding box center [420, 547] width 138 height 33
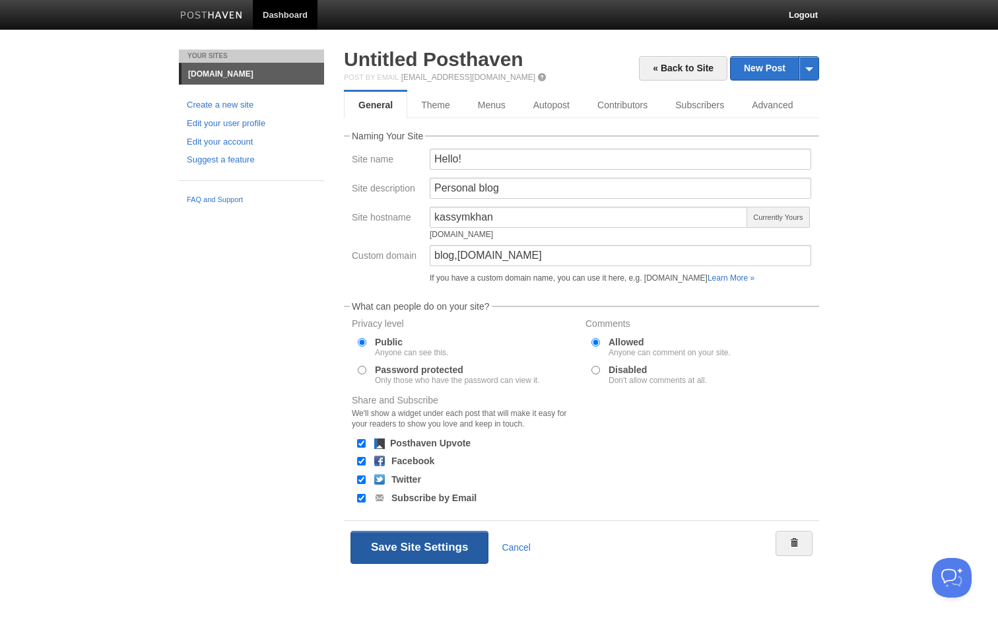
click at [430, 545] on button "Save Site Settings" at bounding box center [420, 547] width 138 height 33
click at [530, 214] on input "kassymkhan" at bounding box center [589, 217] width 318 height 21
click at [518, 188] on input "Personal blog" at bounding box center [621, 188] width 382 height 21
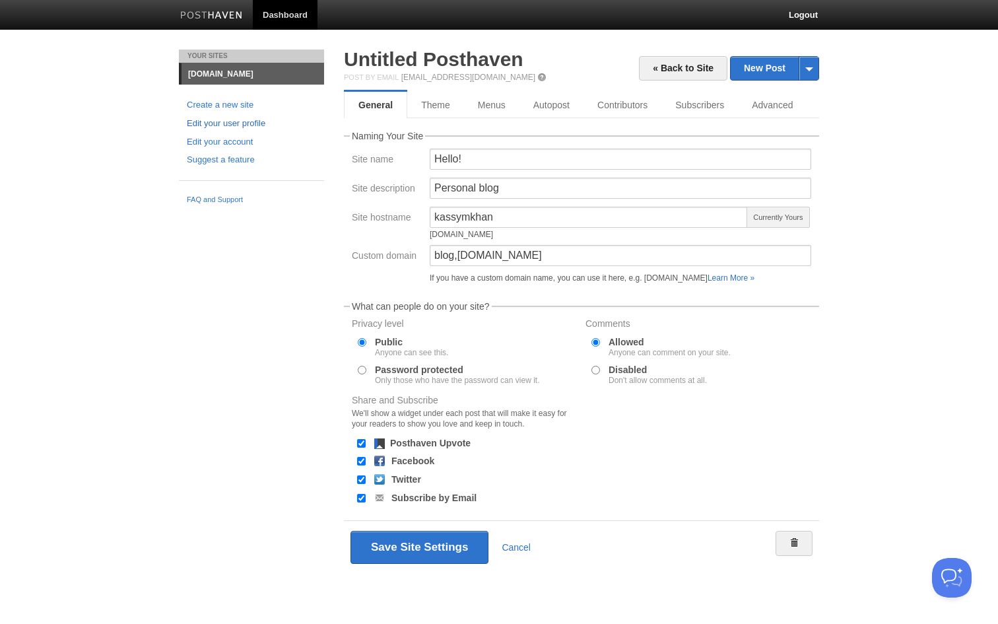
click at [217, 121] on link "Edit your user profile" at bounding box center [251, 124] width 129 height 14
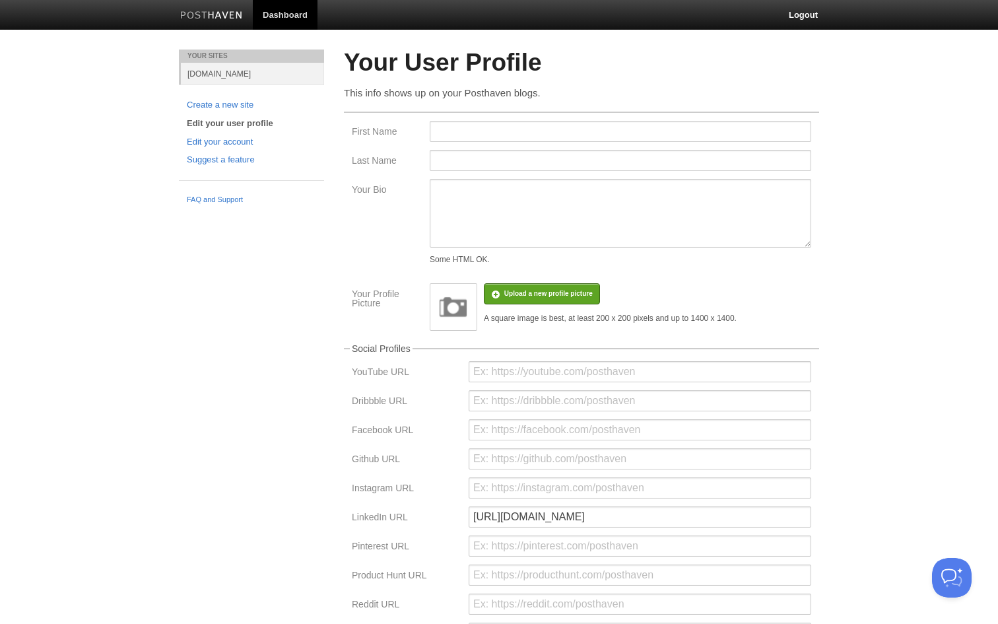
click at [209, 69] on link "ksundetbay.com" at bounding box center [252, 74] width 143 height 22
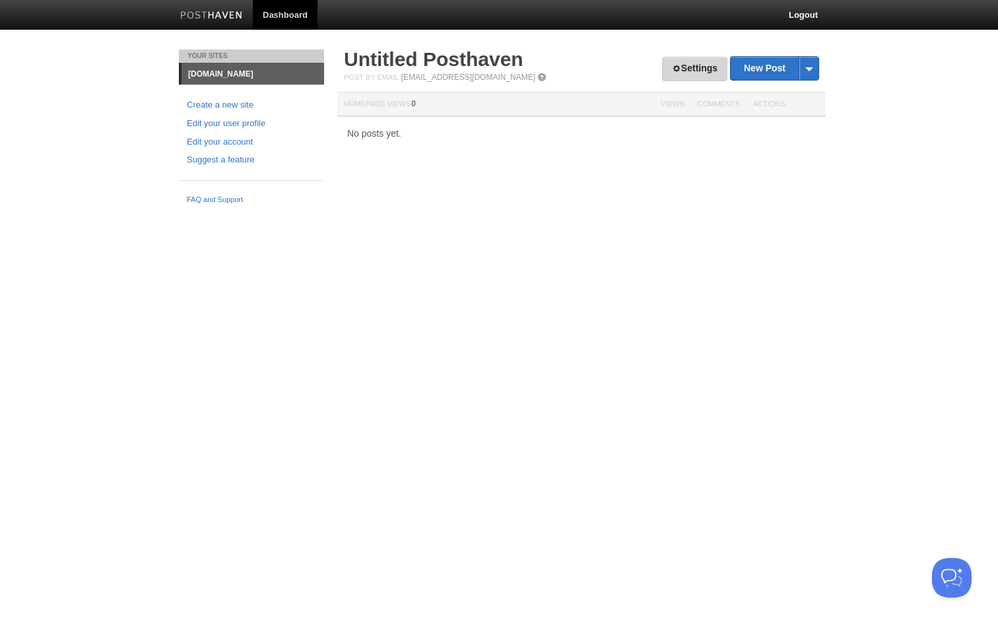
click at [695, 67] on link "Settings" at bounding box center [694, 69] width 65 height 24
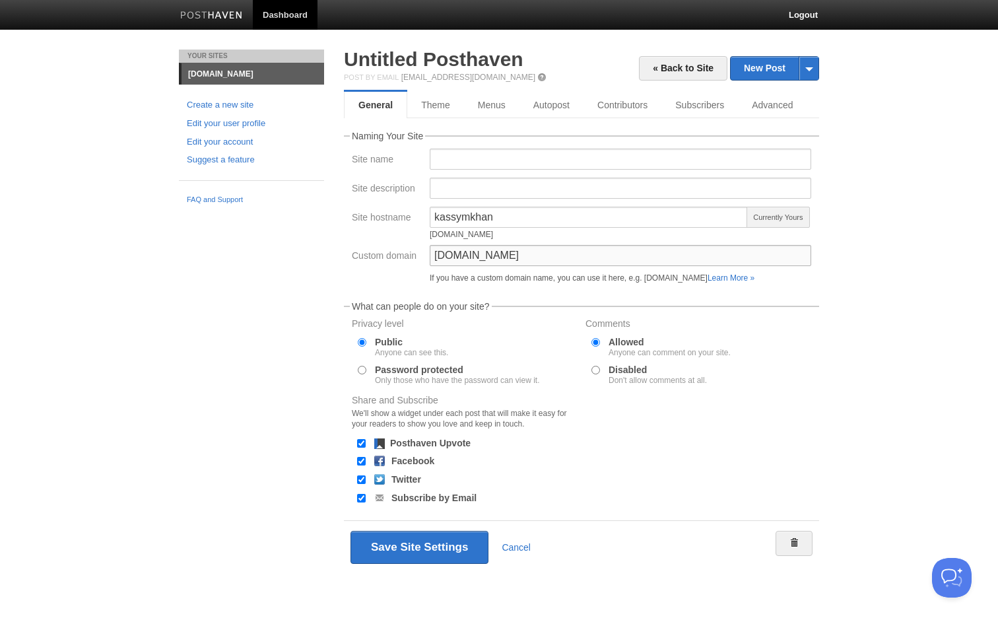
click at [432, 256] on input "ksundetbay.com" at bounding box center [621, 255] width 382 height 21
type input "[DOMAIN_NAME]"
click at [406, 547] on button "Save Site Settings" at bounding box center [420, 547] width 138 height 33
click at [407, 546] on button "Save Site Settings" at bounding box center [420, 547] width 138 height 33
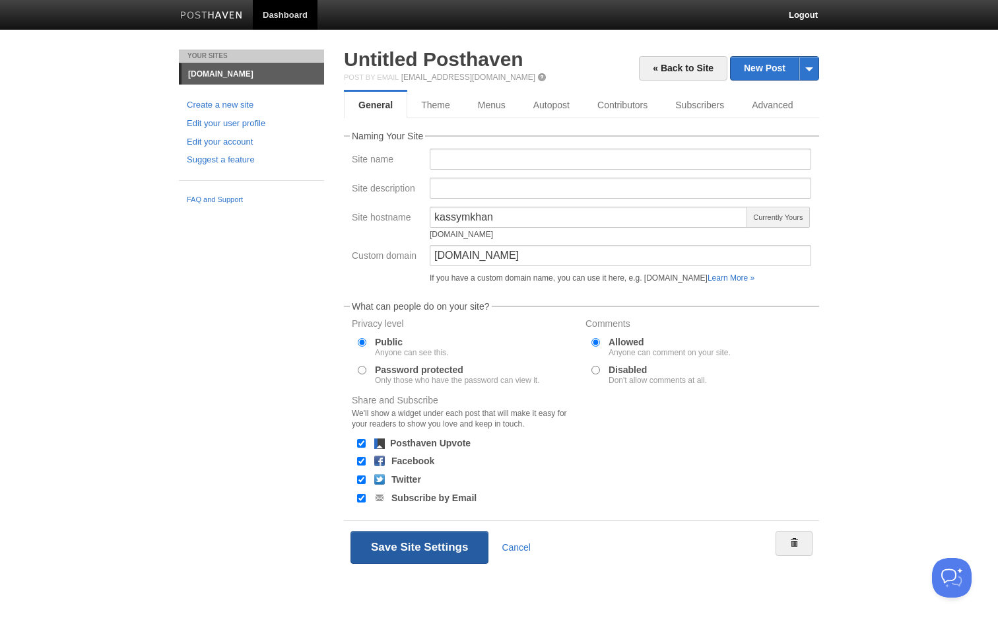
click at [407, 546] on button "Save Site Settings" at bounding box center [420, 547] width 138 height 33
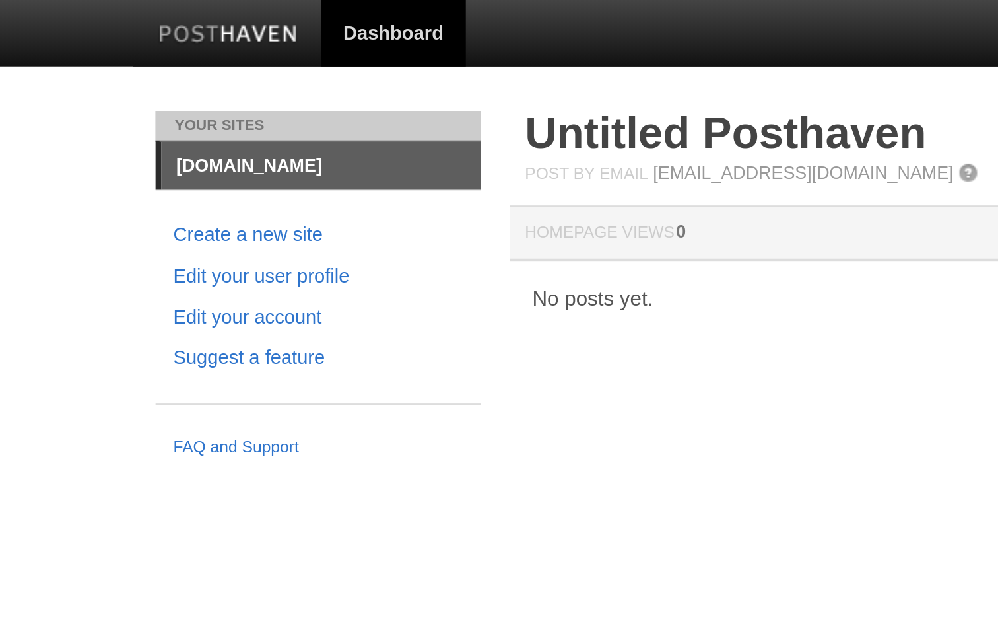
click at [182, 71] on link "[DOMAIN_NAME]" at bounding box center [253, 73] width 143 height 21
click at [182, 73] on link "[DOMAIN_NAME]" at bounding box center [253, 73] width 143 height 21
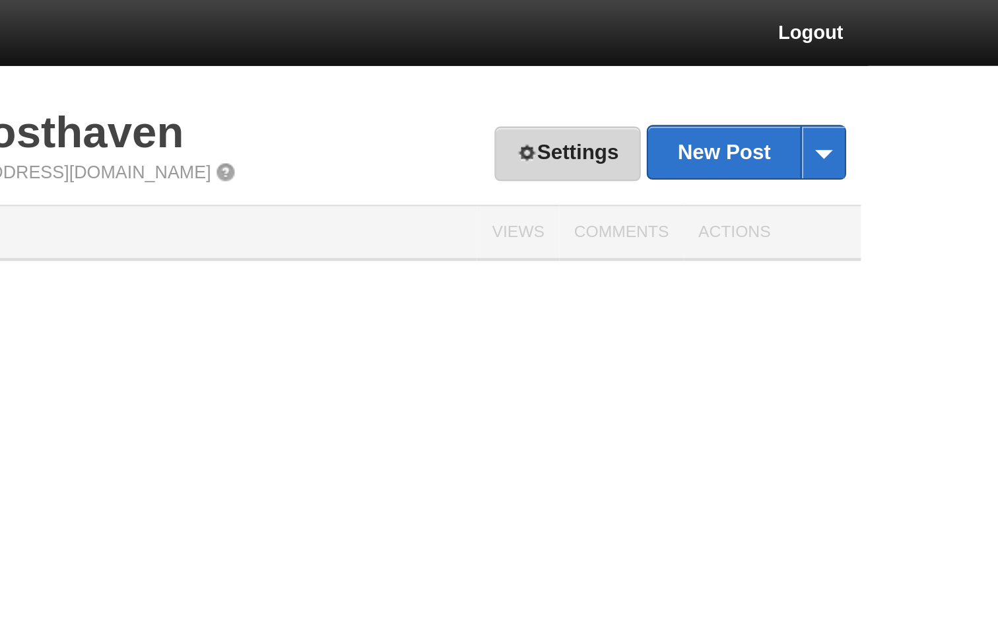
click at [662, 78] on link "Settings" at bounding box center [694, 69] width 65 height 24
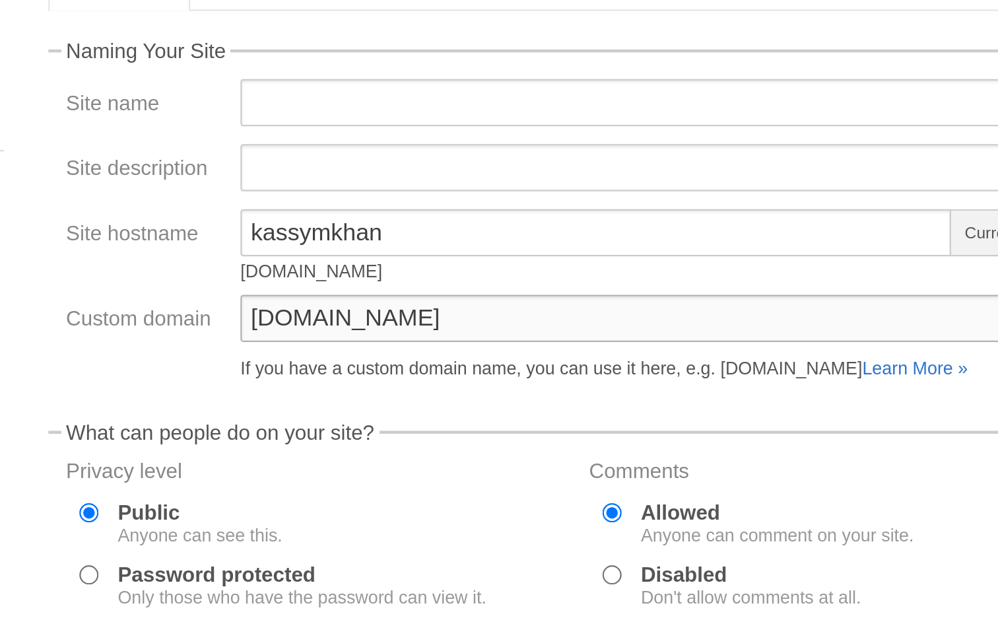
drag, startPoint x: 224, startPoint y: 149, endPoint x: 94, endPoint y: 139, distance: 130.5
click at [348, 245] on div "Custom domain [DOMAIN_NAME] If you have a custom domain name, you can use it he…" at bounding box center [581, 267] width 467 height 44
click at [430, 245] on input "[DOMAIN_NAME]" at bounding box center [621, 255] width 382 height 21
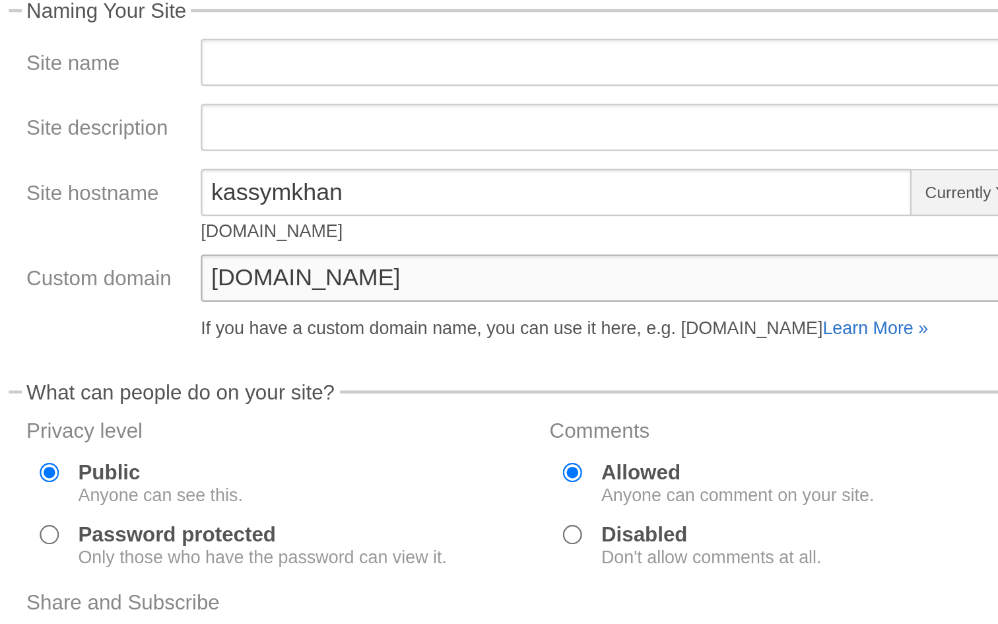
click at [430, 245] on input "[DOMAIN_NAME]" at bounding box center [621, 255] width 382 height 21
drag, startPoint x: 124, startPoint y: 127, endPoint x: 170, endPoint y: 119, distance: 46.2
click at [430, 245] on input "[DOMAIN_NAME]" at bounding box center [621, 255] width 382 height 21
type input "[DOMAIN_NAME]"
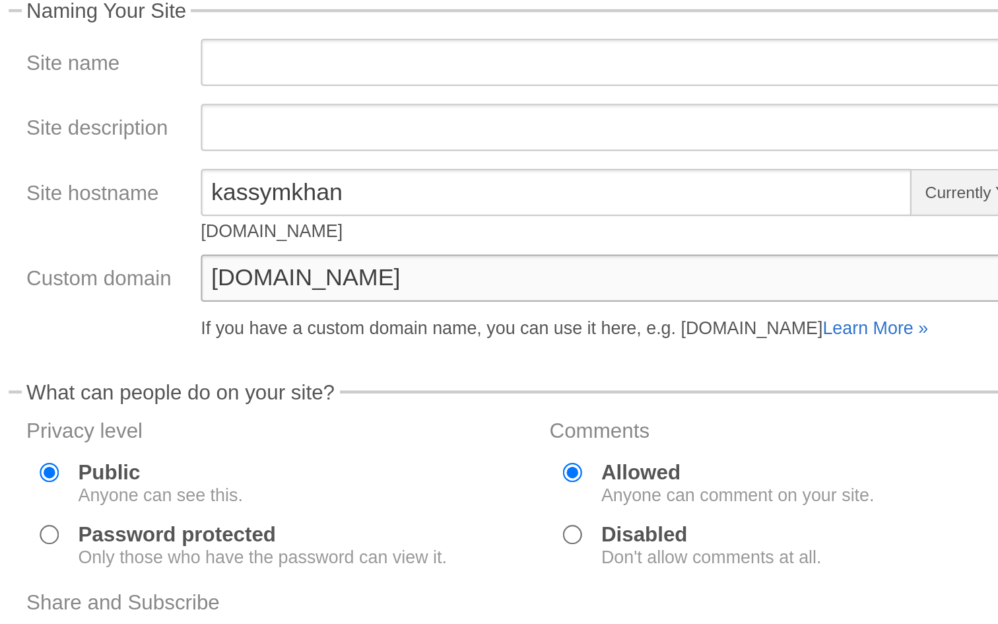
click at [430, 245] on input "[DOMAIN_NAME]" at bounding box center [621, 255] width 382 height 21
